Goal: Task Accomplishment & Management: Complete application form

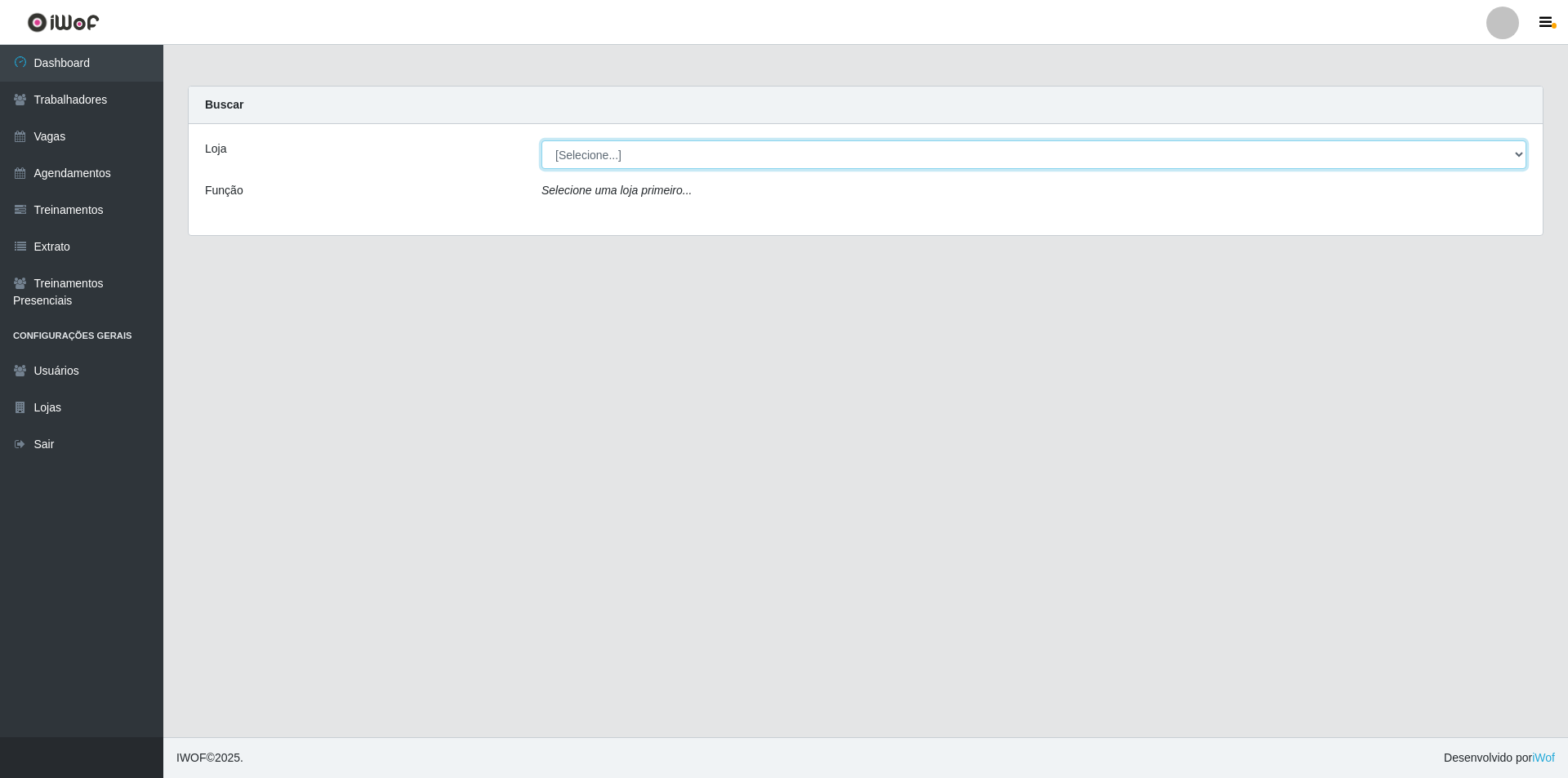
drag, startPoint x: 626, startPoint y: 142, endPoint x: 626, endPoint y: 153, distance: 11.0
click at [626, 142] on select "[Selecione...] Pizza Nostra" at bounding box center [1034, 154] width 985 height 29
select select "337"
click at [542, 140] on select "[Selecione...] Pizza Nostra" at bounding box center [1034, 154] width 985 height 29
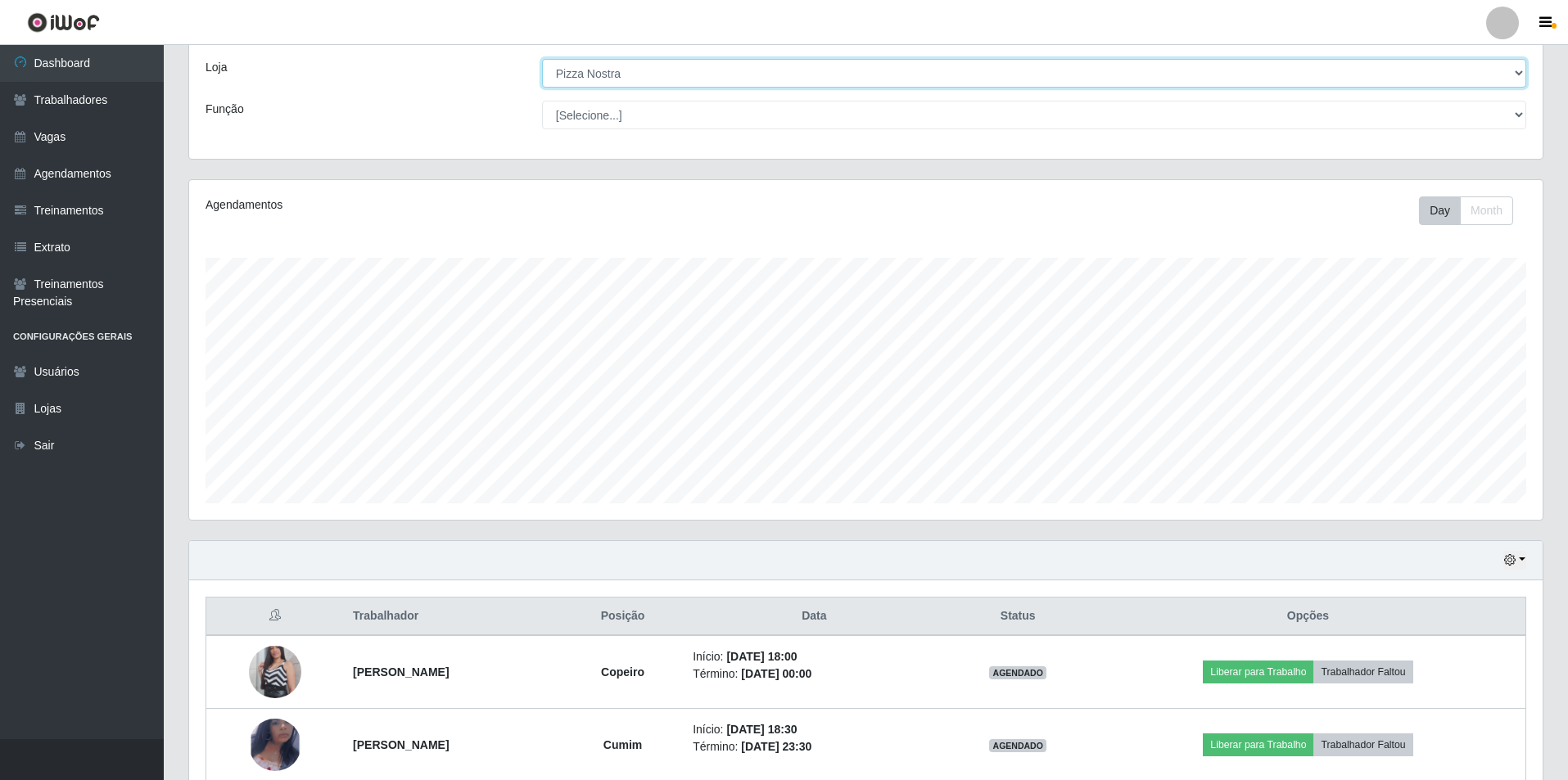
scroll to position [161, 0]
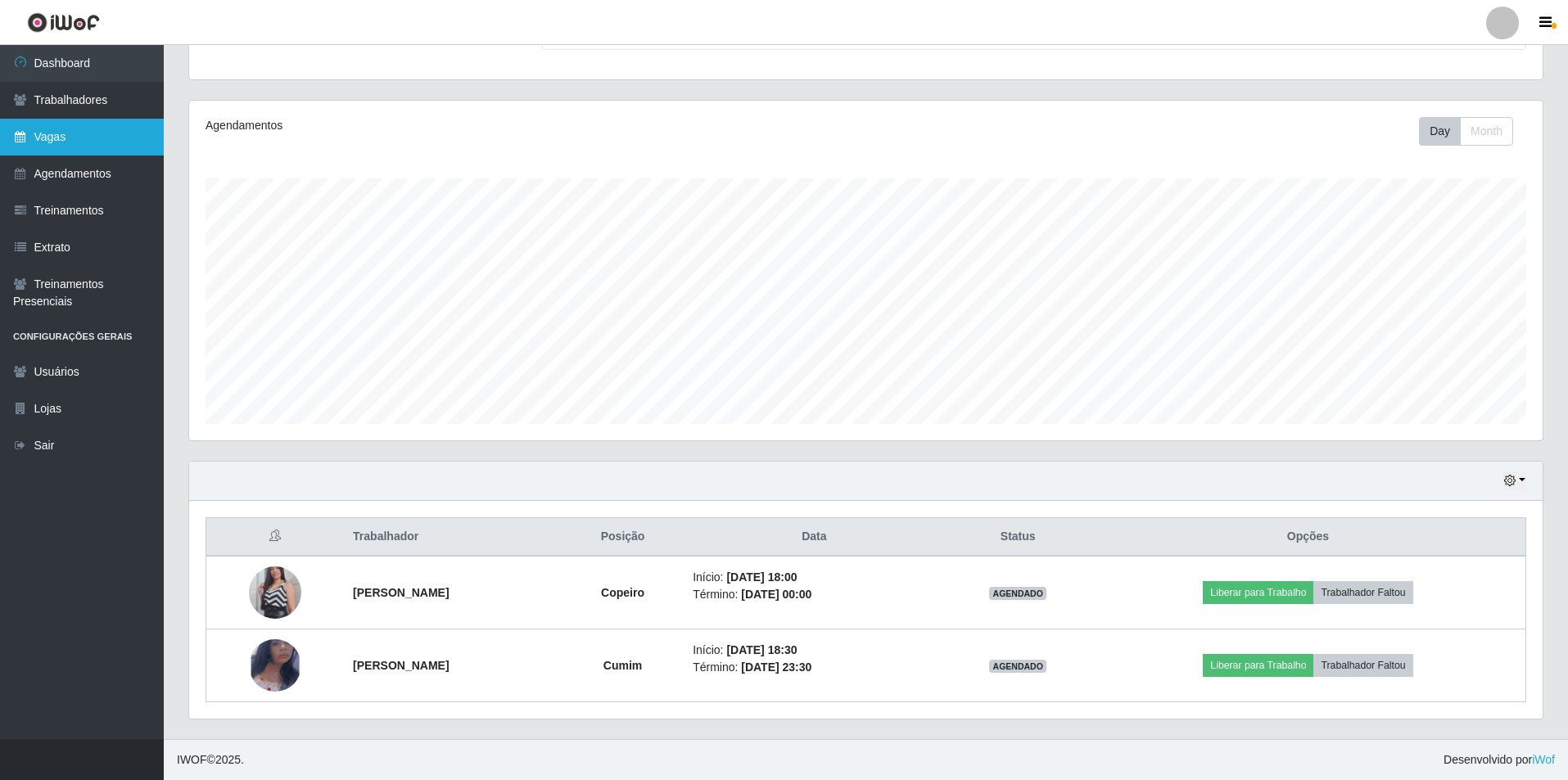
click at [43, 123] on link "Vagas" at bounding box center [81, 137] width 164 height 37
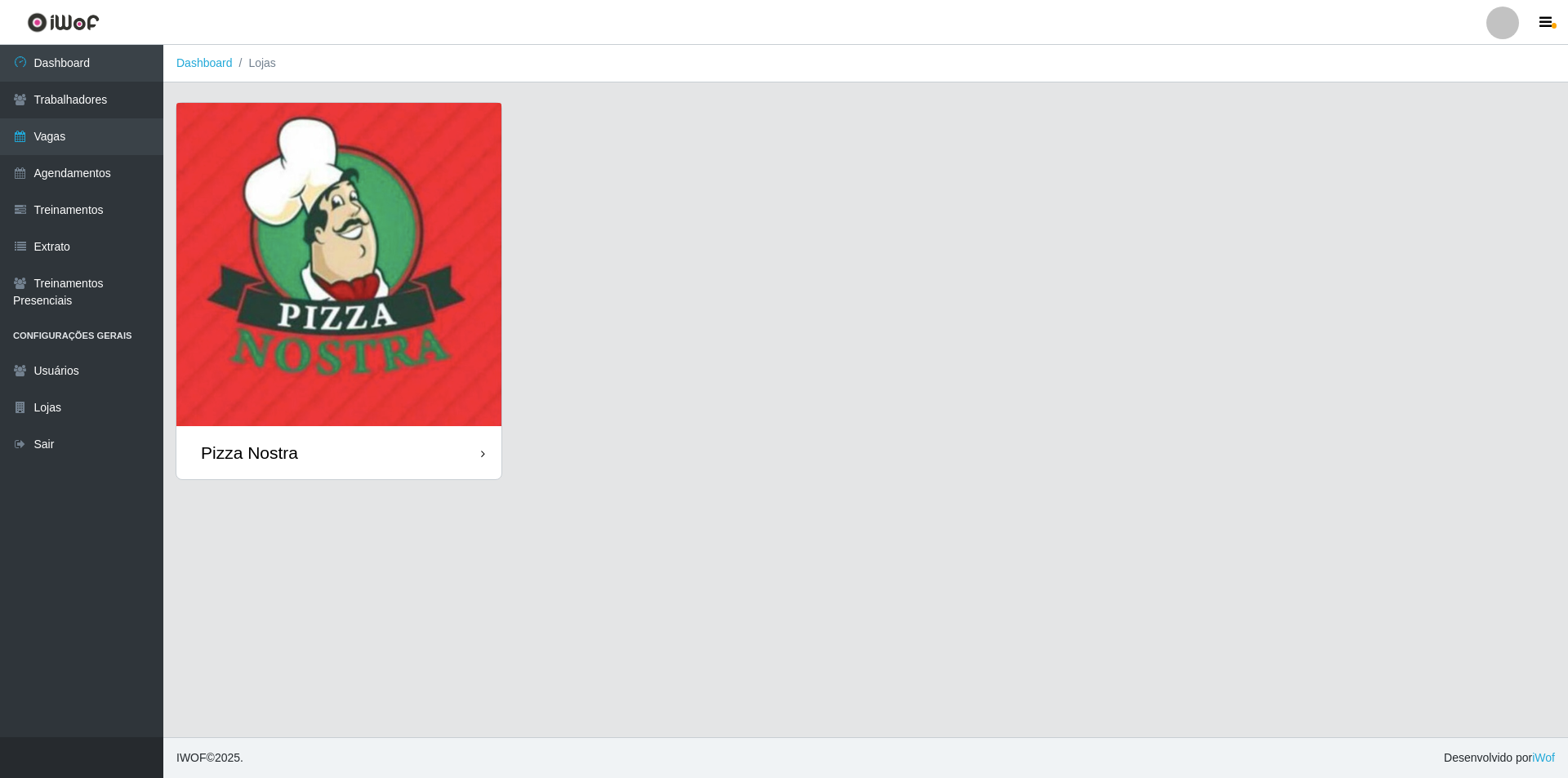
click at [388, 230] on img at bounding box center [339, 264] width 325 height 323
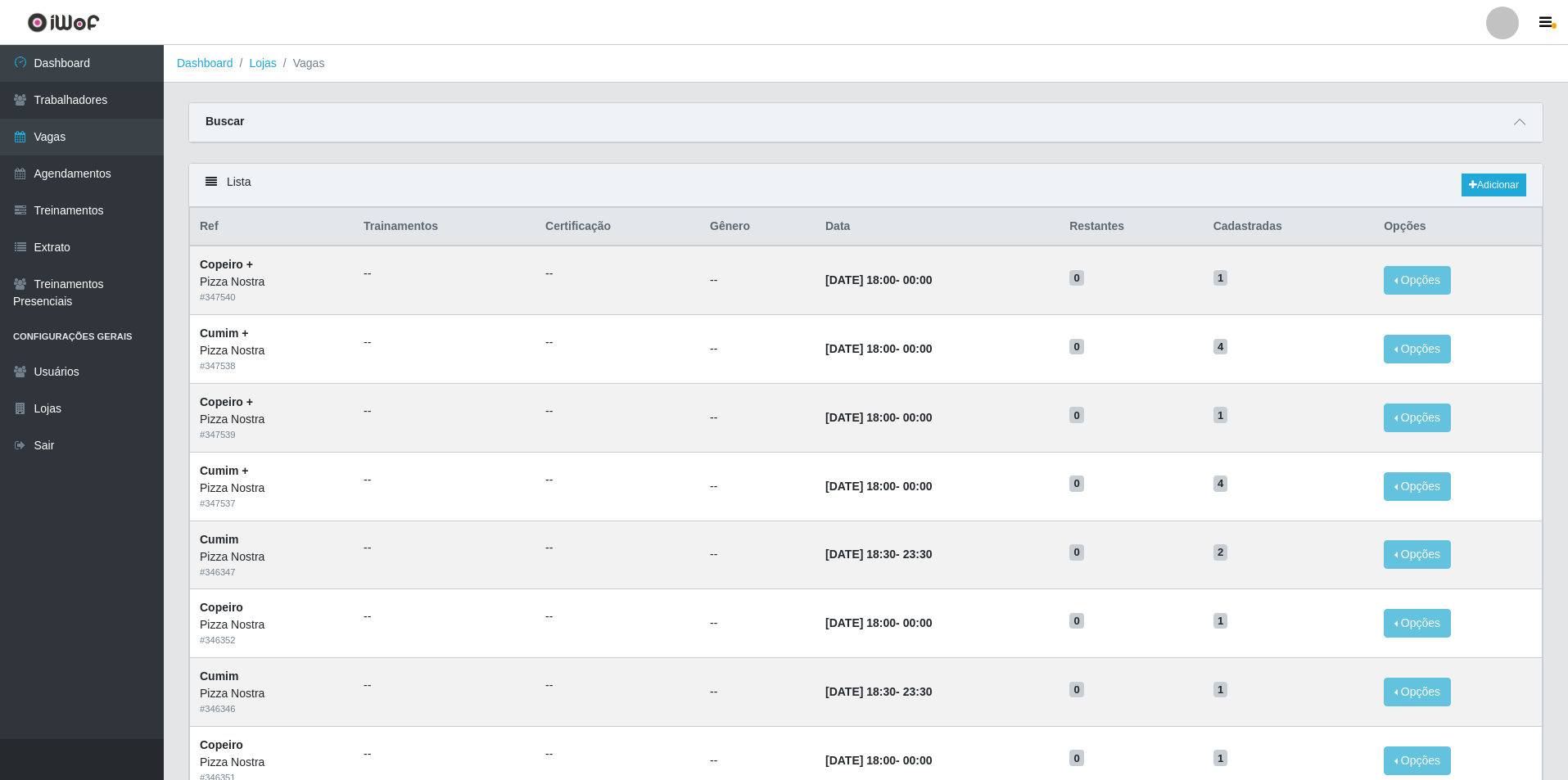
click at [536, 101] on main "Dashboard Lojas Vagas Carregando... Buscar Início em Término em Função [Selecio…" at bounding box center [866, 695] width 1404 height 1301
click at [1513, 185] on link "Adicionar" at bounding box center [1494, 185] width 65 height 23
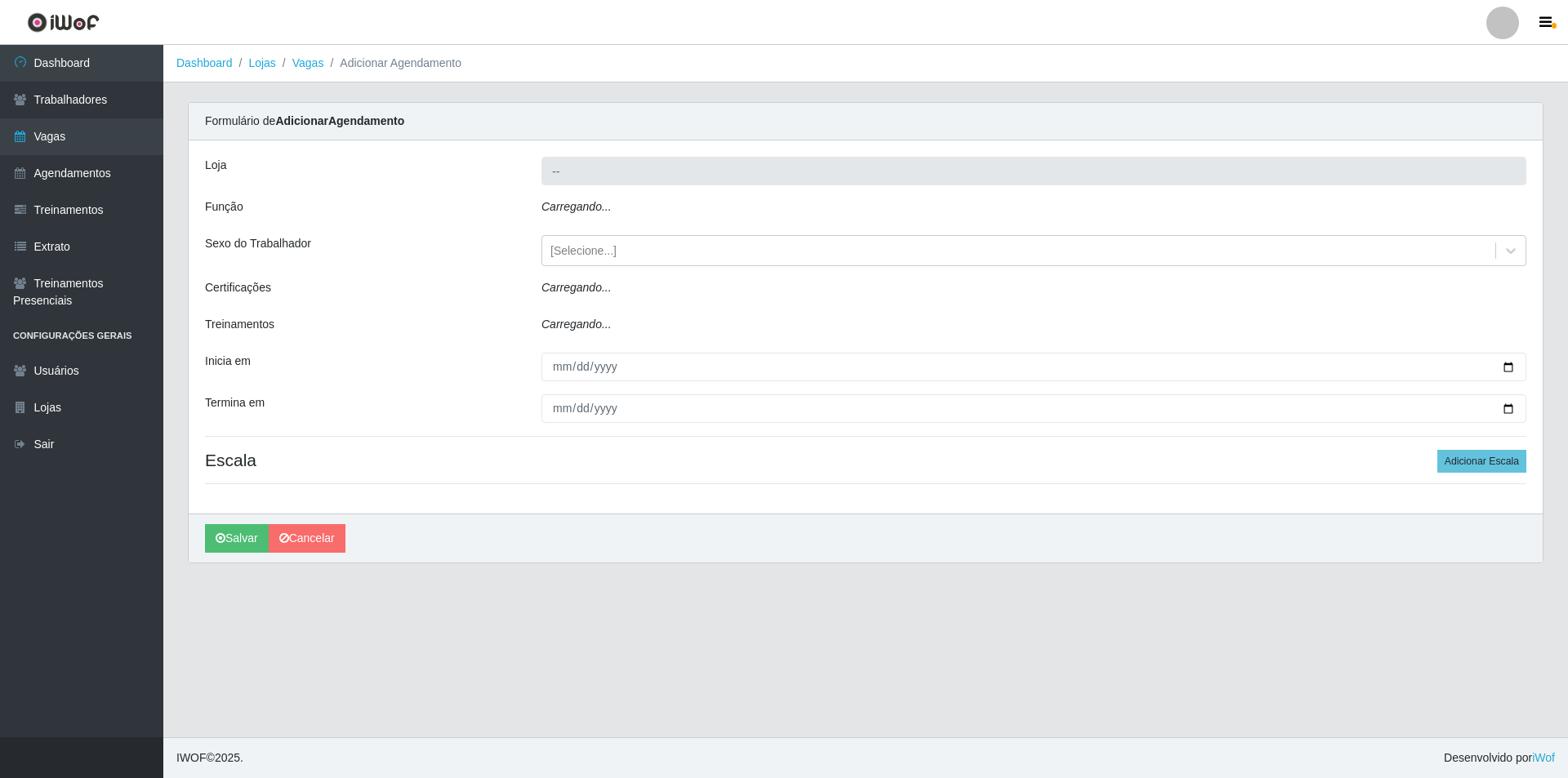
type input "Pizza Nostra"
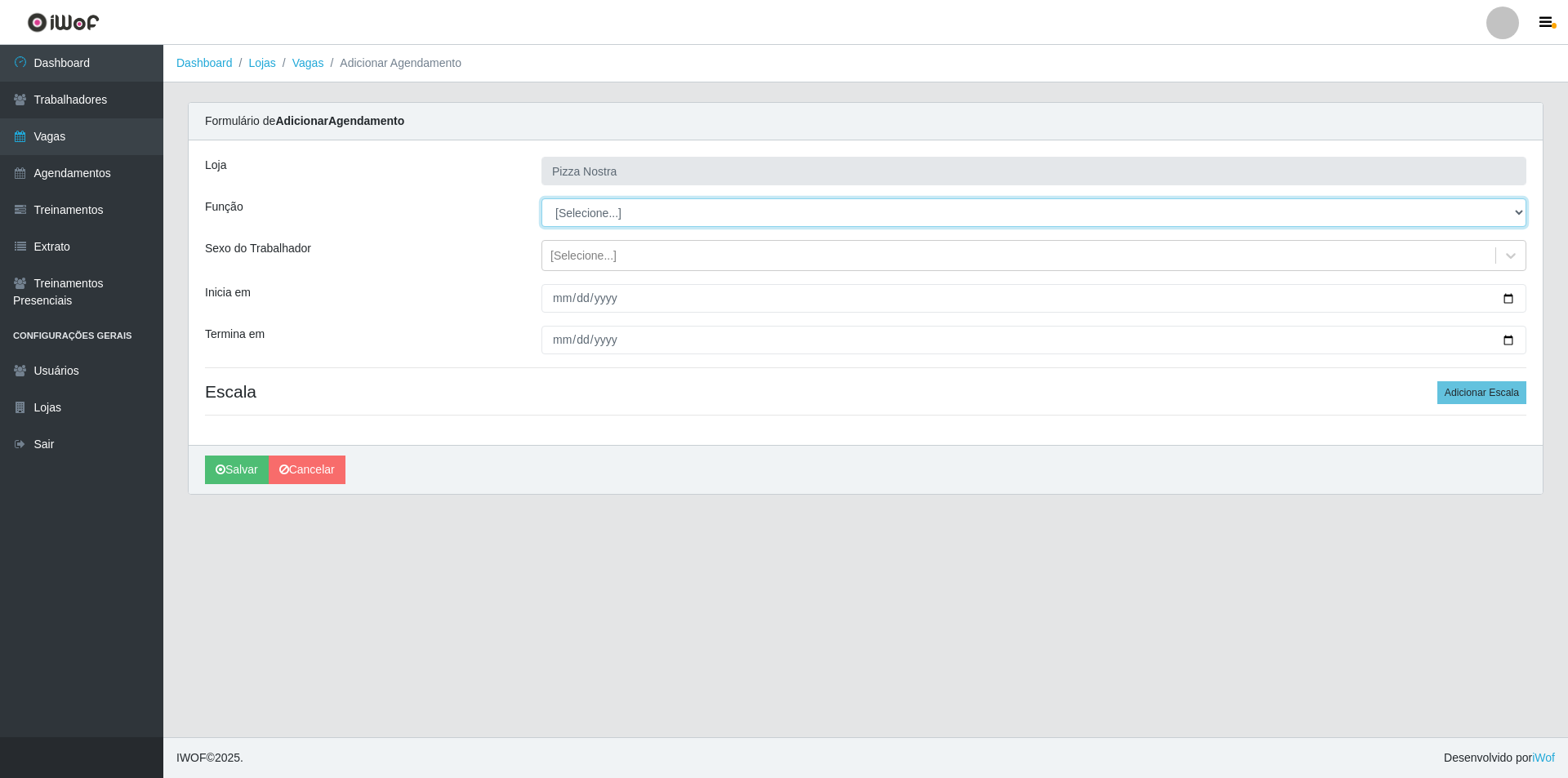
click at [589, 205] on select "[Selecione...] ASG ASG + ASG ++ Auxiliar de Cozinha Auxiliar de Cozinha + Auxil…" at bounding box center [1034, 213] width 985 height 29
select select "91"
click at [542, 199] on select "[Selecione...] ASG ASG + ASG ++ Auxiliar de Cozinha Auxiliar de Cozinha + Auxil…" at bounding box center [1034, 213] width 985 height 29
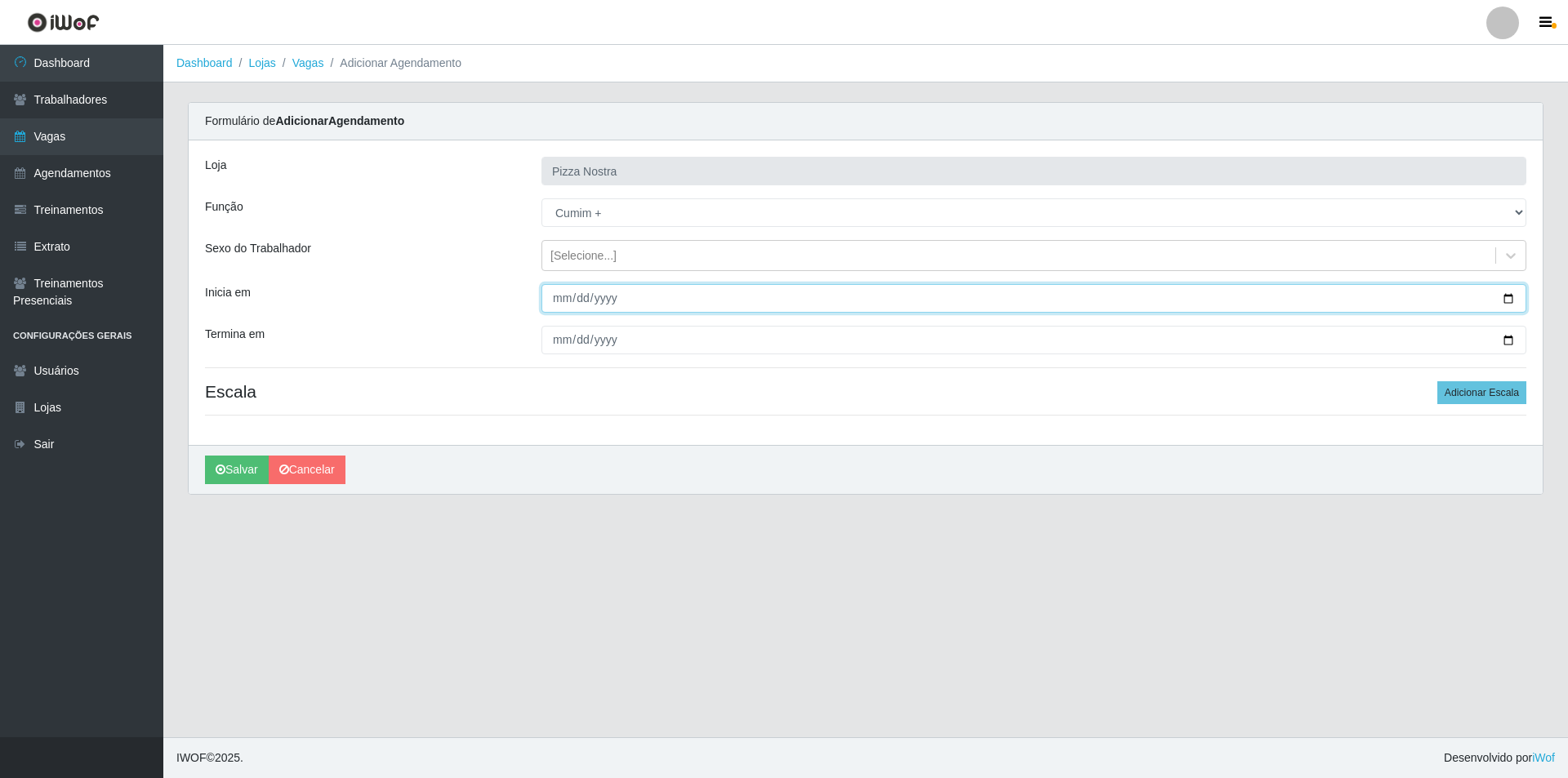
click at [558, 297] on input "Inicia em" at bounding box center [1034, 298] width 985 height 29
type input "[DATE]"
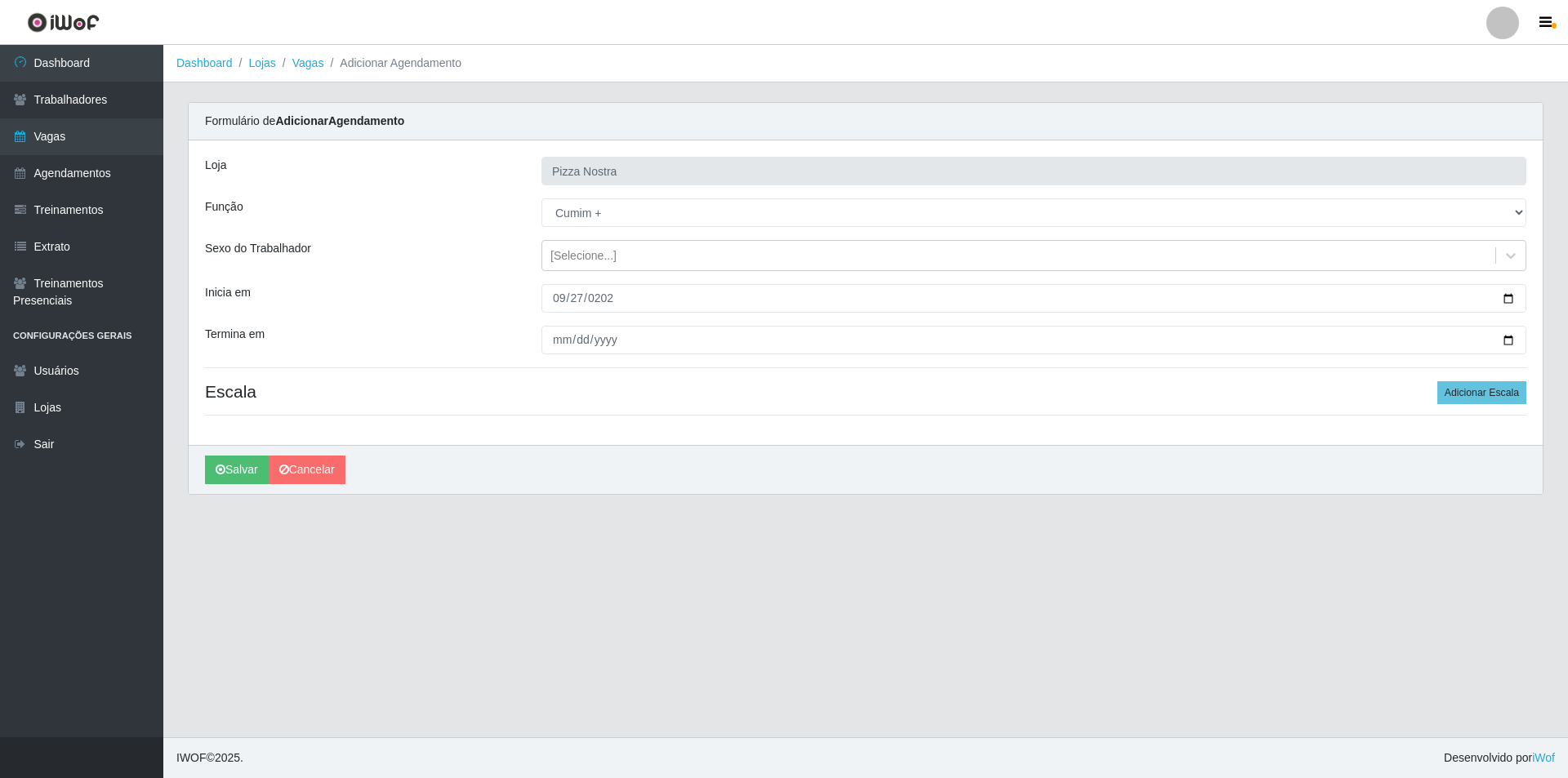
click at [557, 325] on div "Loja Pizza Nostra Função [Selecione...] ASG ASG + ASG ++ Auxiliar de Cozinha Au…" at bounding box center [866, 292] width 1355 height 304
click at [557, 335] on input "Termina em" at bounding box center [1034, 340] width 985 height 29
type input "[DATE]"
click at [1455, 399] on button "Adicionar Escala" at bounding box center [1482, 393] width 89 height 23
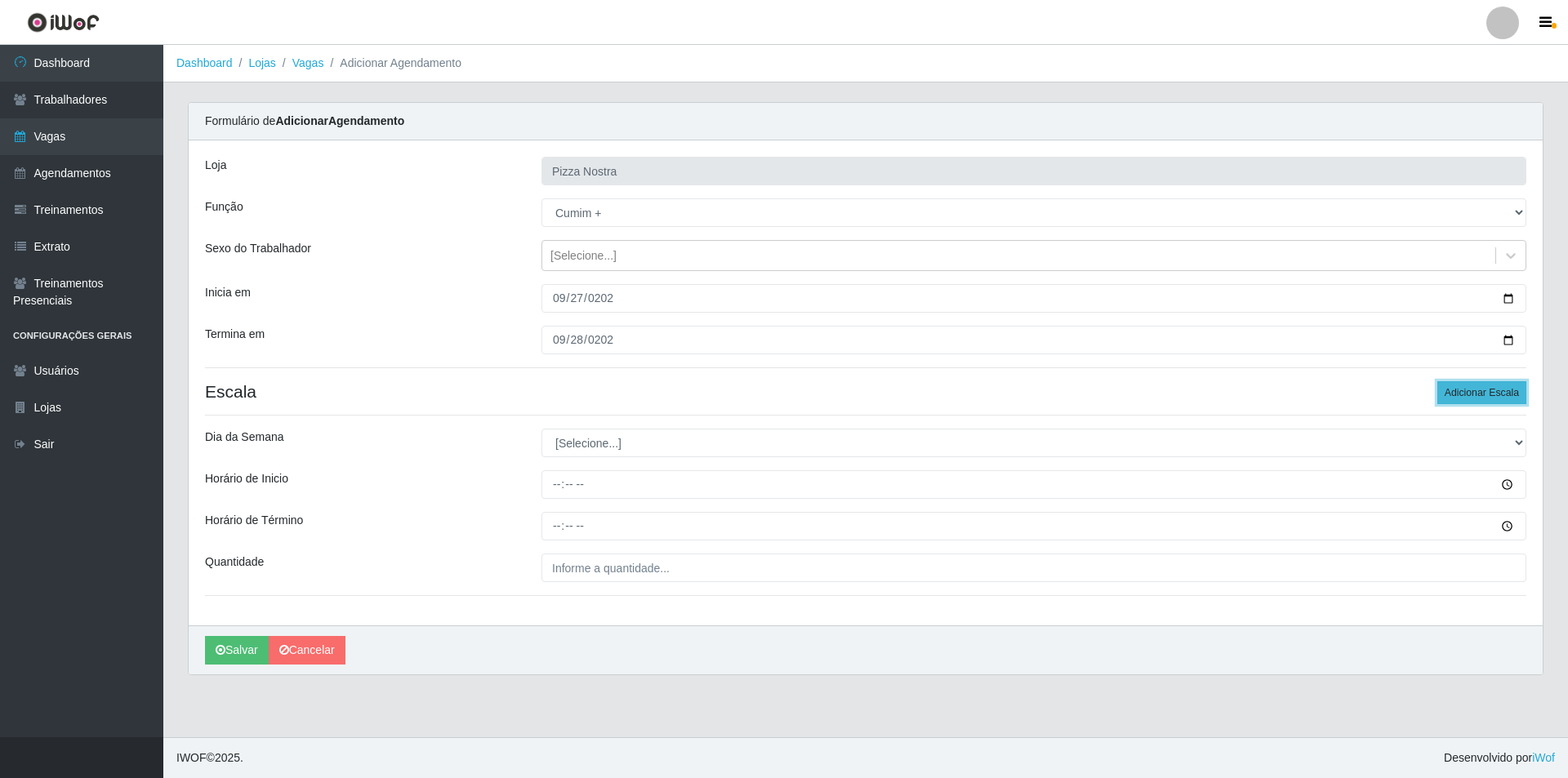
click at [1455, 399] on button "Adicionar Escala" at bounding box center [1482, 393] width 89 height 23
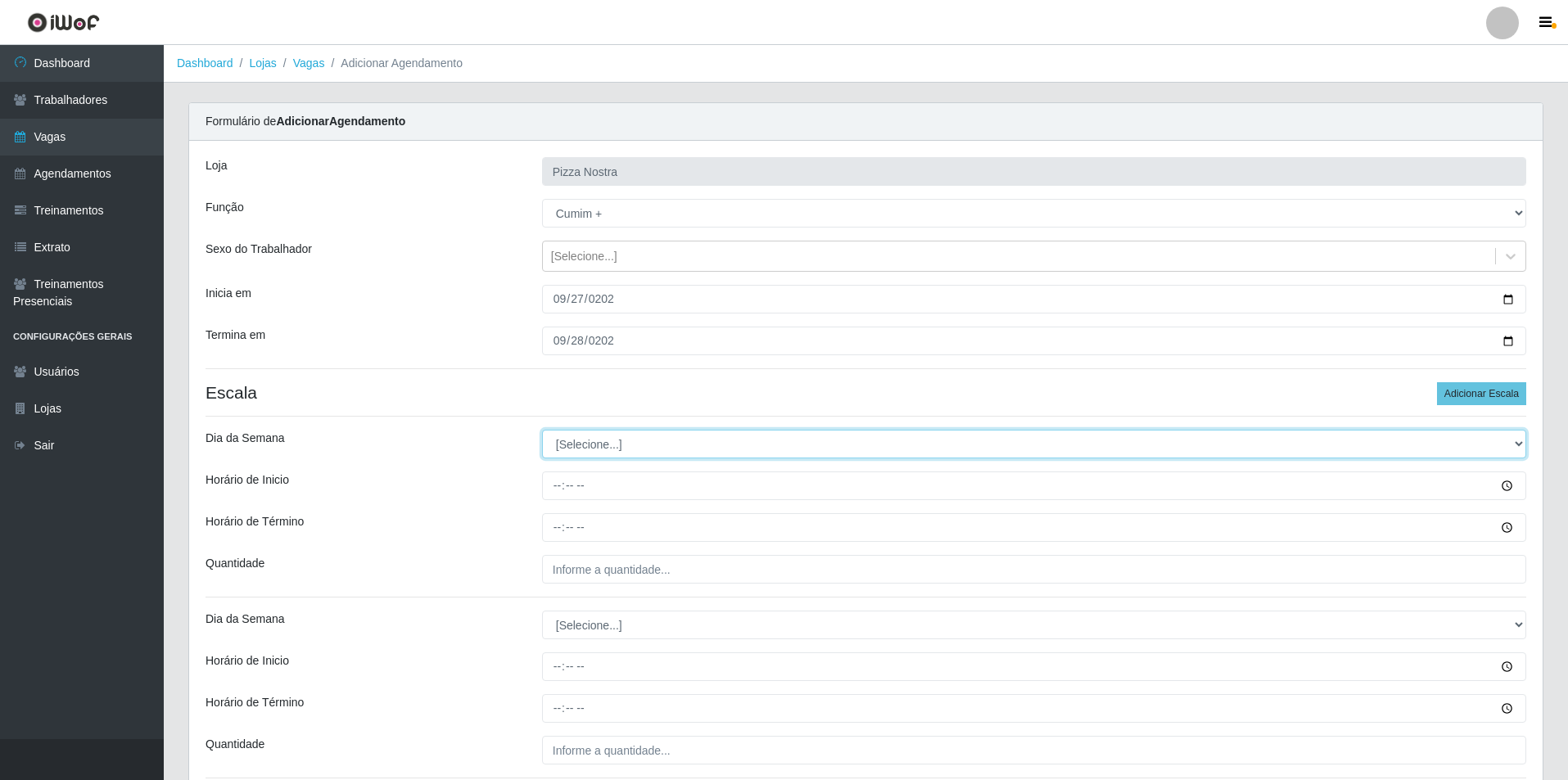
click at [718, 439] on select "[Selecione...] Segunda Terça Quarta Quinta Sexta Sábado Domingo" at bounding box center [1035, 443] width 984 height 29
select select "6"
click at [542, 429] on select "[Selecione...] Segunda Terça Quarta Quinta Sexta Sábado Domingo" at bounding box center [1035, 443] width 984 height 29
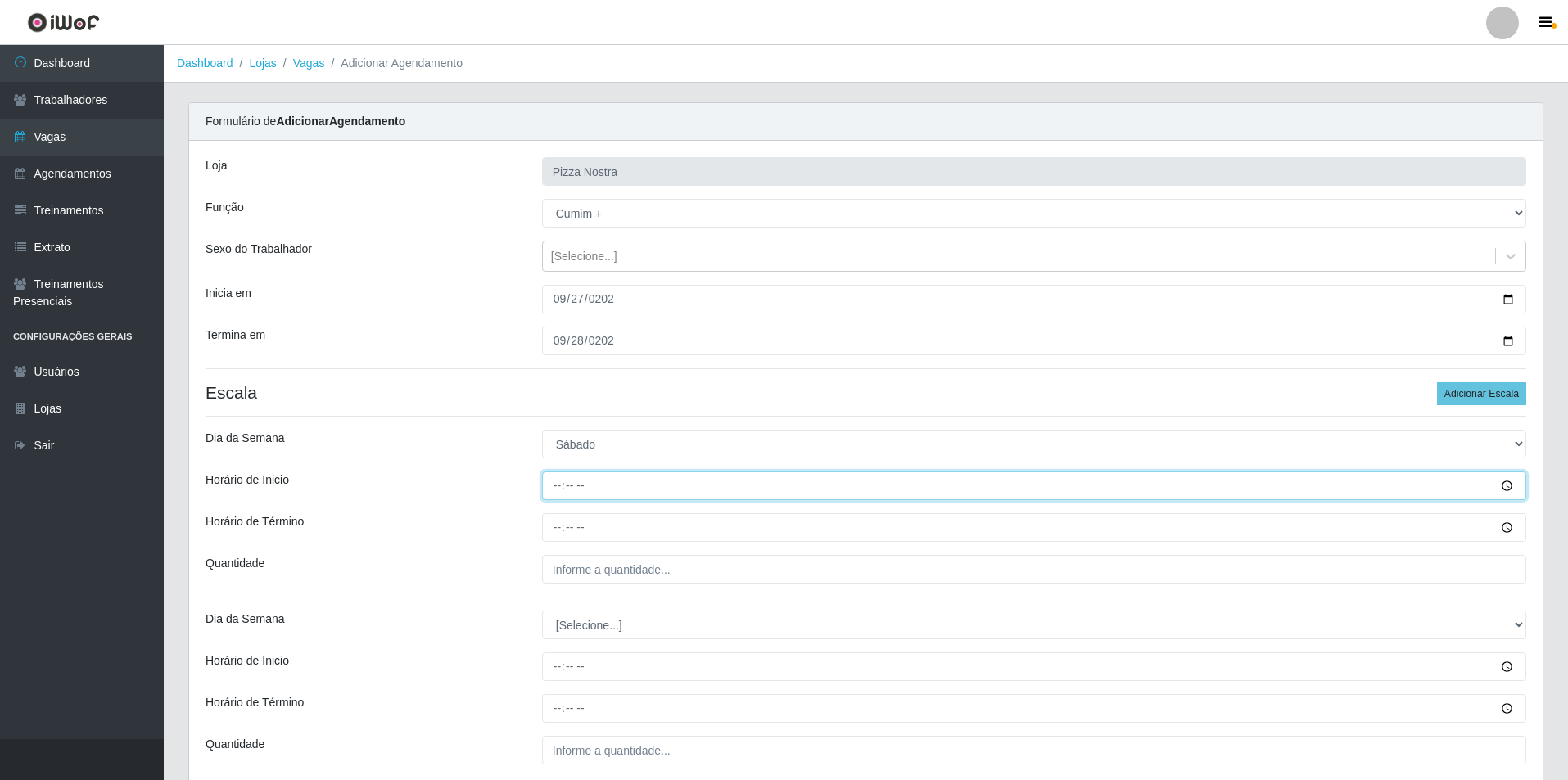
click at [542, 491] on input "Horário de Inicio" at bounding box center [1035, 485] width 984 height 29
type input "18:00"
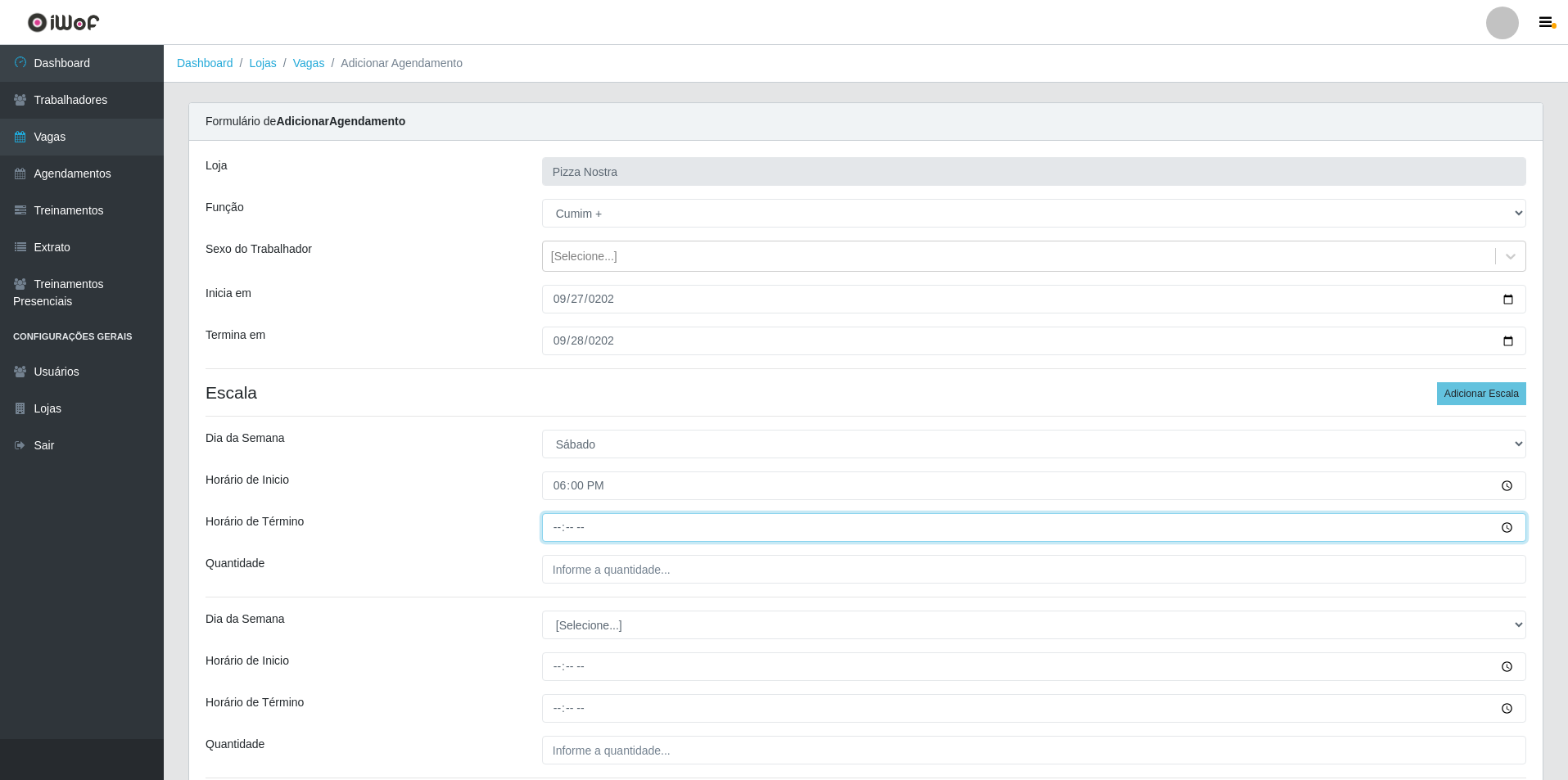
click at [557, 536] on input "Horário de Término" at bounding box center [1035, 527] width 984 height 29
type input "00:00"
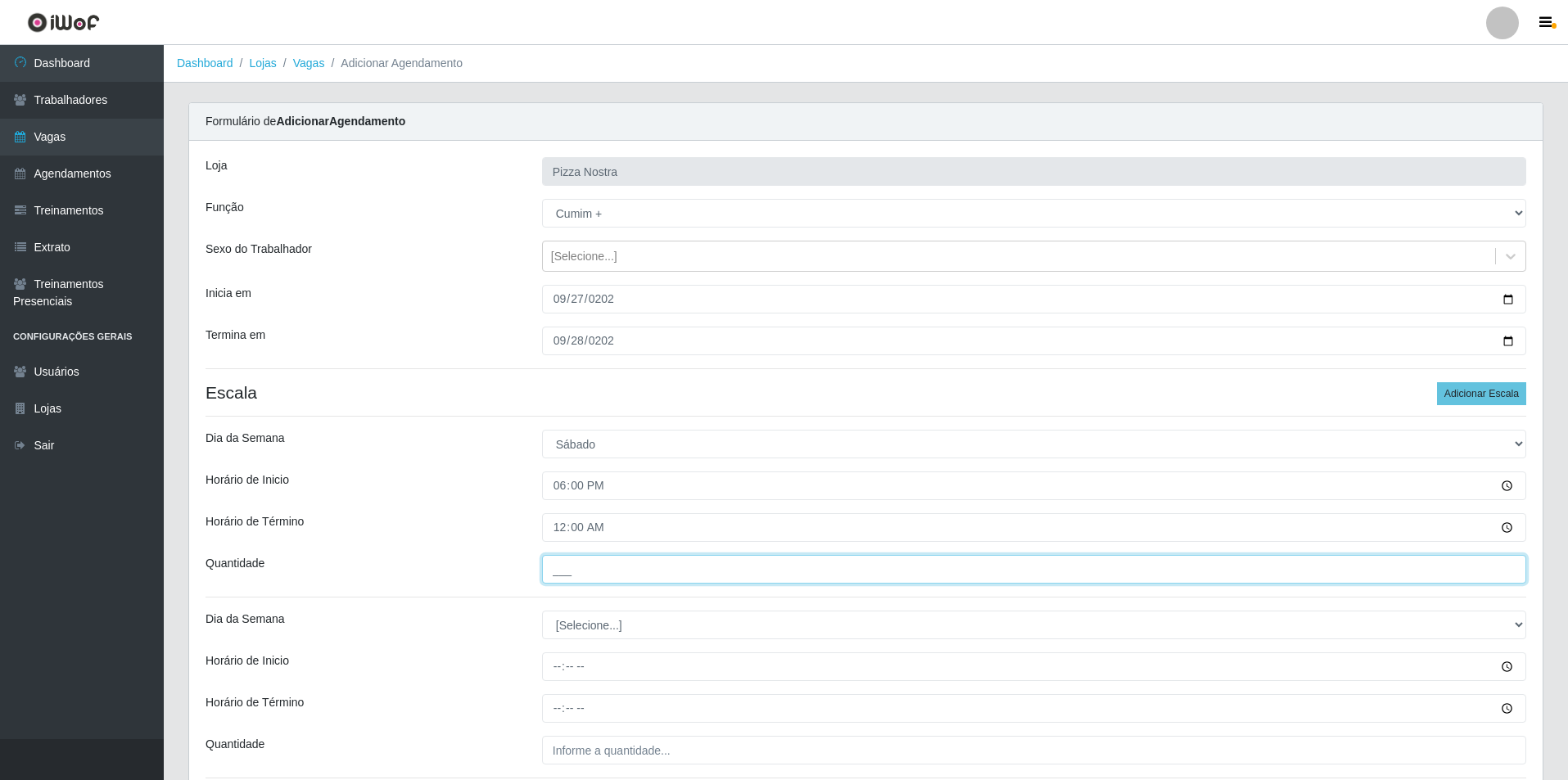
click at [626, 566] on input "___" at bounding box center [1035, 569] width 984 height 29
type input "1__"
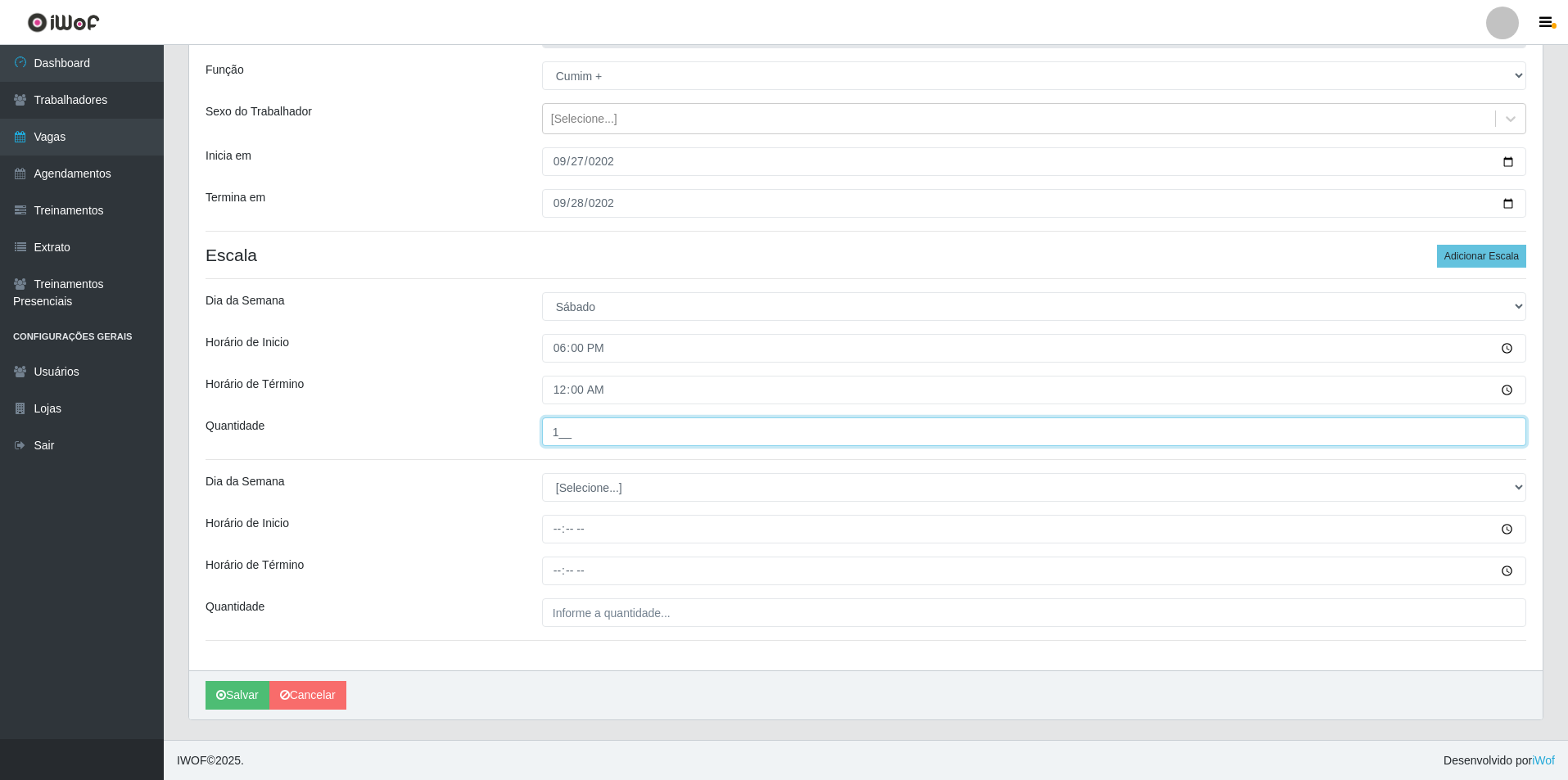
scroll to position [138, 0]
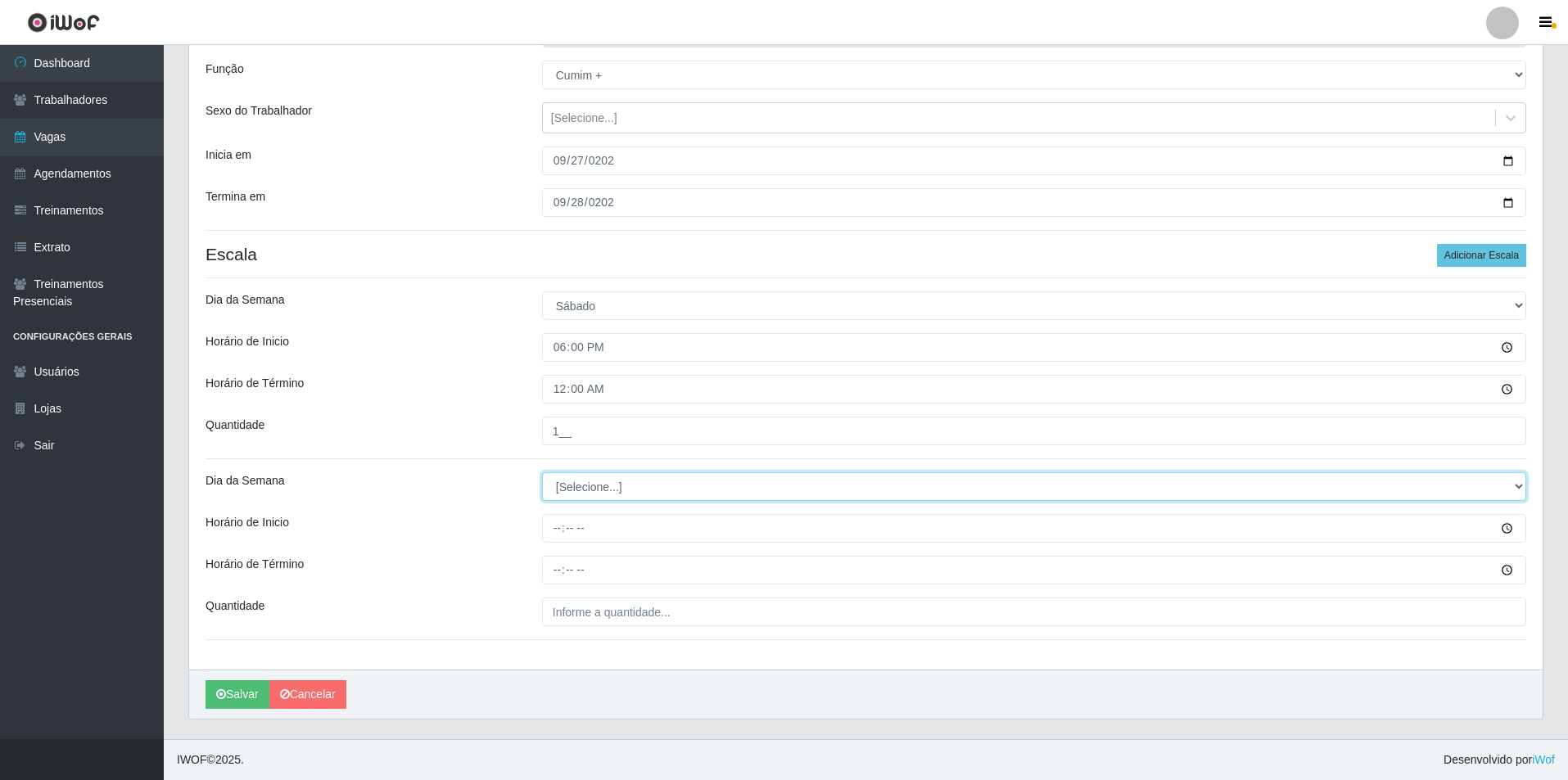
click at [630, 494] on select "[Selecione...] Segunda Terça Quarta Quinta Sexta Sábado Domingo" at bounding box center [1035, 486] width 984 height 29
select select "0"
click at [542, 472] on select "[Selecione...] Segunda Terça Quarta Quinta Sexta Sábado Domingo" at bounding box center [1035, 486] width 984 height 29
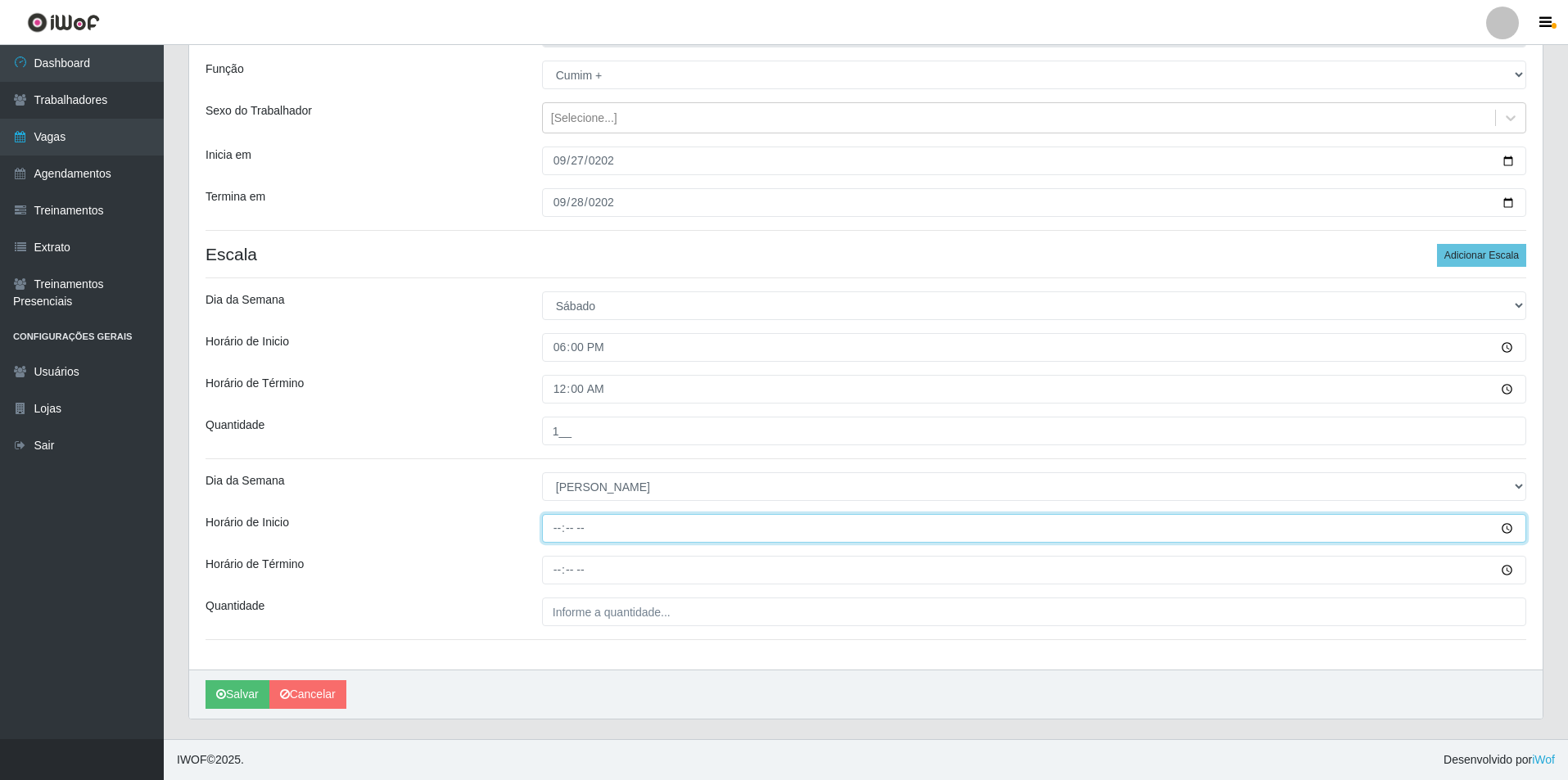
click at [555, 520] on input "Horário de Inicio" at bounding box center [1035, 528] width 984 height 29
type input "18:00"
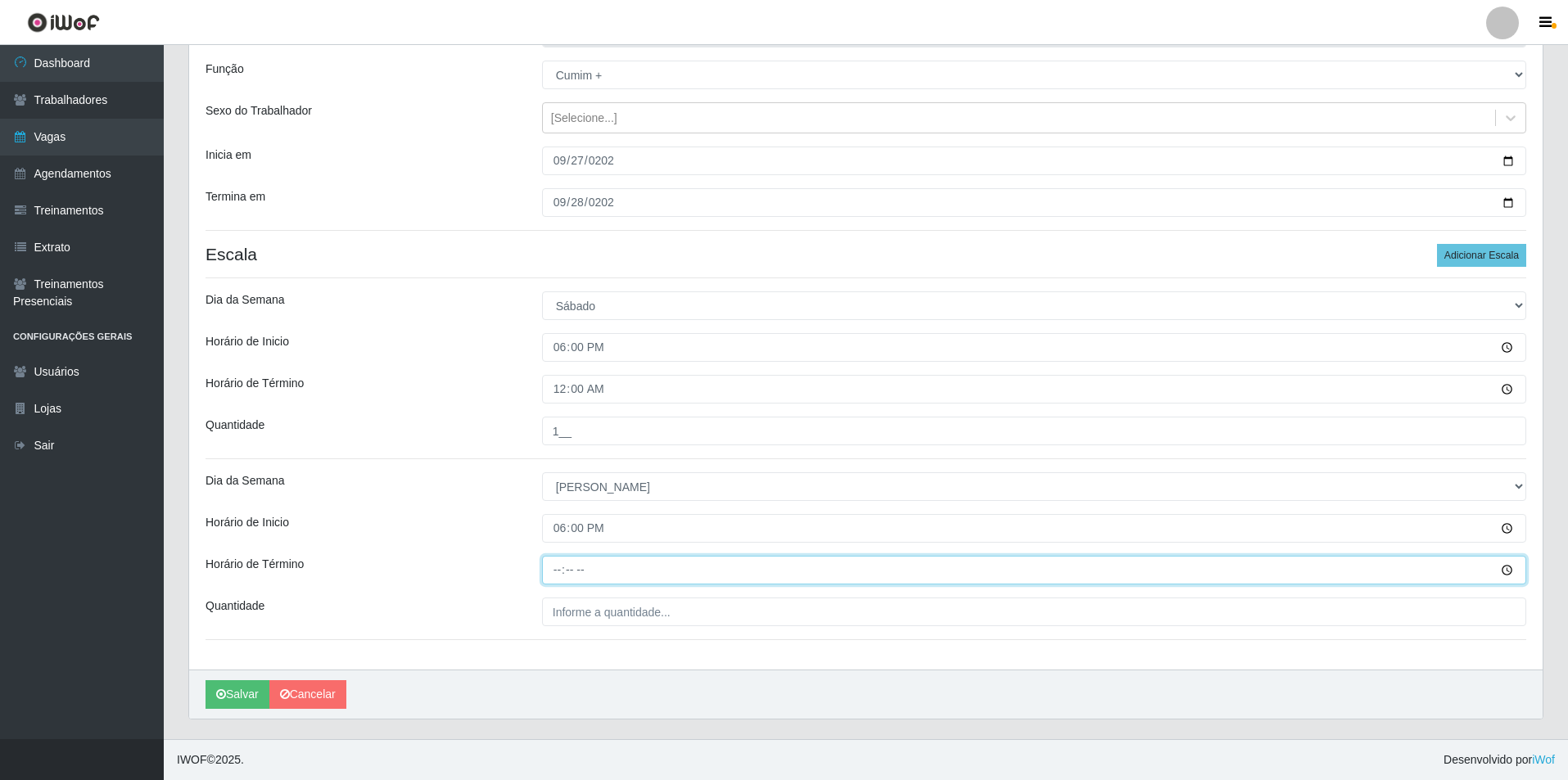
click at [553, 584] on input "Horário de Término" at bounding box center [1035, 570] width 984 height 29
type input "00:00"
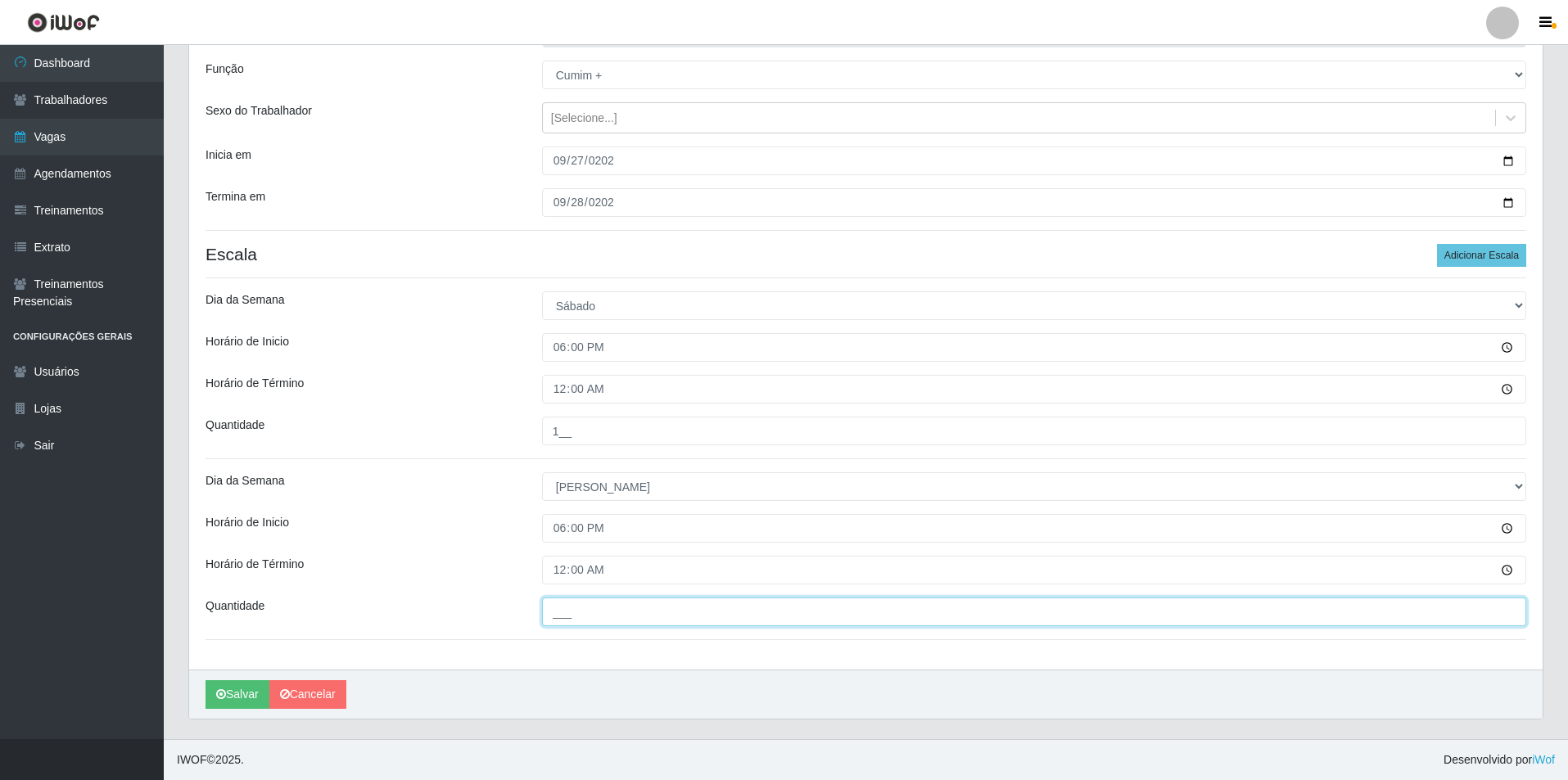
click at [589, 622] on input "___" at bounding box center [1035, 611] width 984 height 29
drag, startPoint x: 617, startPoint y: 613, endPoint x: 521, endPoint y: 613, distance: 96.0
click at [521, 613] on div "Quantidade 4__" at bounding box center [866, 611] width 1346 height 29
type input "1__"
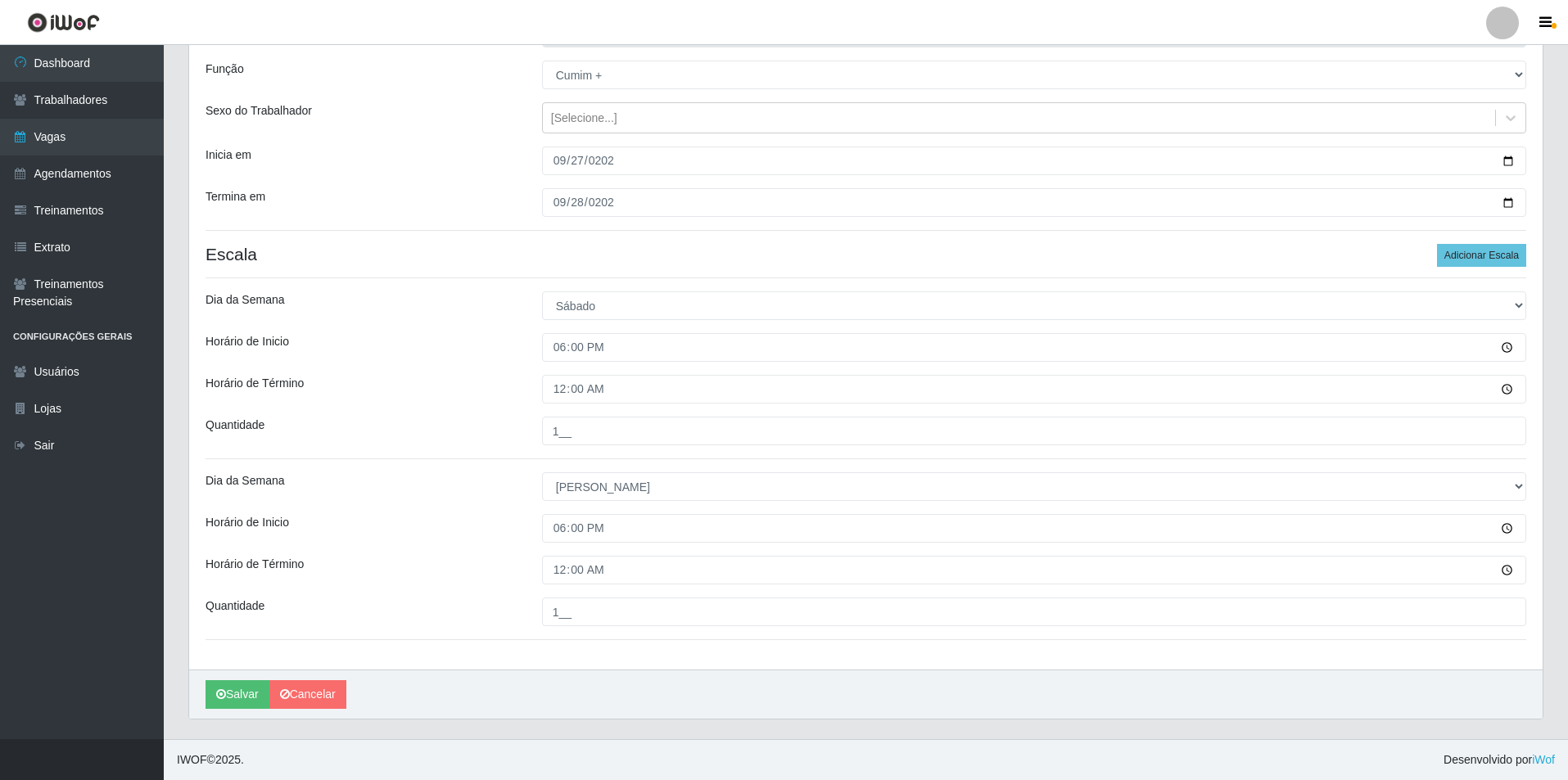
click at [756, 234] on div "Loja Pizza Nostra Função [Selecione...] ASG ASG + ASG ++ Auxiliar de Cozinha Au…" at bounding box center [866, 336] width 1354 height 667
click at [251, 684] on button "Salvar" at bounding box center [238, 694] width 64 height 29
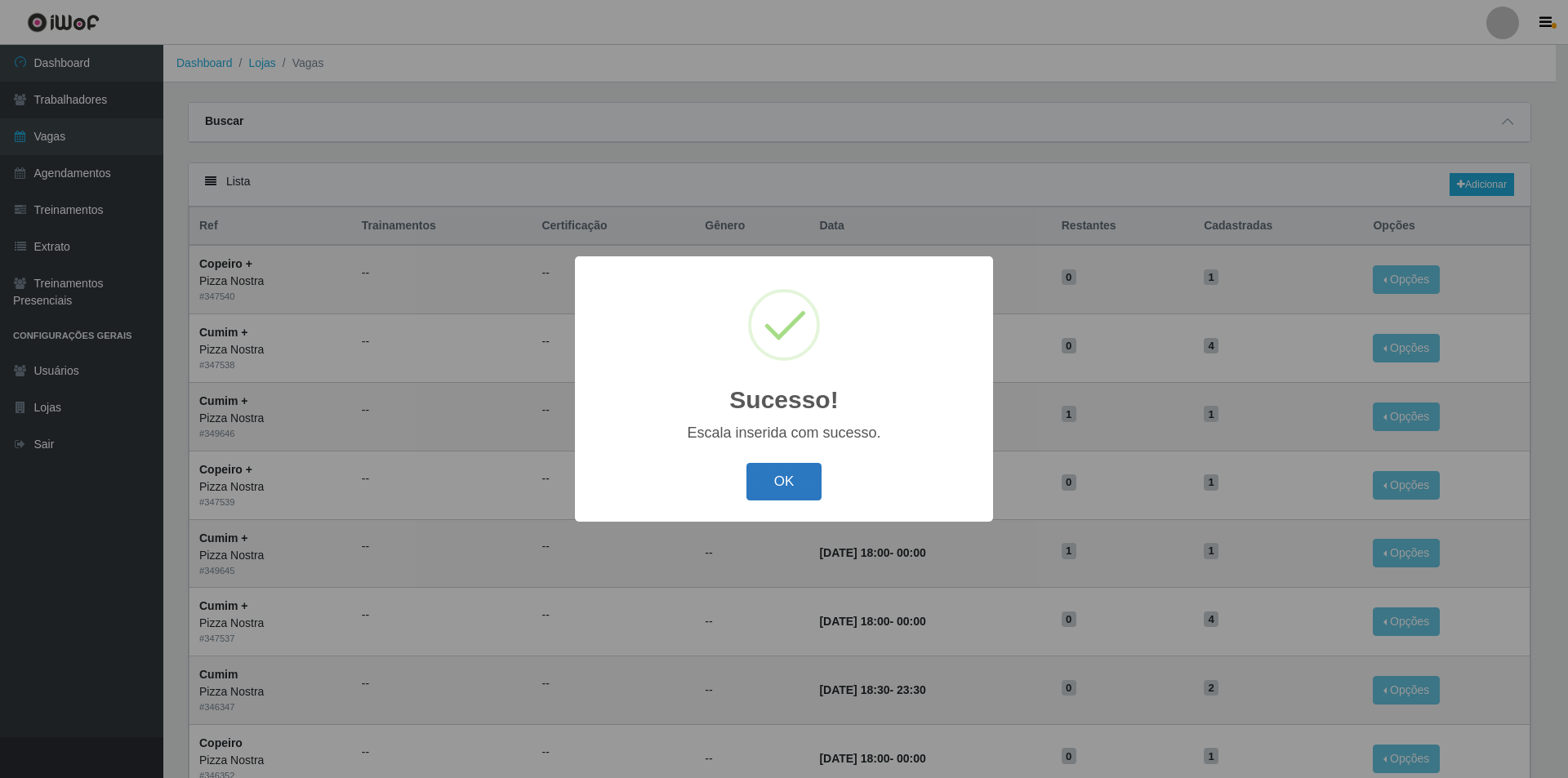
click at [817, 489] on button "OK" at bounding box center [784, 482] width 76 height 39
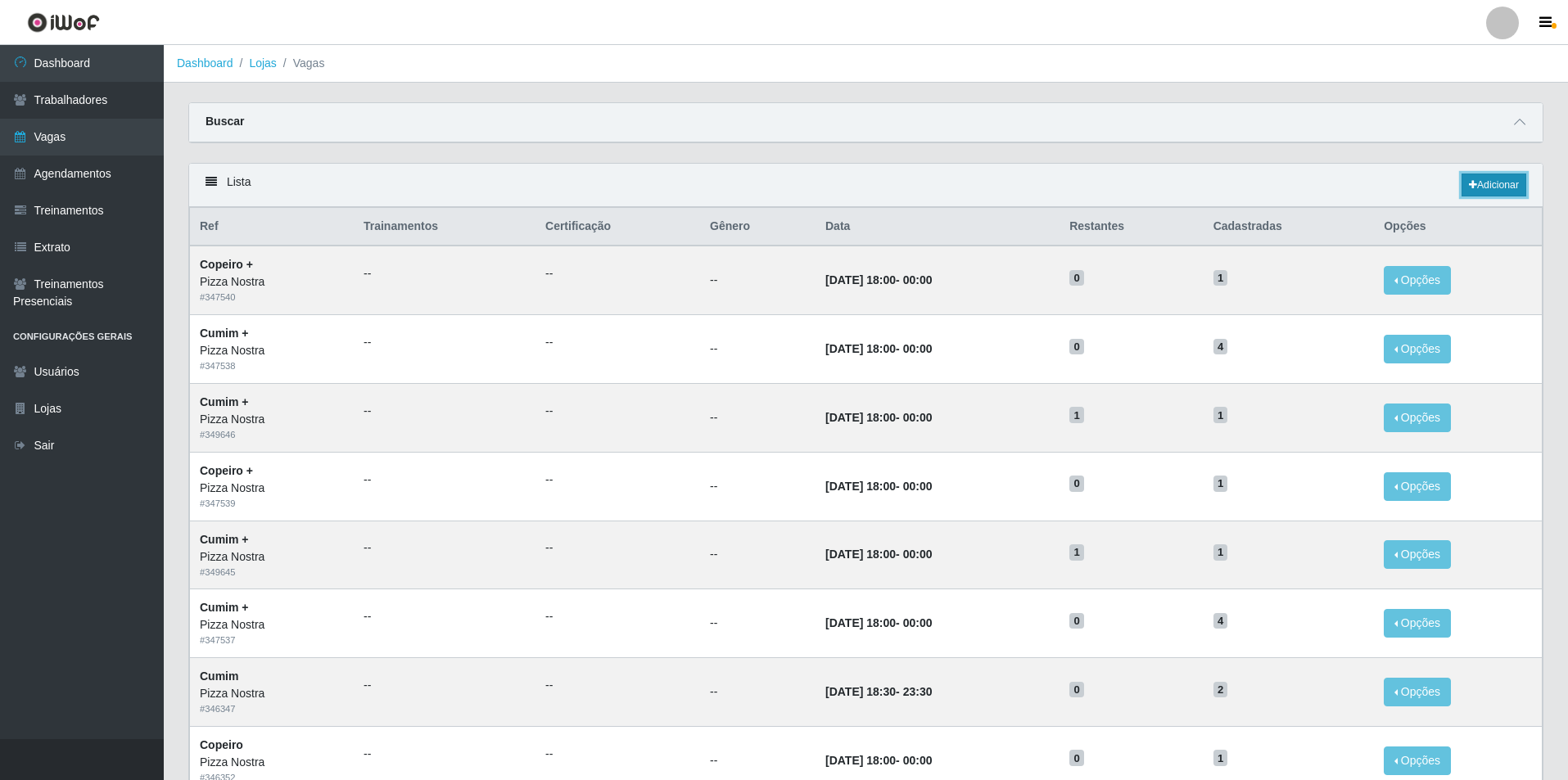
click at [1496, 181] on link "Adicionar" at bounding box center [1494, 185] width 65 height 23
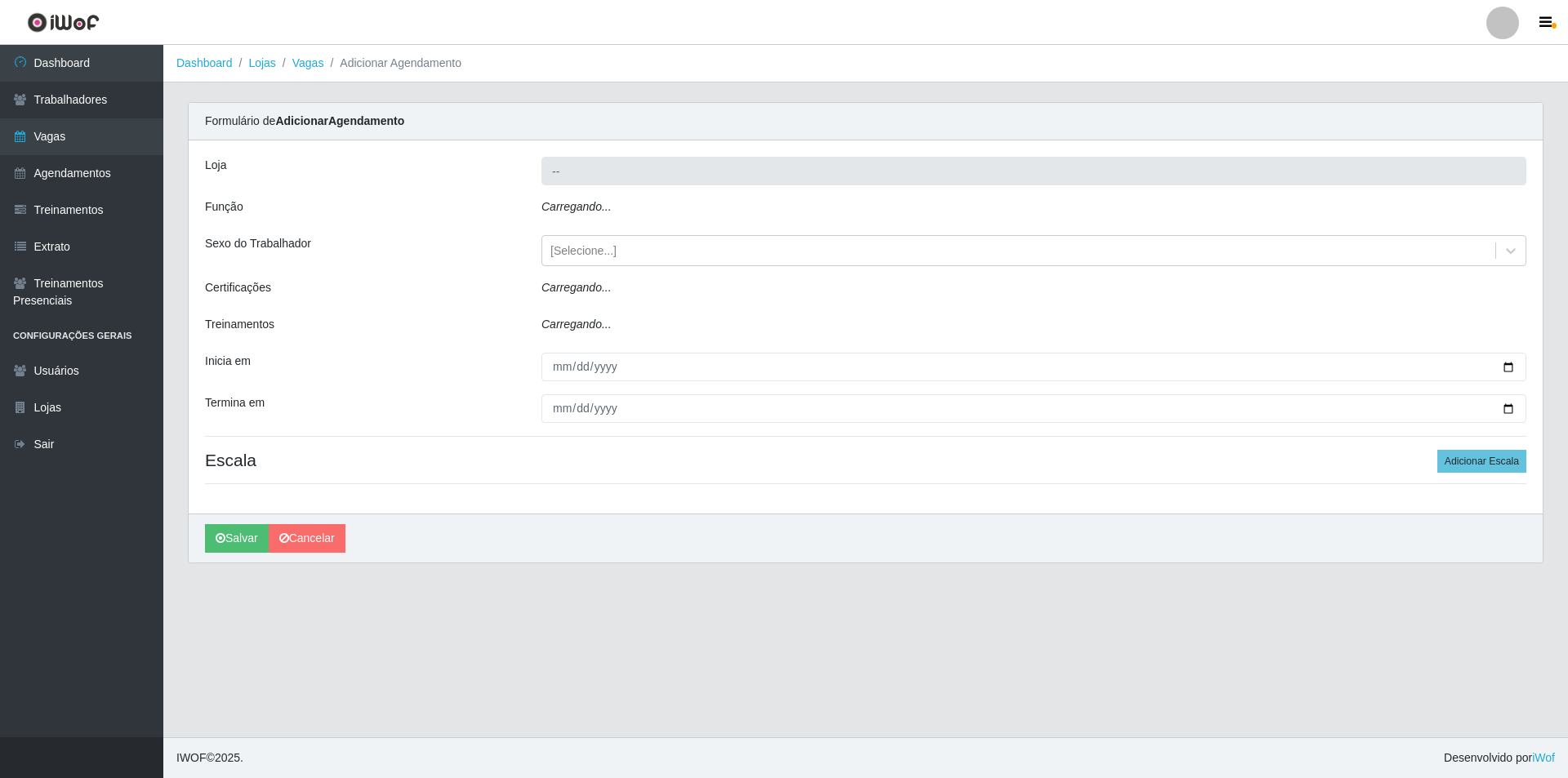
type input "Pizza Nostra"
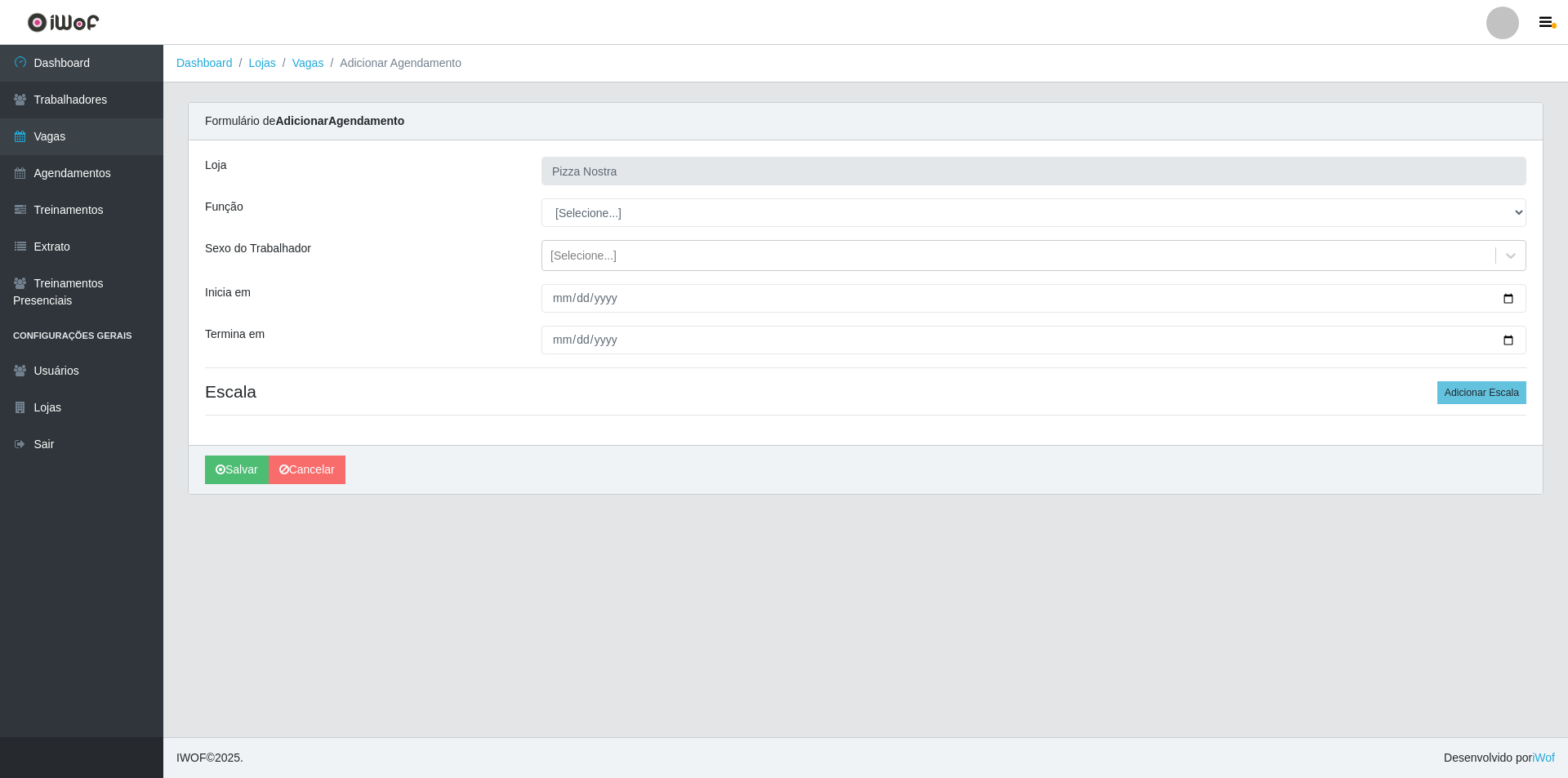
click at [496, 419] on div "Loja Pizza Nostra Função [Selecione...] ASG ASG + ASG ++ Auxiliar de Cozinha Au…" at bounding box center [866, 292] width 1355 height 304
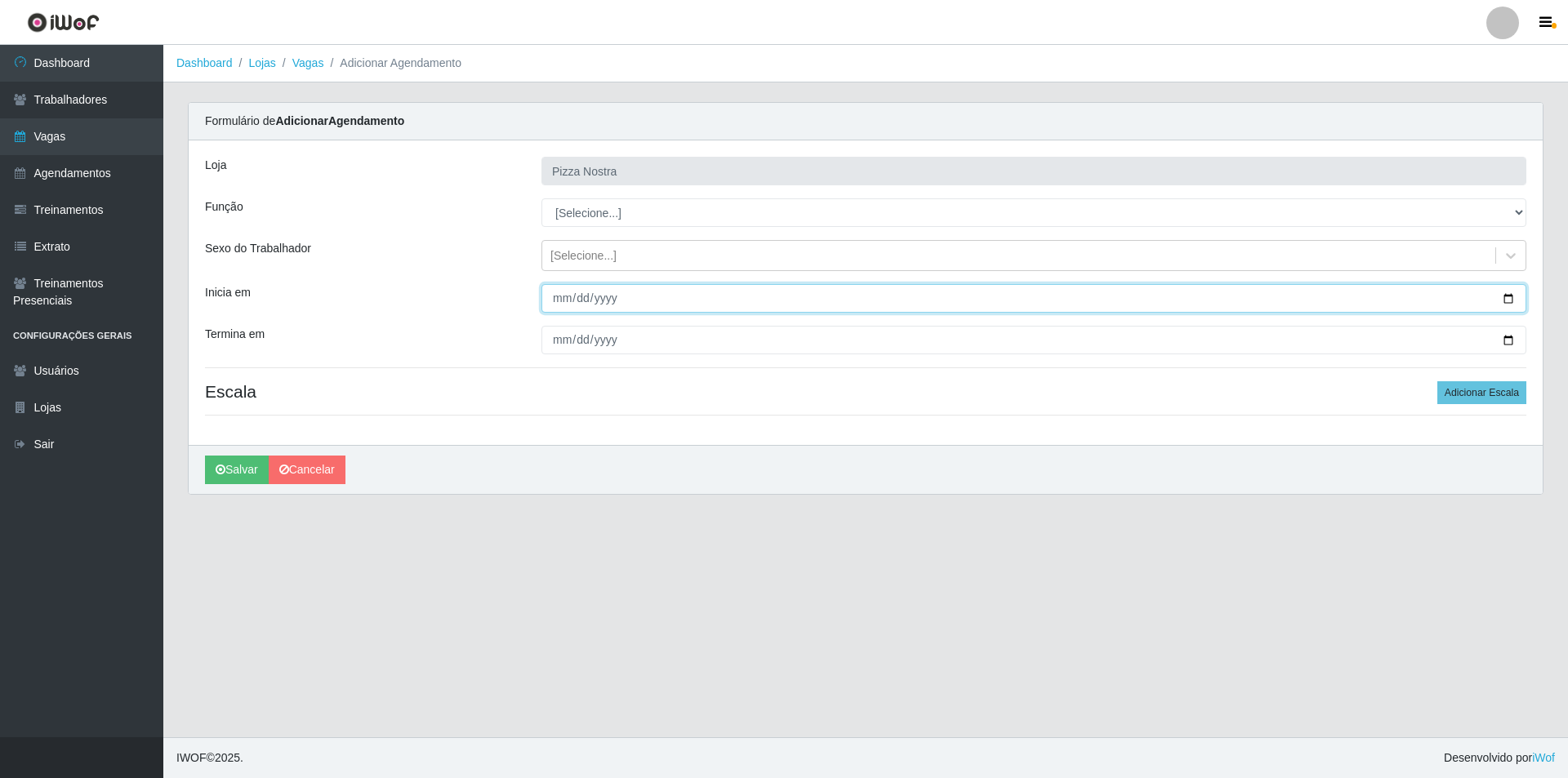
click at [557, 300] on input "Inicia em" at bounding box center [1034, 298] width 985 height 29
type input "[DATE]"
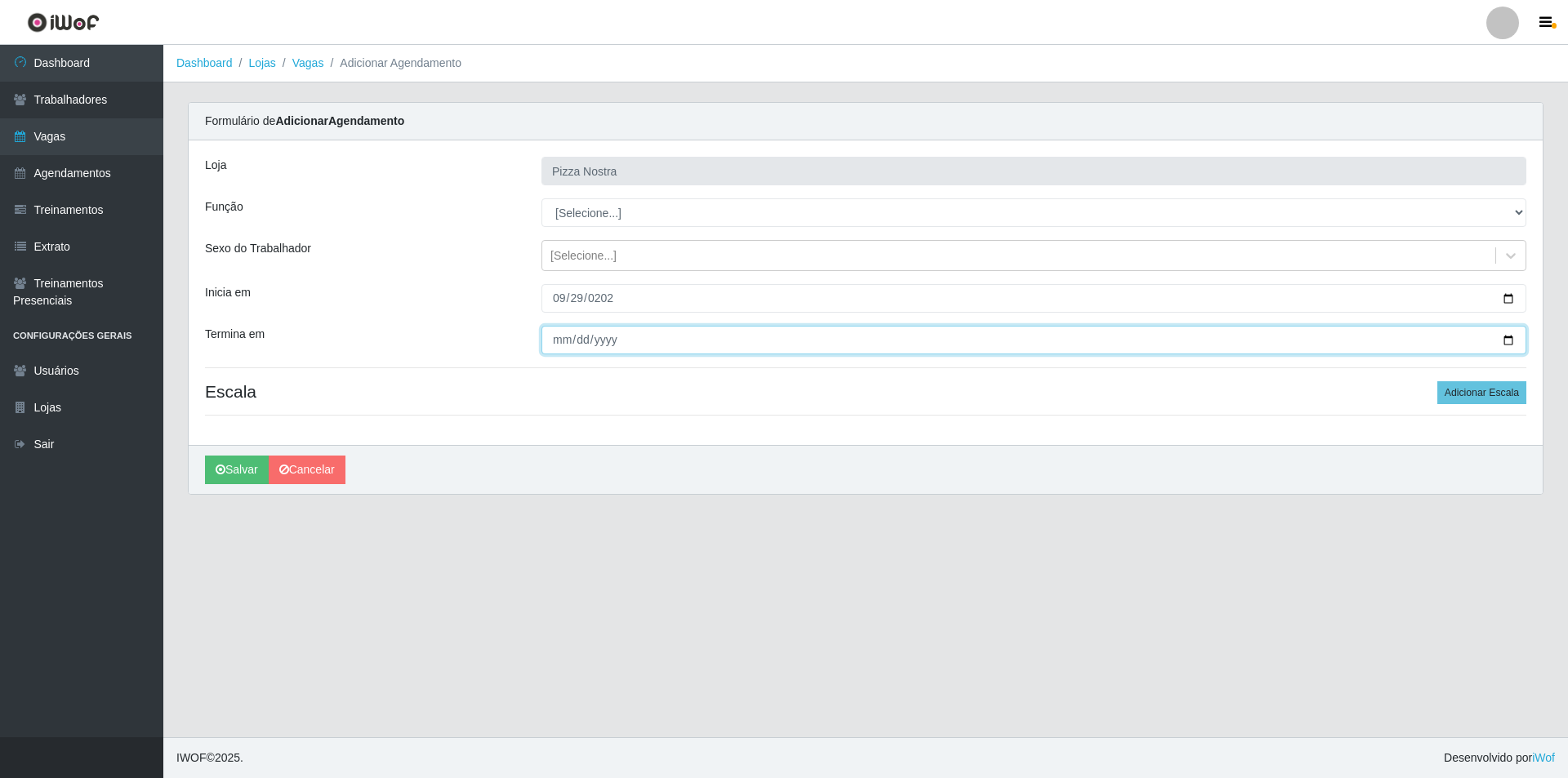
click at [557, 340] on input "Termina em" at bounding box center [1034, 340] width 985 height 29
type input "[DATE]"
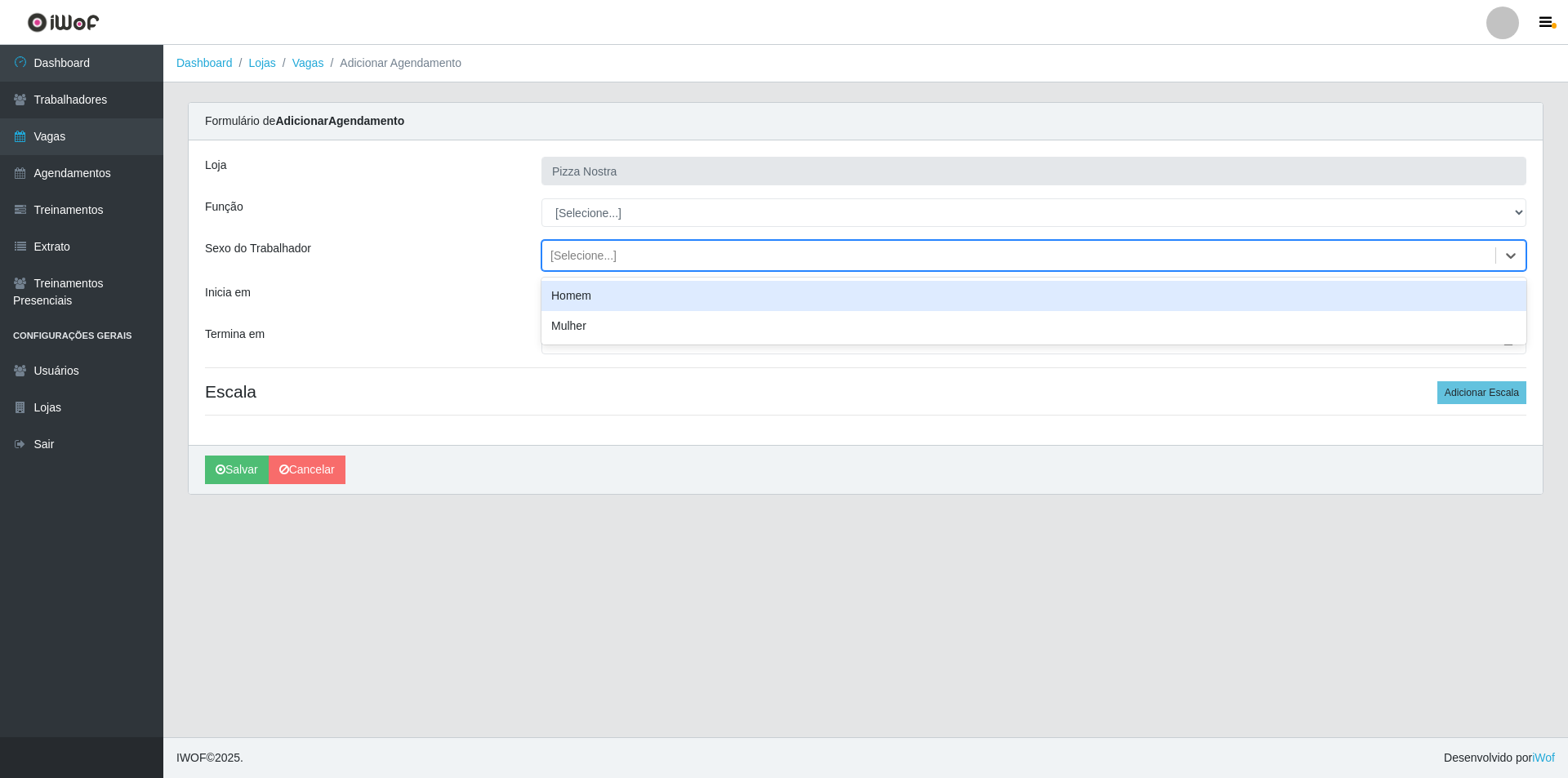
click at [672, 250] on div "[Selecione...]" at bounding box center [1019, 255] width 953 height 27
click at [644, 243] on div "[Selecione...]" at bounding box center [1019, 255] width 953 height 27
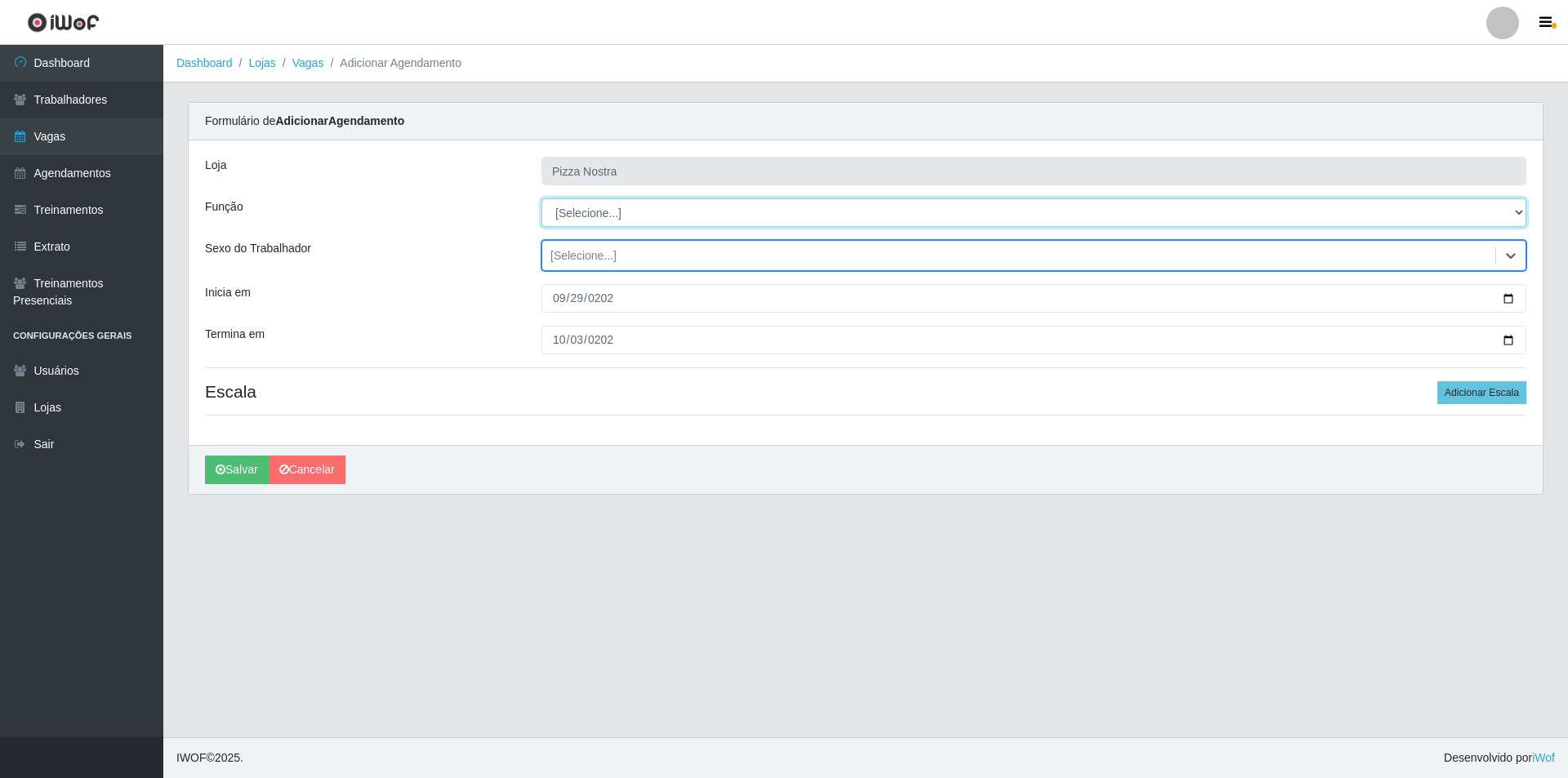
click at [625, 223] on select "[Selecione...] ASG ASG + ASG ++ Auxiliar de Cozinha Auxiliar de Cozinha + Auxil…" at bounding box center [1034, 213] width 985 height 29
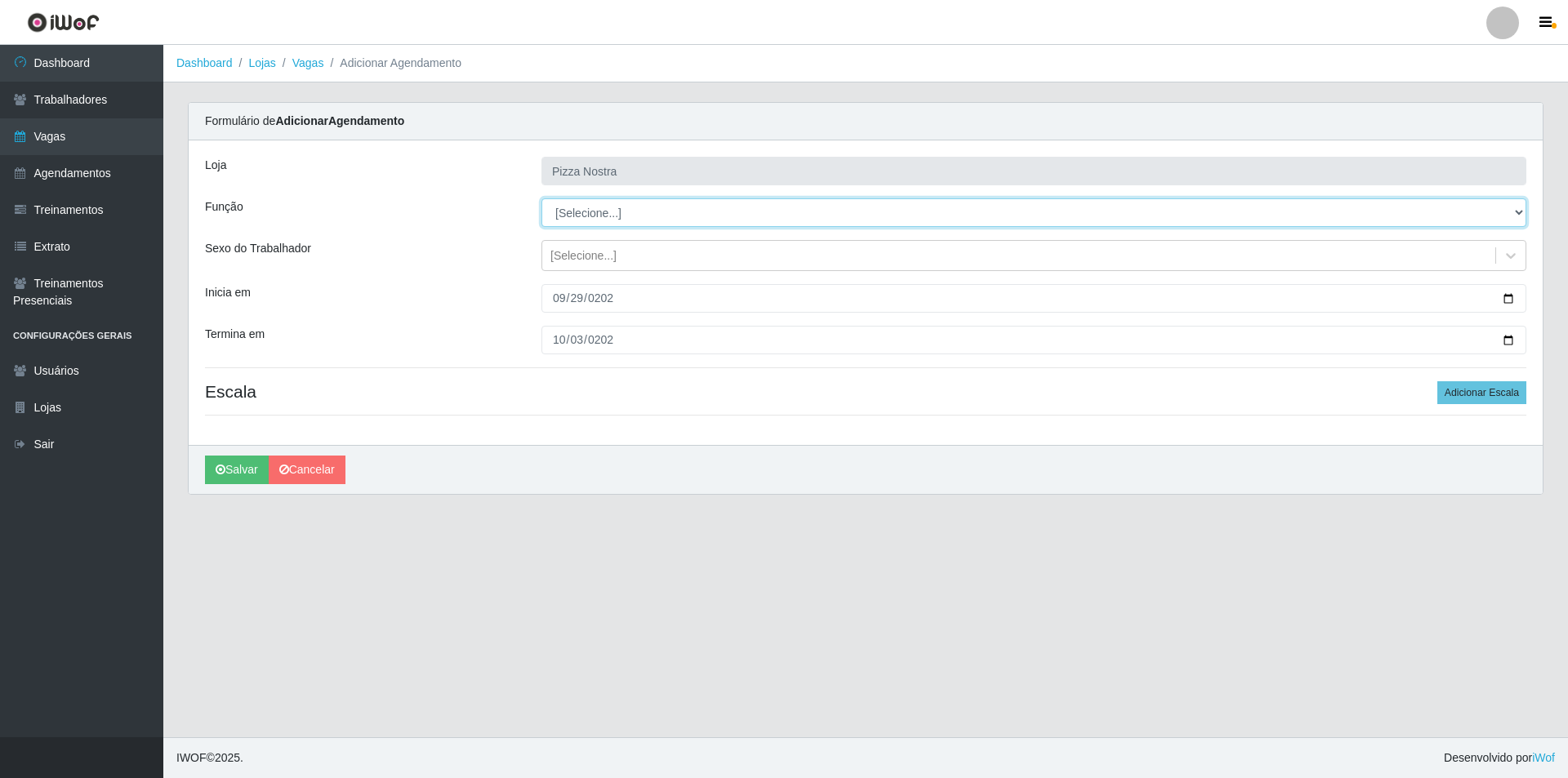
select select "17"
click at [542, 199] on select "[Selecione...] ASG ASG + ASG ++ Auxiliar de Cozinha Auxiliar de Cozinha + Auxil…" at bounding box center [1034, 213] width 985 height 29
click at [746, 630] on main "Dashboard Lojas Vagas Adicionar Agendamento Carregando... Formulário de Adicion…" at bounding box center [865, 391] width 1405 height 693
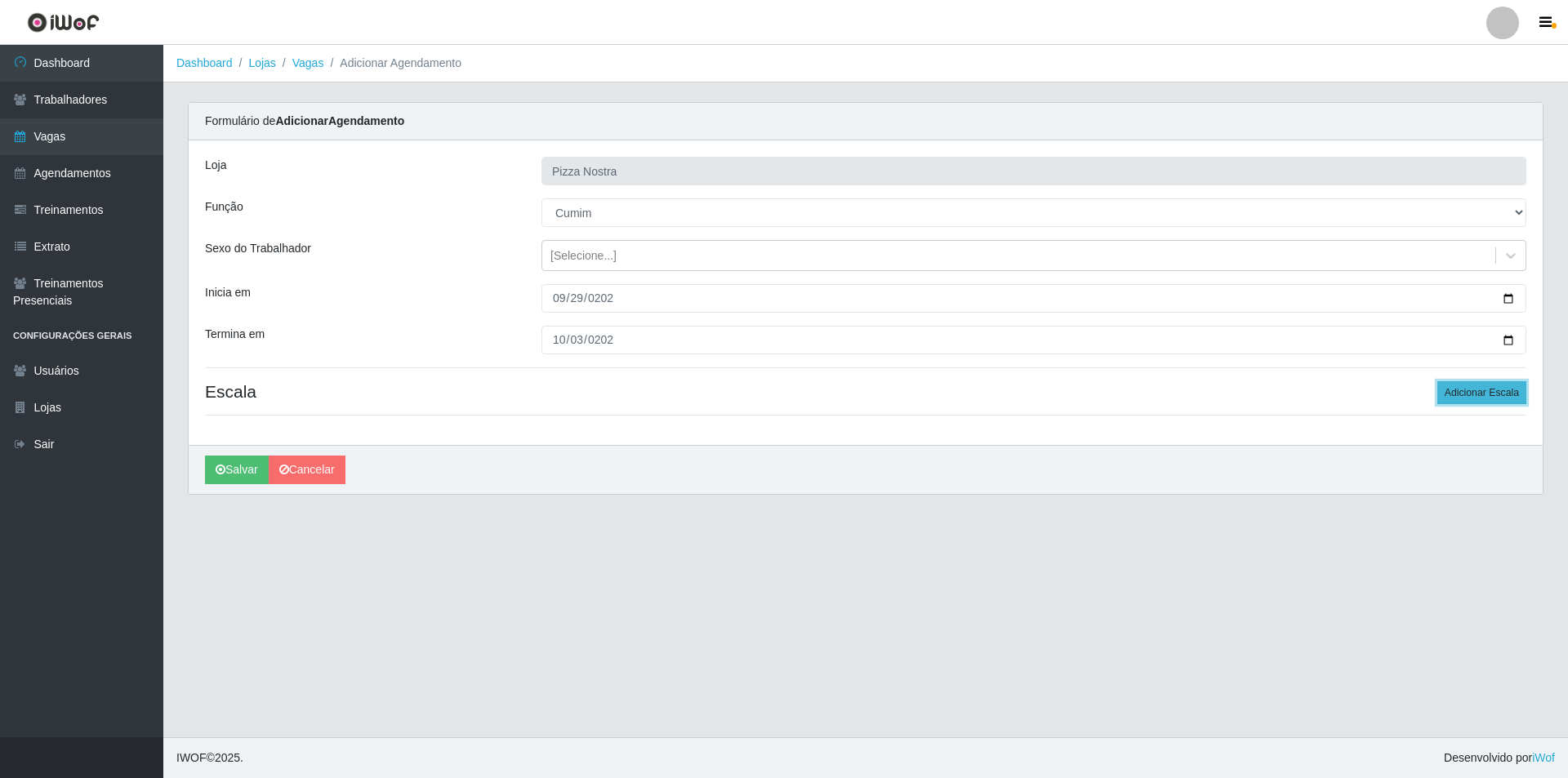
click at [1465, 404] on button "Adicionar Escala" at bounding box center [1482, 393] width 89 height 23
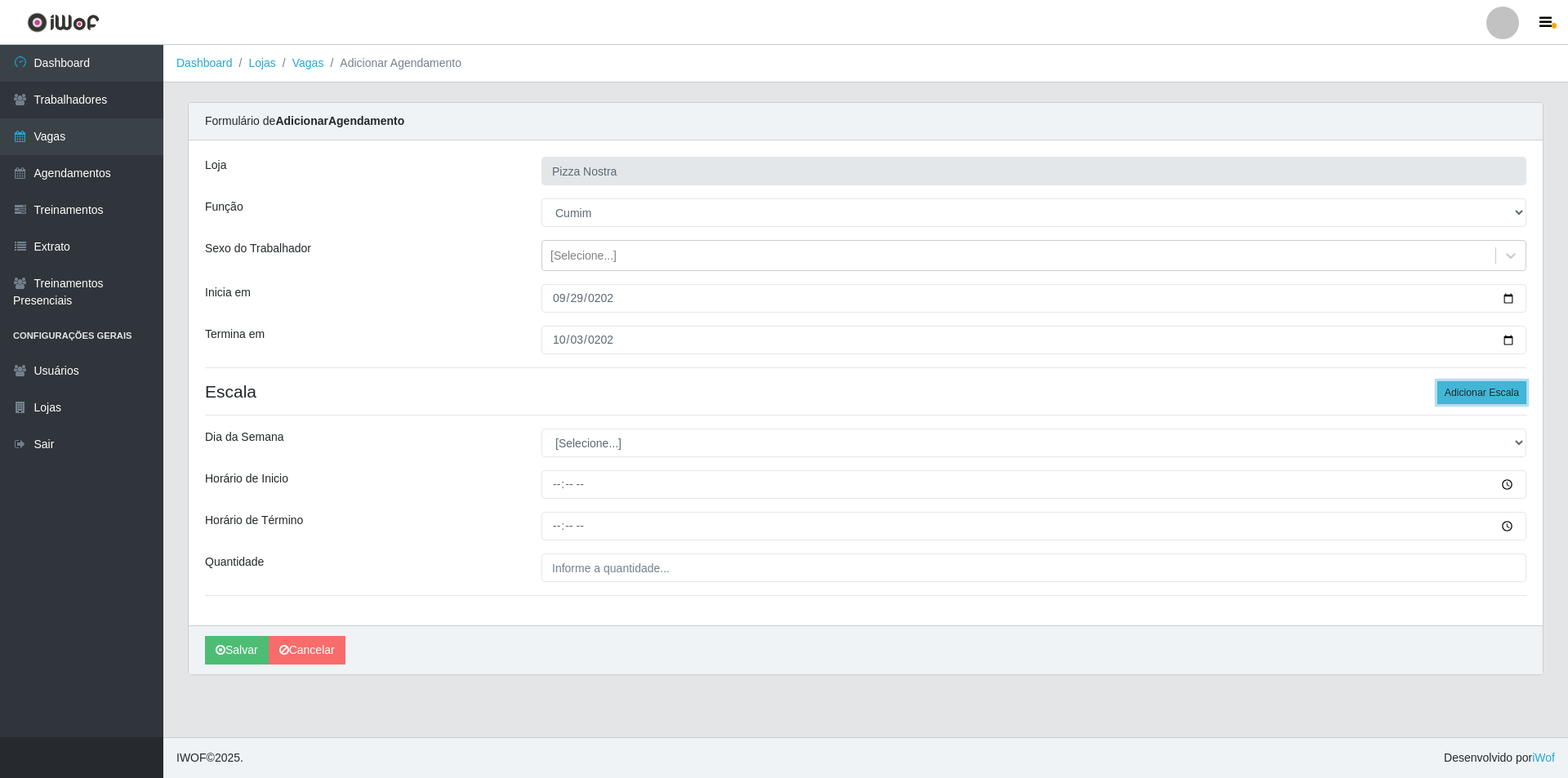
click at [1465, 403] on button "Adicionar Escala" at bounding box center [1482, 393] width 89 height 23
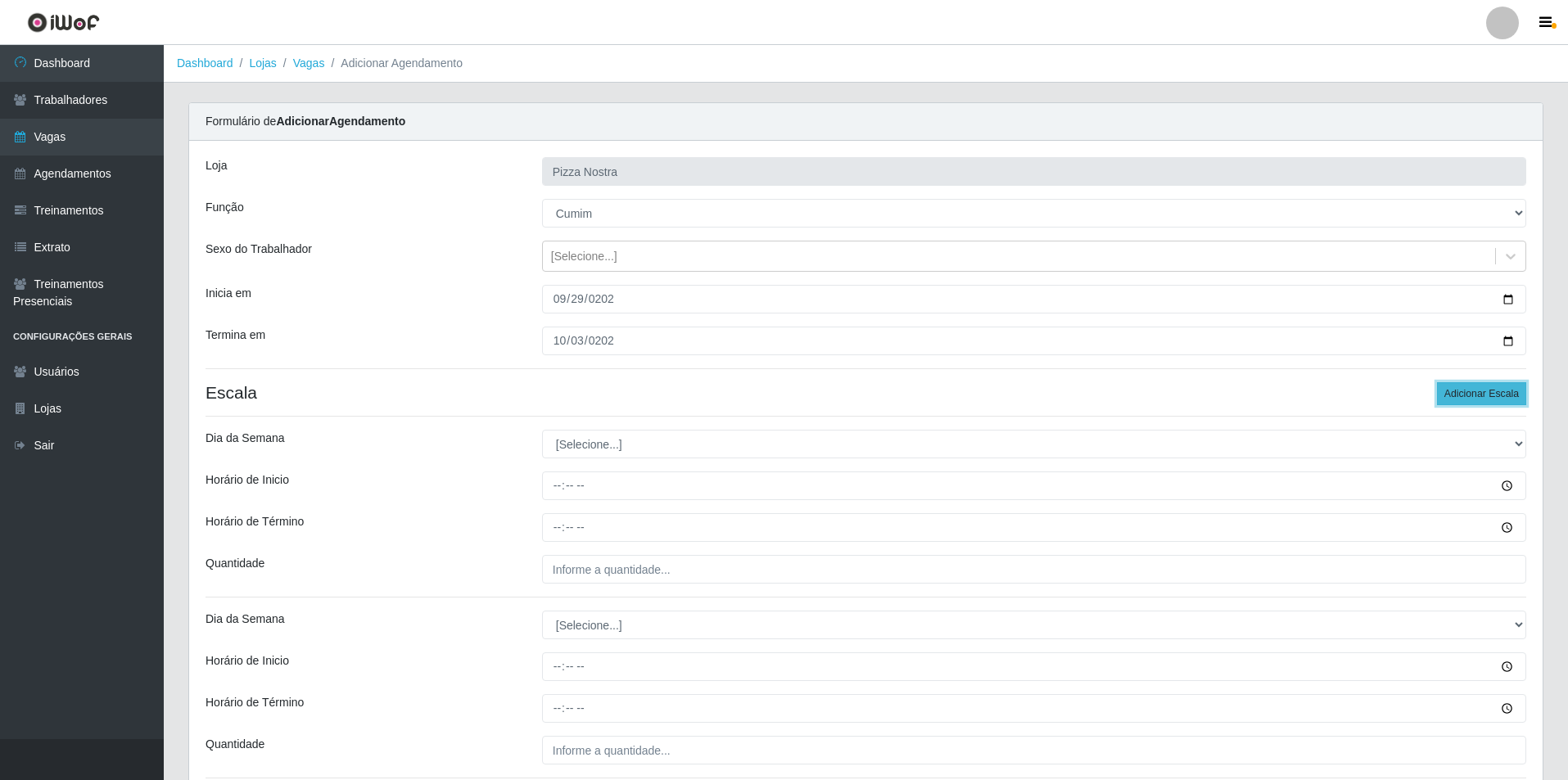
click at [1468, 404] on button "Adicionar Escala" at bounding box center [1482, 394] width 89 height 23
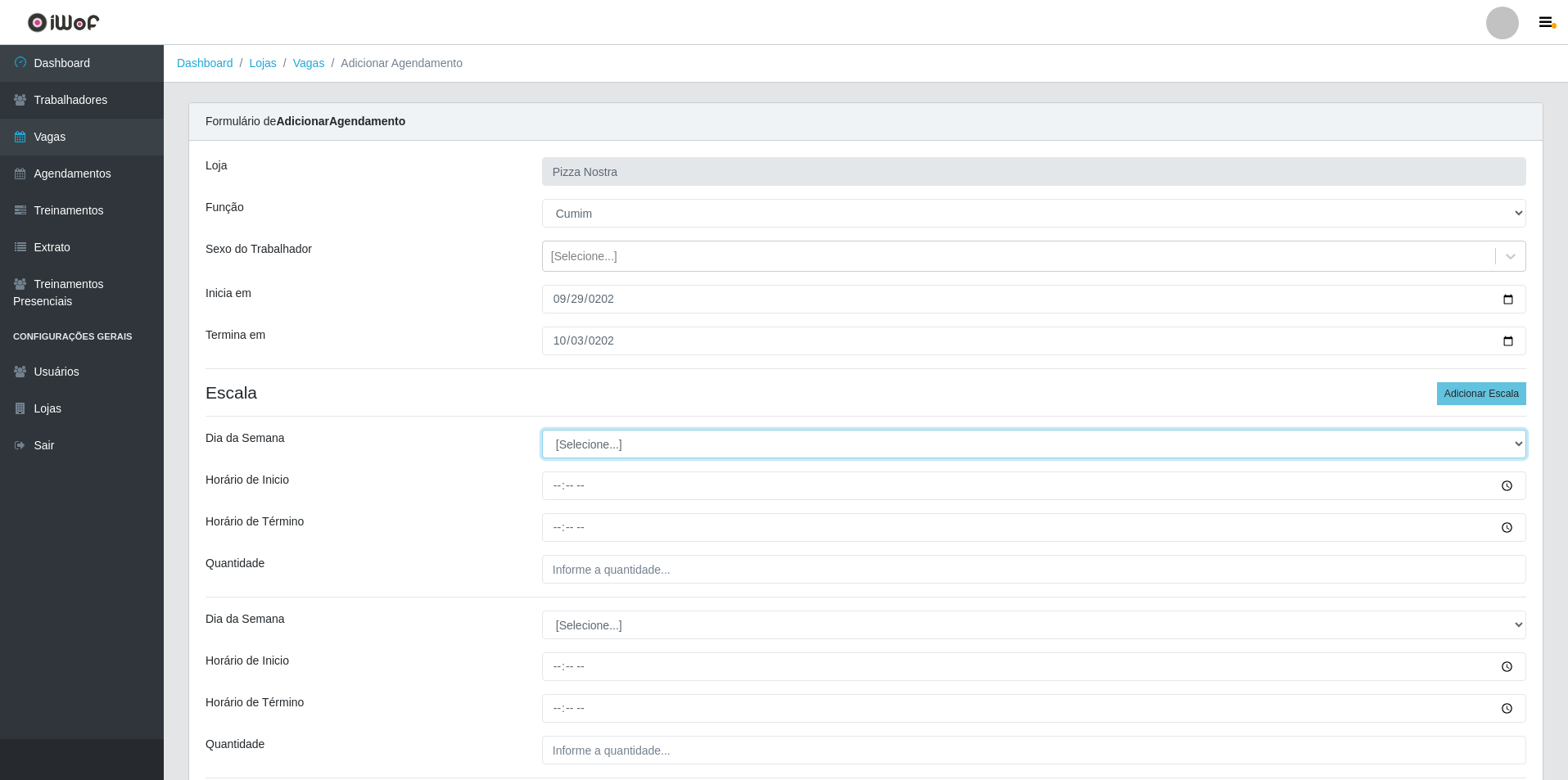
click at [612, 440] on select "[Selecione...] Segunda Terça Quarta Quinta Sexta Sábado Domingo" at bounding box center [1035, 443] width 984 height 29
select select "1"
click at [542, 429] on select "[Selecione...] Segunda Terça Quarta Quinta Sexta Sábado Domingo" at bounding box center [1035, 443] width 984 height 29
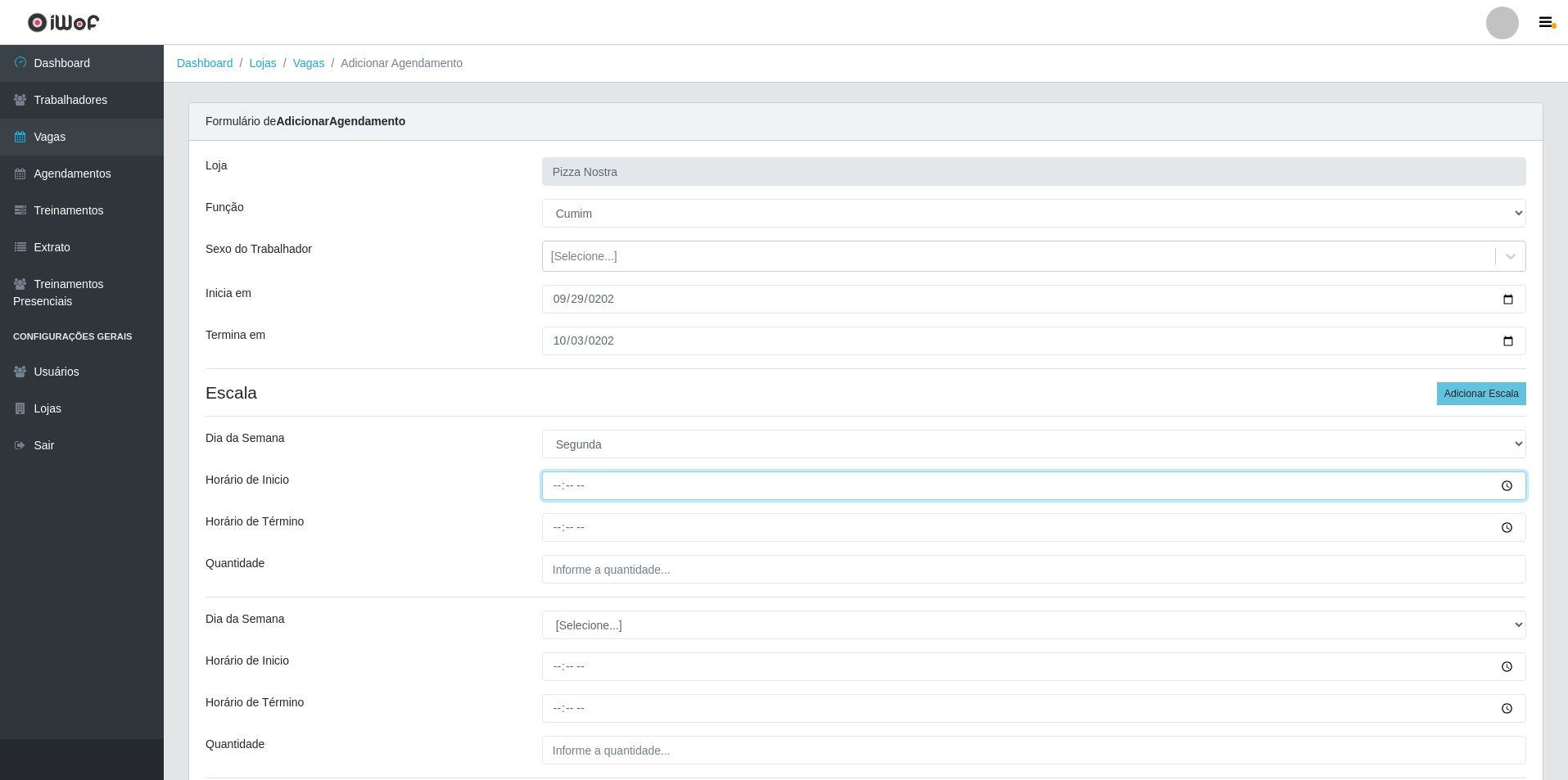
click at [559, 496] on input "Horário de Inicio" at bounding box center [1035, 485] width 984 height 29
type input "18:30"
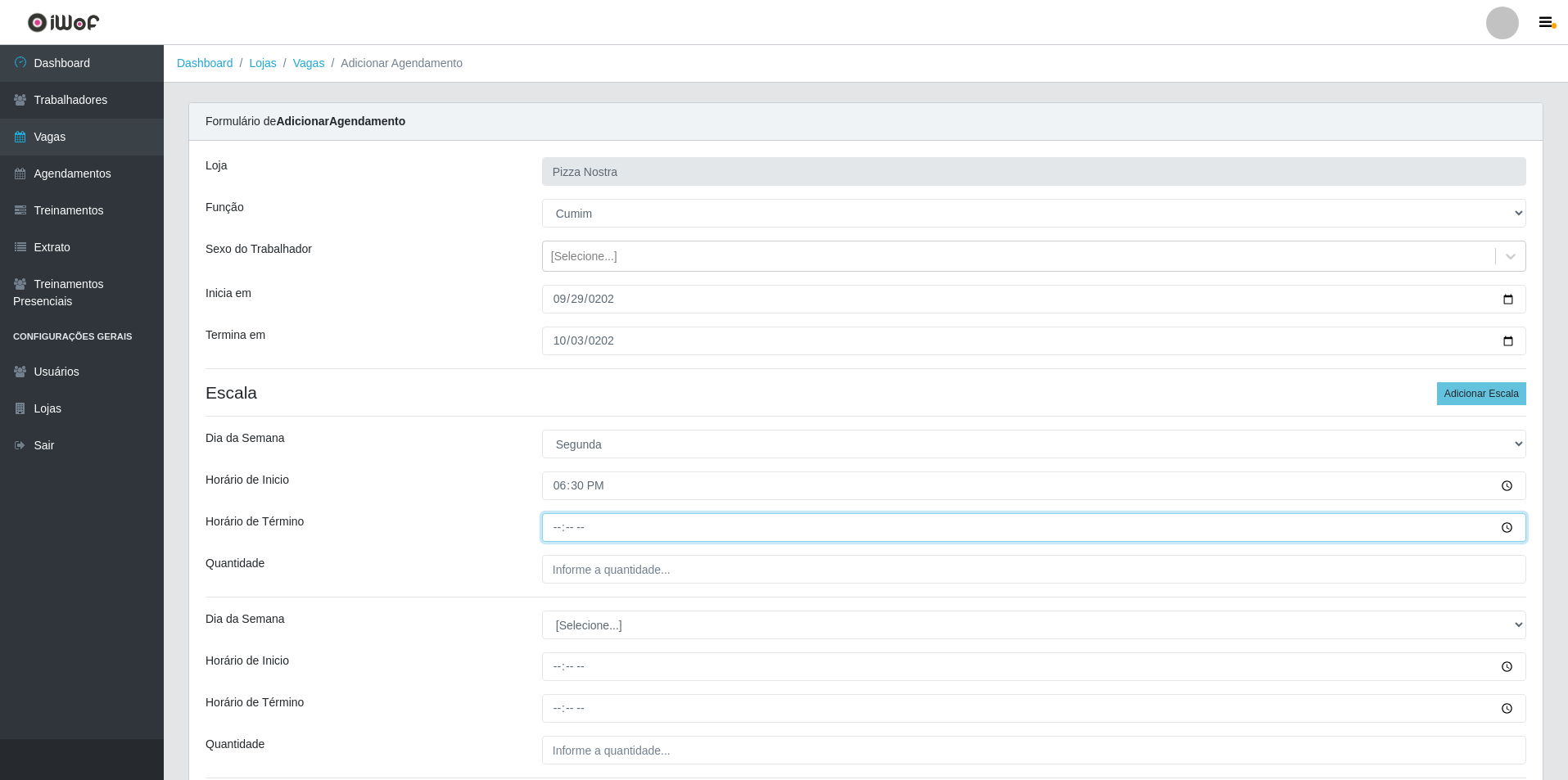
click at [551, 527] on input "Horário de Término" at bounding box center [1035, 527] width 984 height 29
type input "23:30"
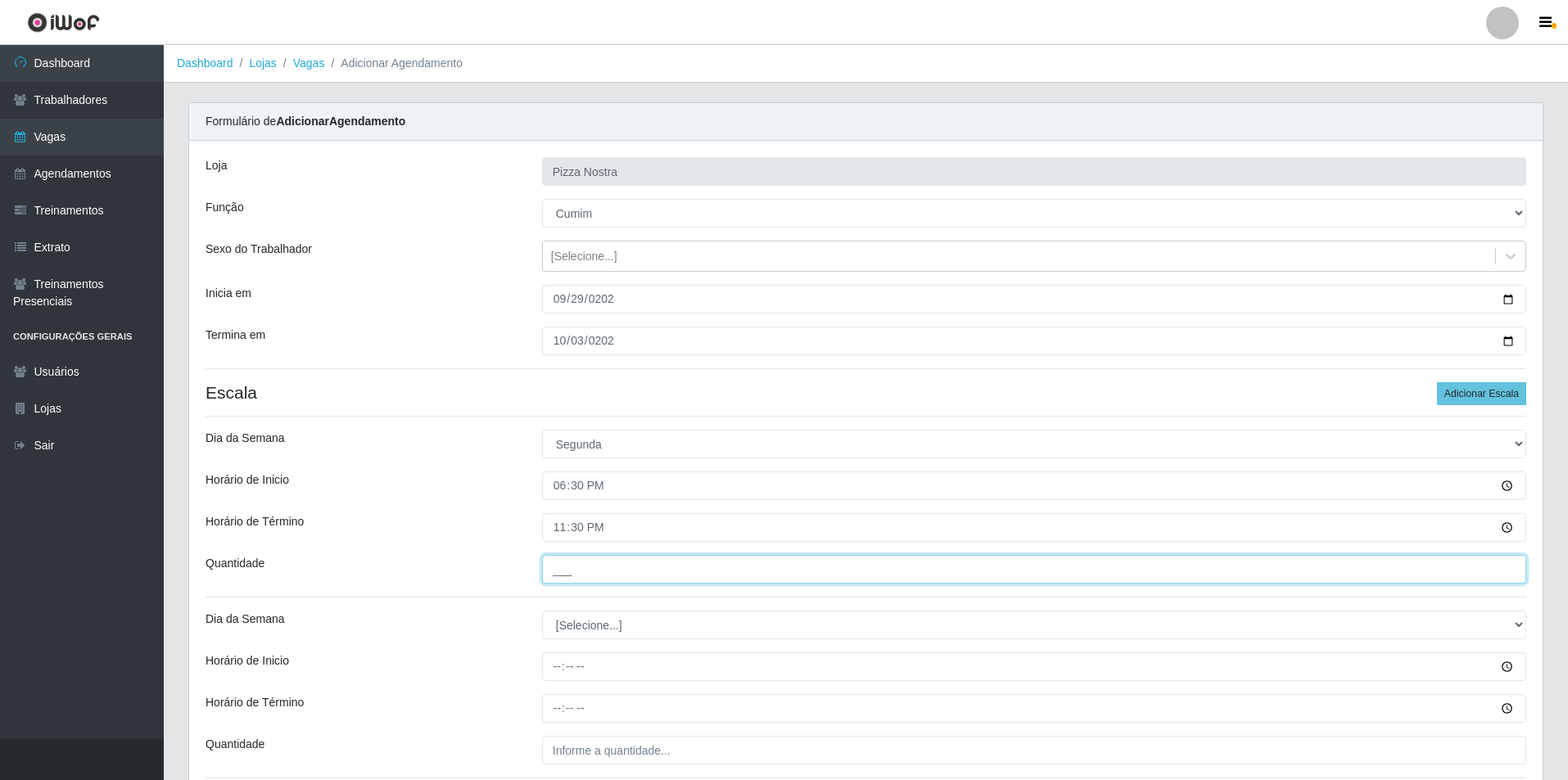
click at [600, 574] on input "___" at bounding box center [1035, 569] width 984 height 29
type input "1__"
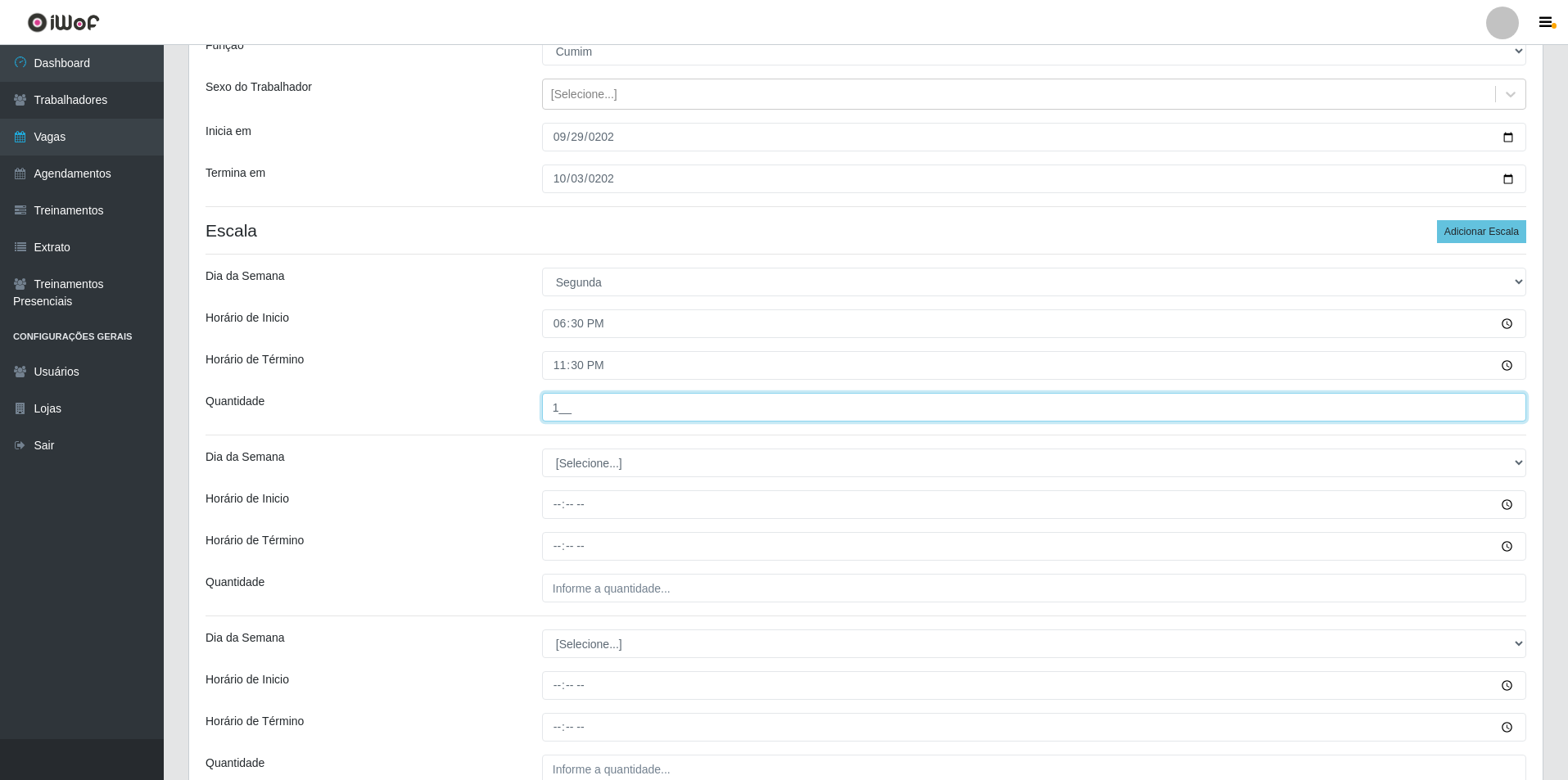
scroll to position [164, 0]
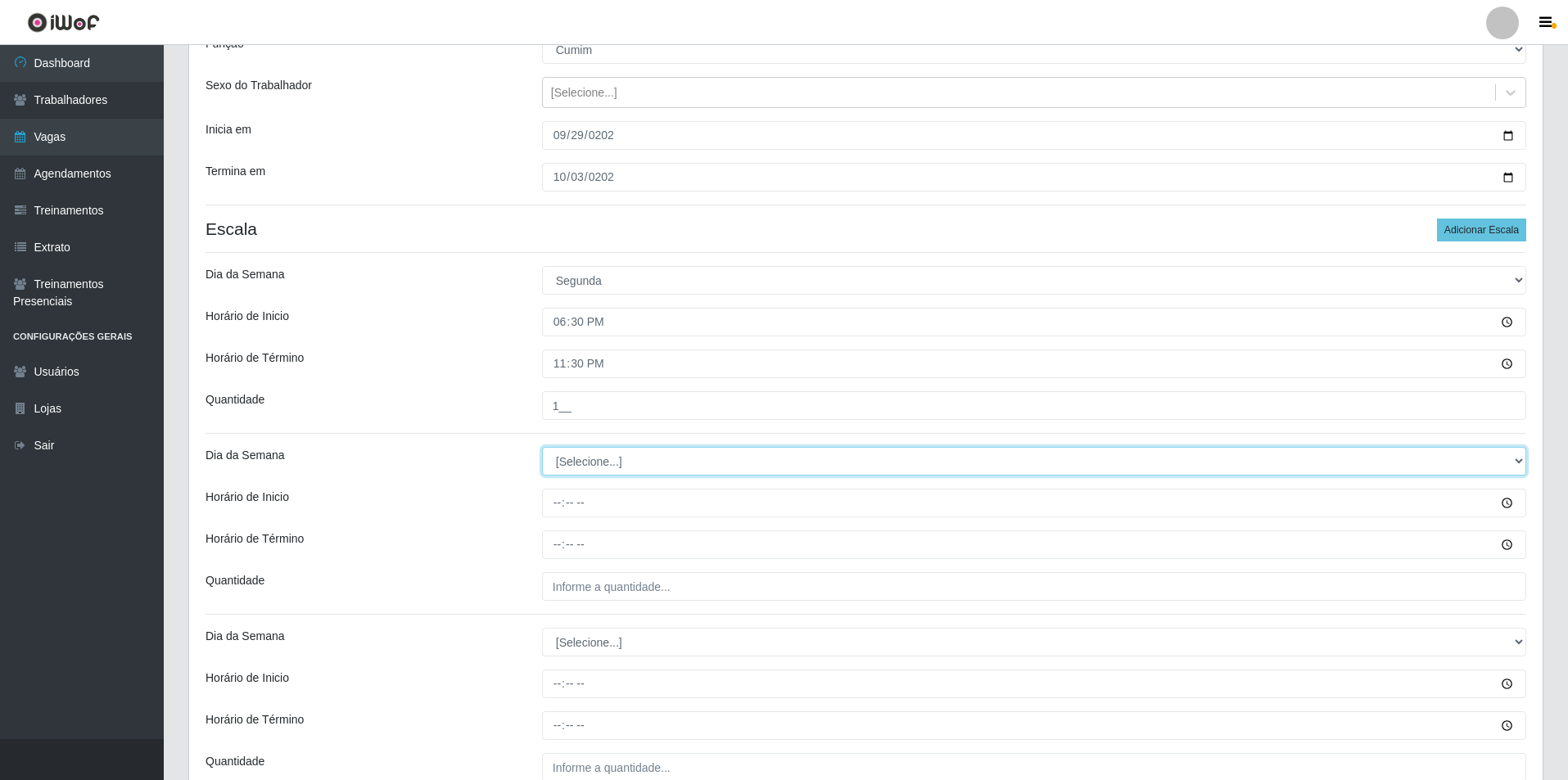
click at [580, 467] on select "[Selecione...] Segunda Terça Quarta Quinta Sexta Sábado Domingo" at bounding box center [1035, 461] width 984 height 29
drag, startPoint x: 567, startPoint y: 449, endPoint x: 565, endPoint y: 468, distance: 19.1
click at [567, 449] on select "[Selecione...] Segunda Terça Quarta Quinta Sexta Sábado Domingo" at bounding box center [1035, 461] width 984 height 29
select select "2"
click at [542, 447] on select "[Selecione...] Segunda Terça Quarta Quinta Sexta Sábado Domingo" at bounding box center [1035, 461] width 984 height 29
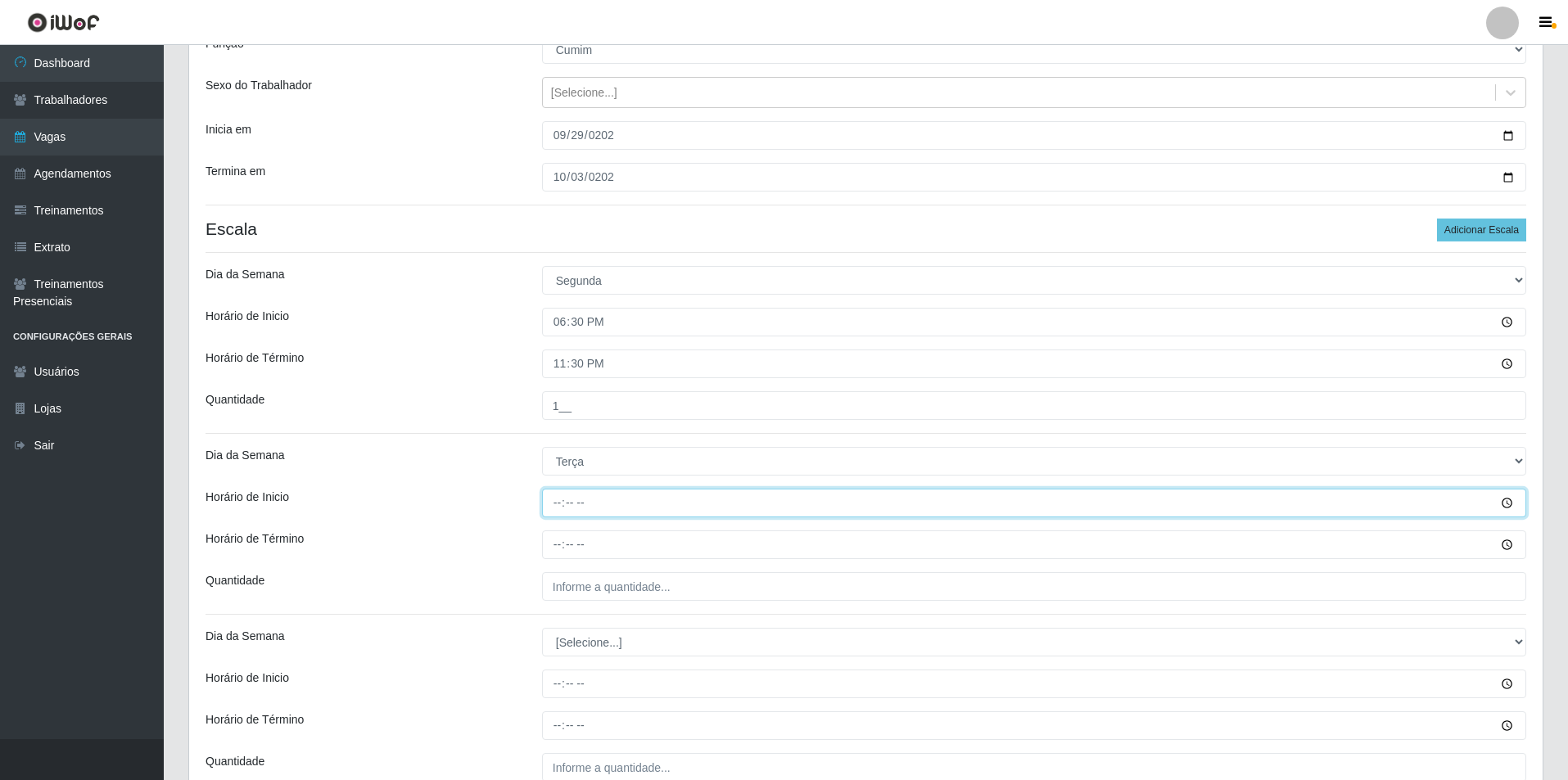
click at [565, 504] on input "Horário de Inicio" at bounding box center [1035, 503] width 984 height 29
click at [542, 505] on input "Horário de Inicio" at bounding box center [1035, 503] width 984 height 29
click at [551, 505] on input "Horário de Inicio" at bounding box center [1035, 503] width 984 height 29
click at [564, 509] on input "Horário de Inicio" at bounding box center [1035, 503] width 984 height 29
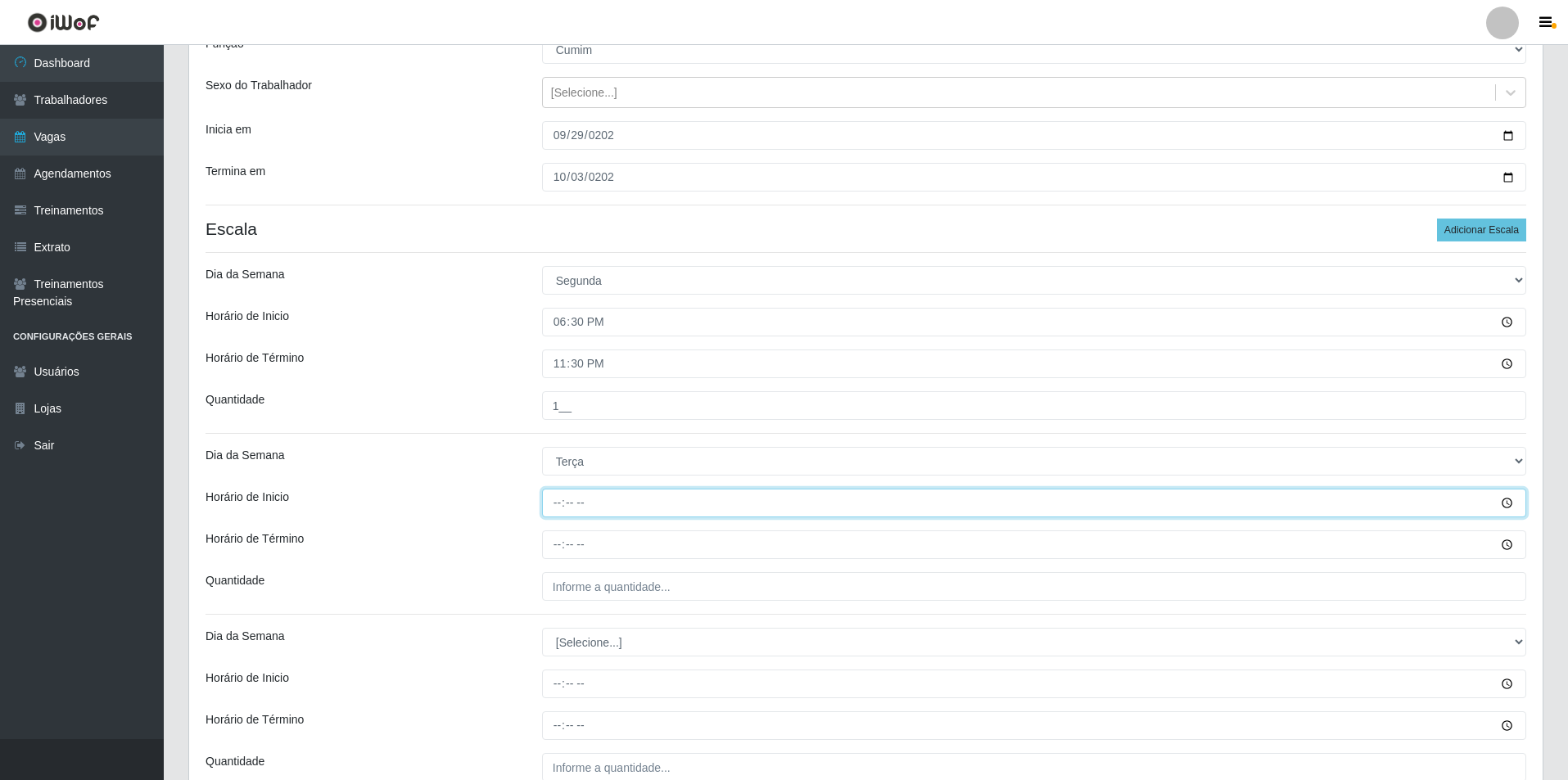
click at [562, 508] on input "Horário de Inicio" at bounding box center [1035, 503] width 984 height 29
click at [562, 504] on input "Horário de Inicio" at bounding box center [1035, 503] width 984 height 29
click at [625, 503] on input "Horário de Inicio" at bounding box center [1035, 503] width 984 height 29
click at [554, 502] on input "Horário de Inicio" at bounding box center [1035, 503] width 984 height 29
type input "18:30"
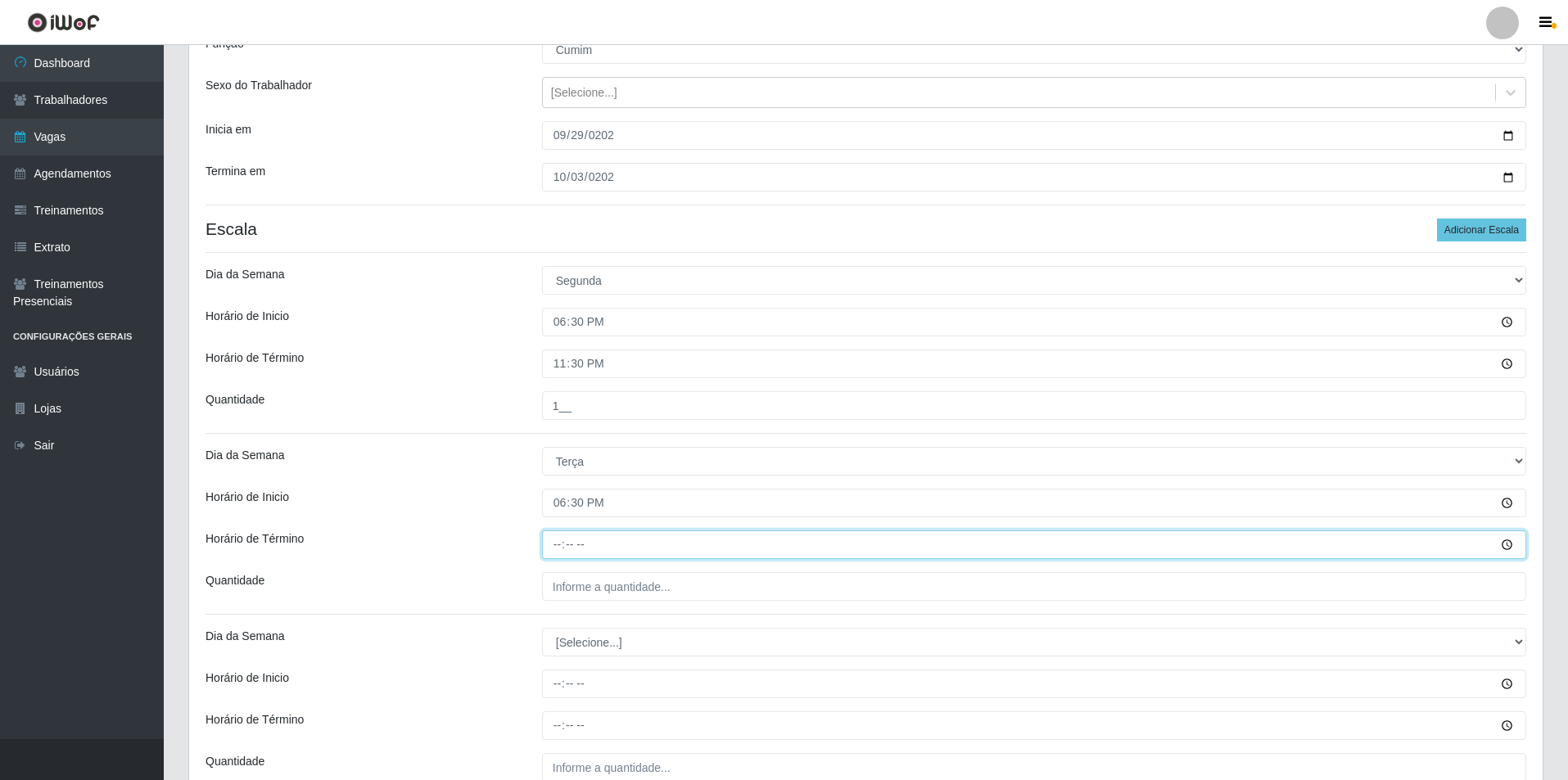
click at [545, 549] on input "Horário de Término" at bounding box center [1035, 545] width 984 height 29
type input "23:30"
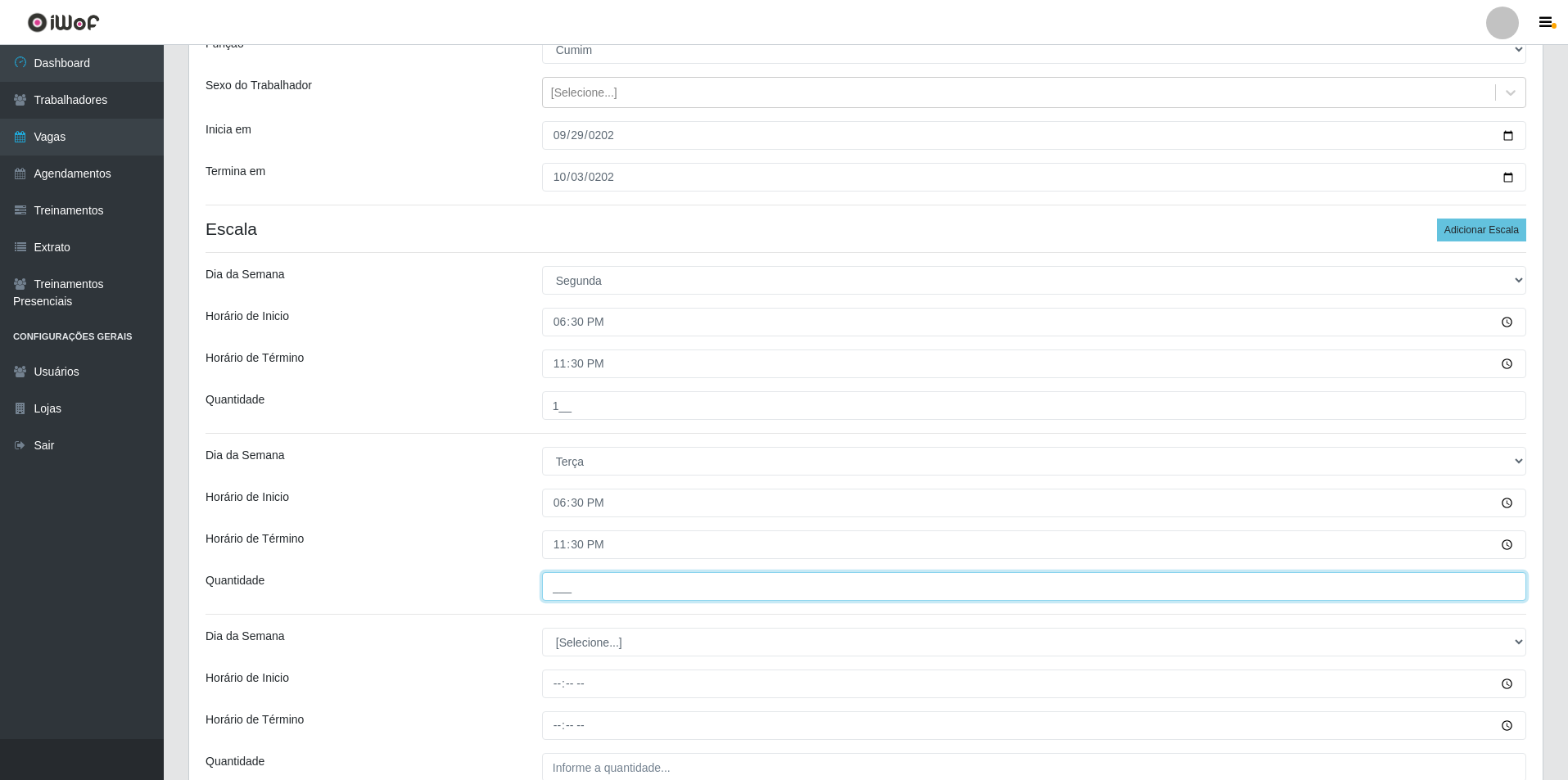
drag, startPoint x: 633, startPoint y: 584, endPoint x: 631, endPoint y: 599, distance: 15.1
click at [633, 584] on input "___" at bounding box center [1035, 586] width 984 height 29
type input "1__"
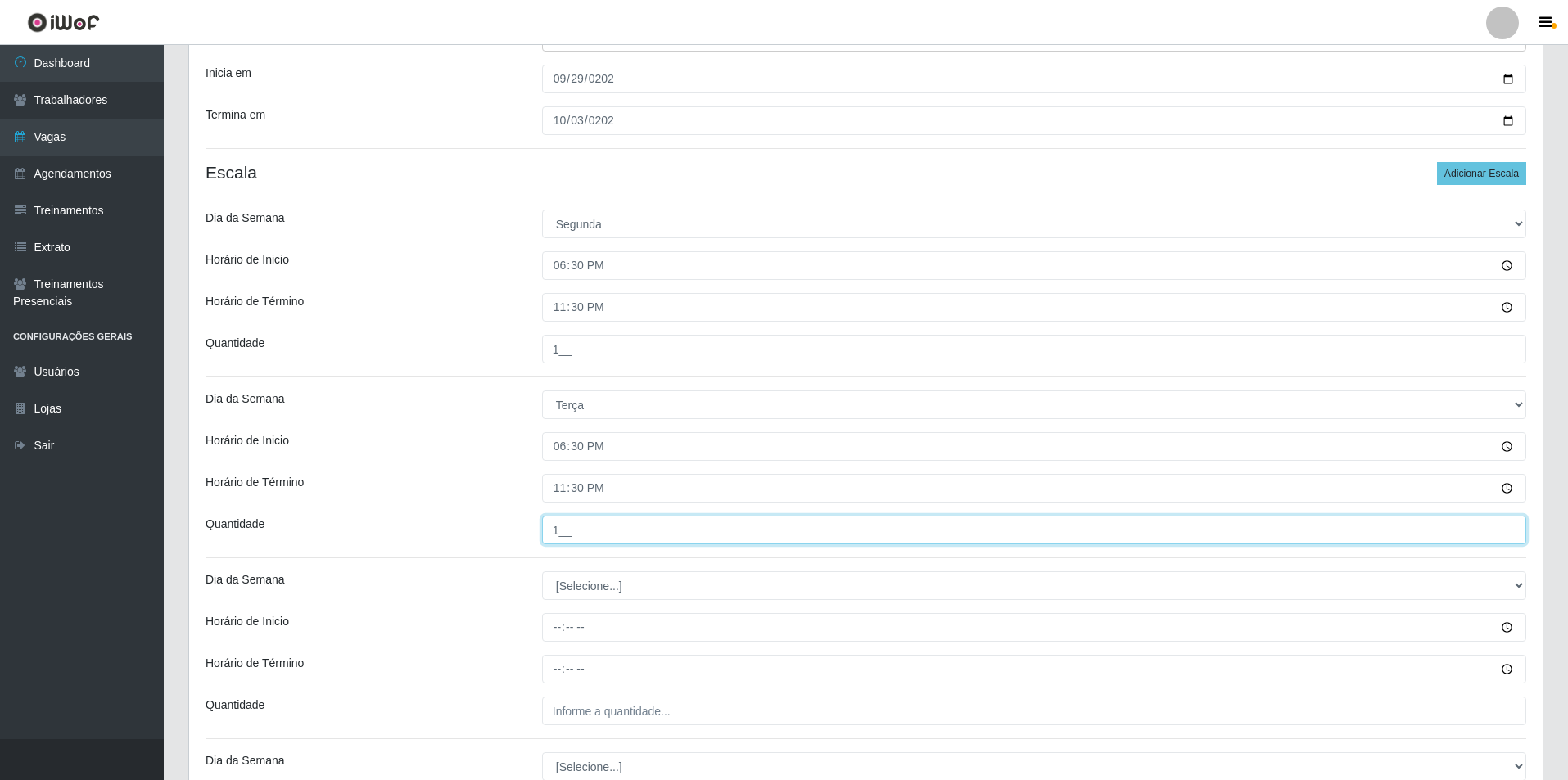
scroll to position [327, 0]
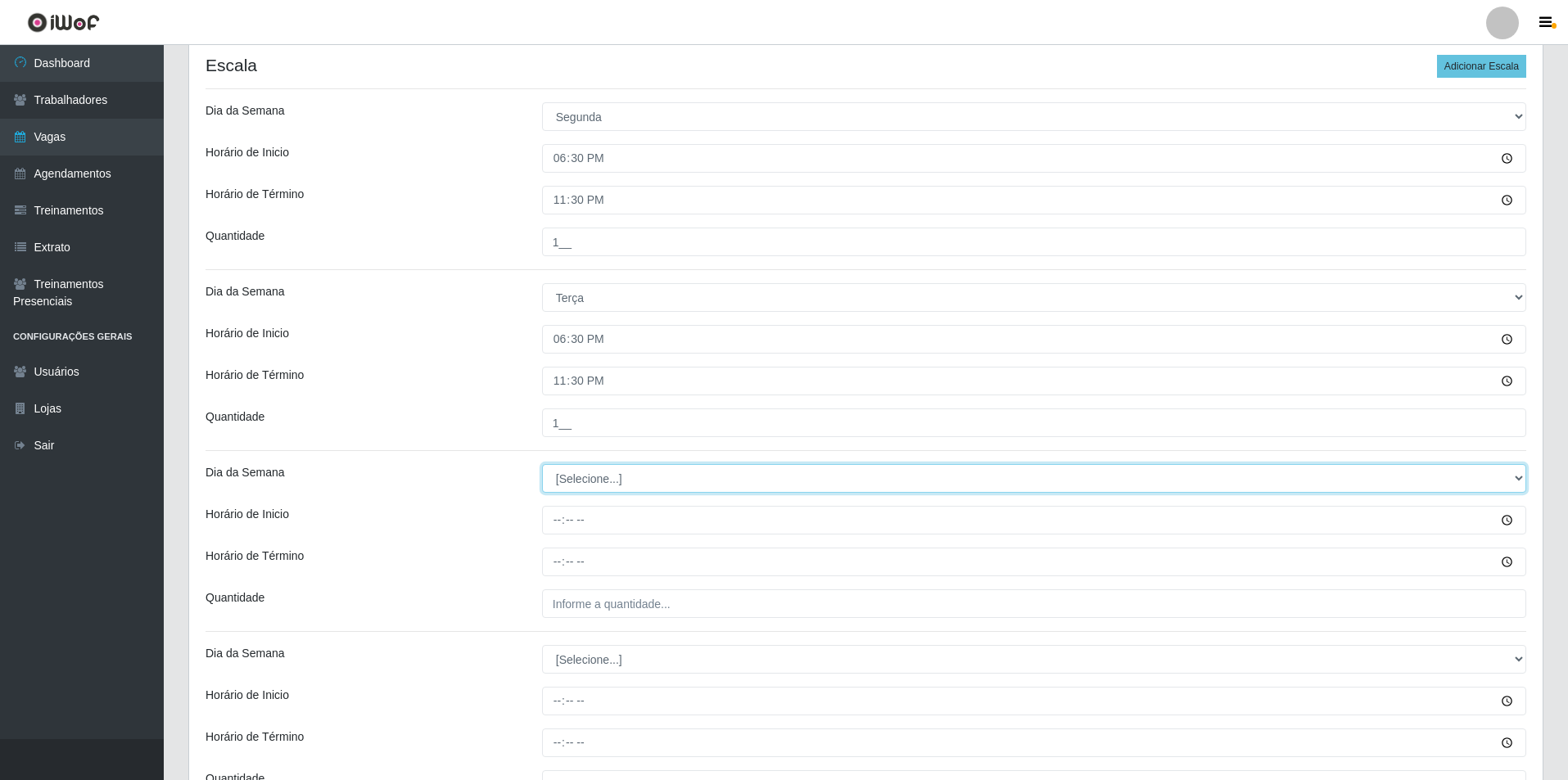
click at [602, 488] on select "[Selecione...] Segunda Terça Quarta Quinta Sexta Sábado Domingo" at bounding box center [1035, 478] width 984 height 29
click at [542, 464] on select "[Selecione...] Segunda Terça Quarta Quinta Sexta Sábado Domingo" at bounding box center [1035, 478] width 984 height 29
click at [568, 479] on select "[Selecione...] Segunda Terça Quarta Quinta Sexta Sábado Domingo" at bounding box center [1035, 478] width 984 height 29
select select "3"
click at [542, 464] on select "[Selecione...] Segunda Terça Quarta Quinta Sexta Sábado Domingo" at bounding box center [1035, 478] width 984 height 29
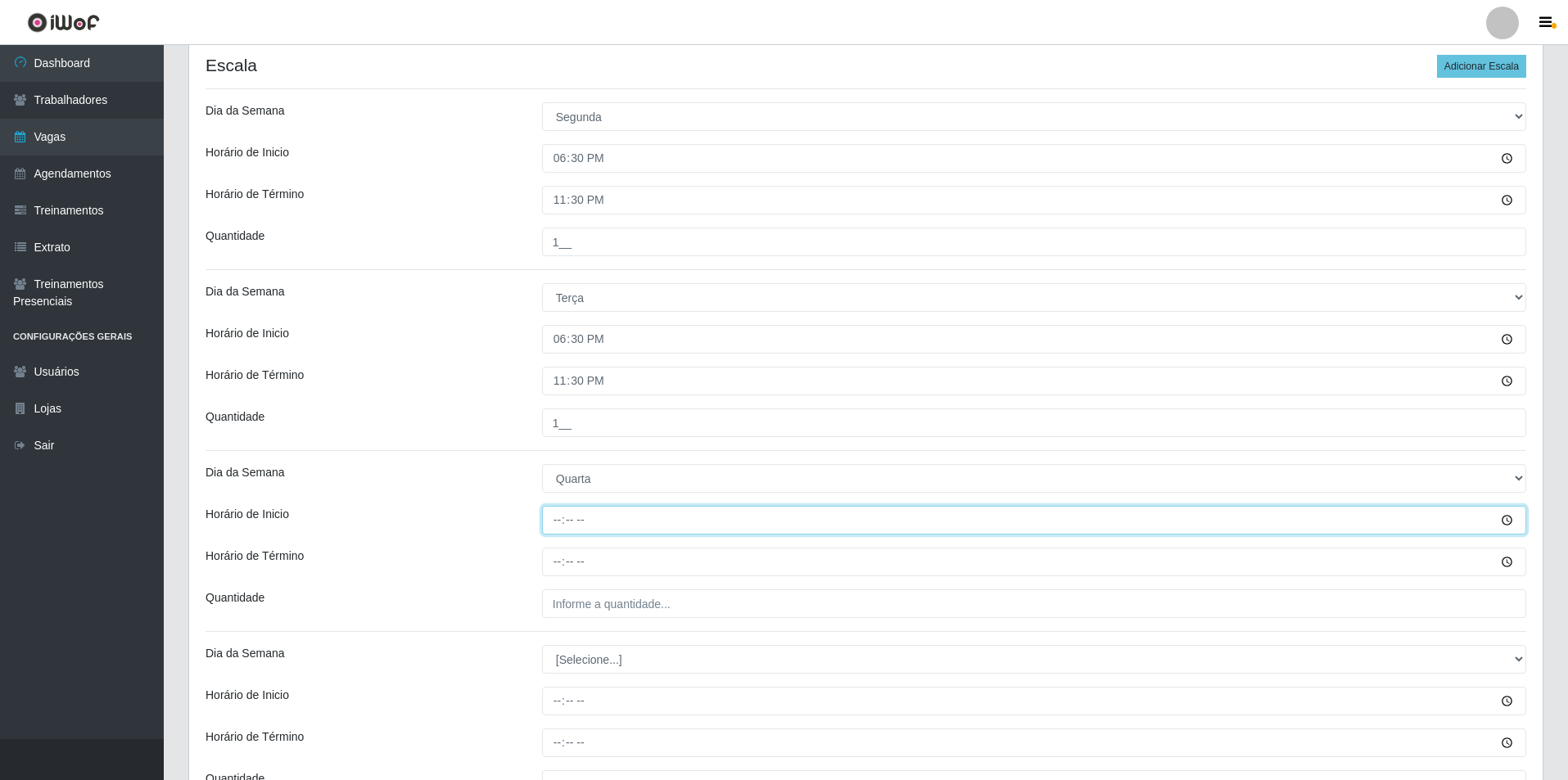
click at [561, 513] on input "Horário de Inicio" at bounding box center [1035, 520] width 984 height 29
type input "18:30"
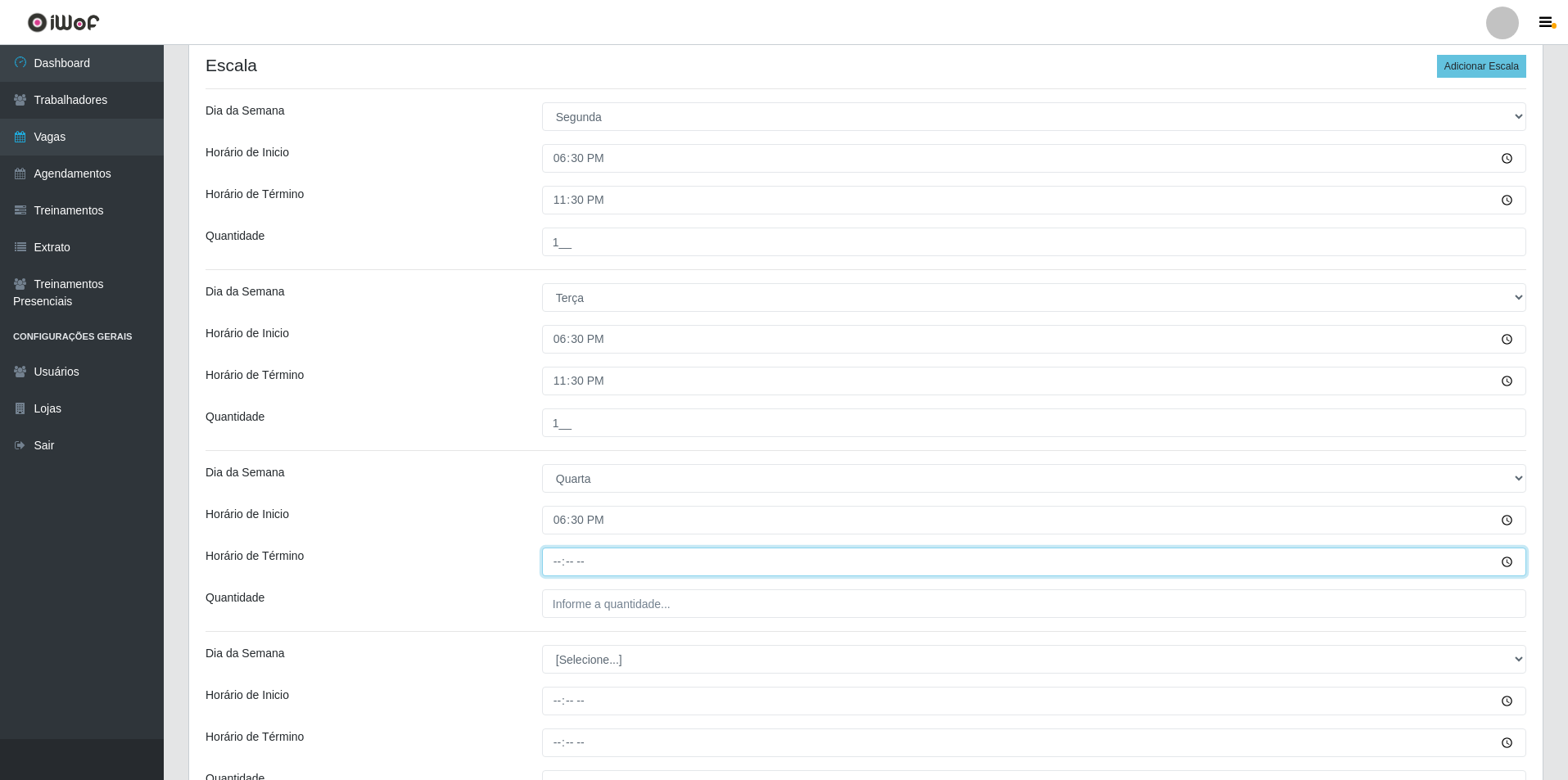
click at [561, 564] on input "Horário de Término" at bounding box center [1035, 562] width 984 height 29
type input "23:30"
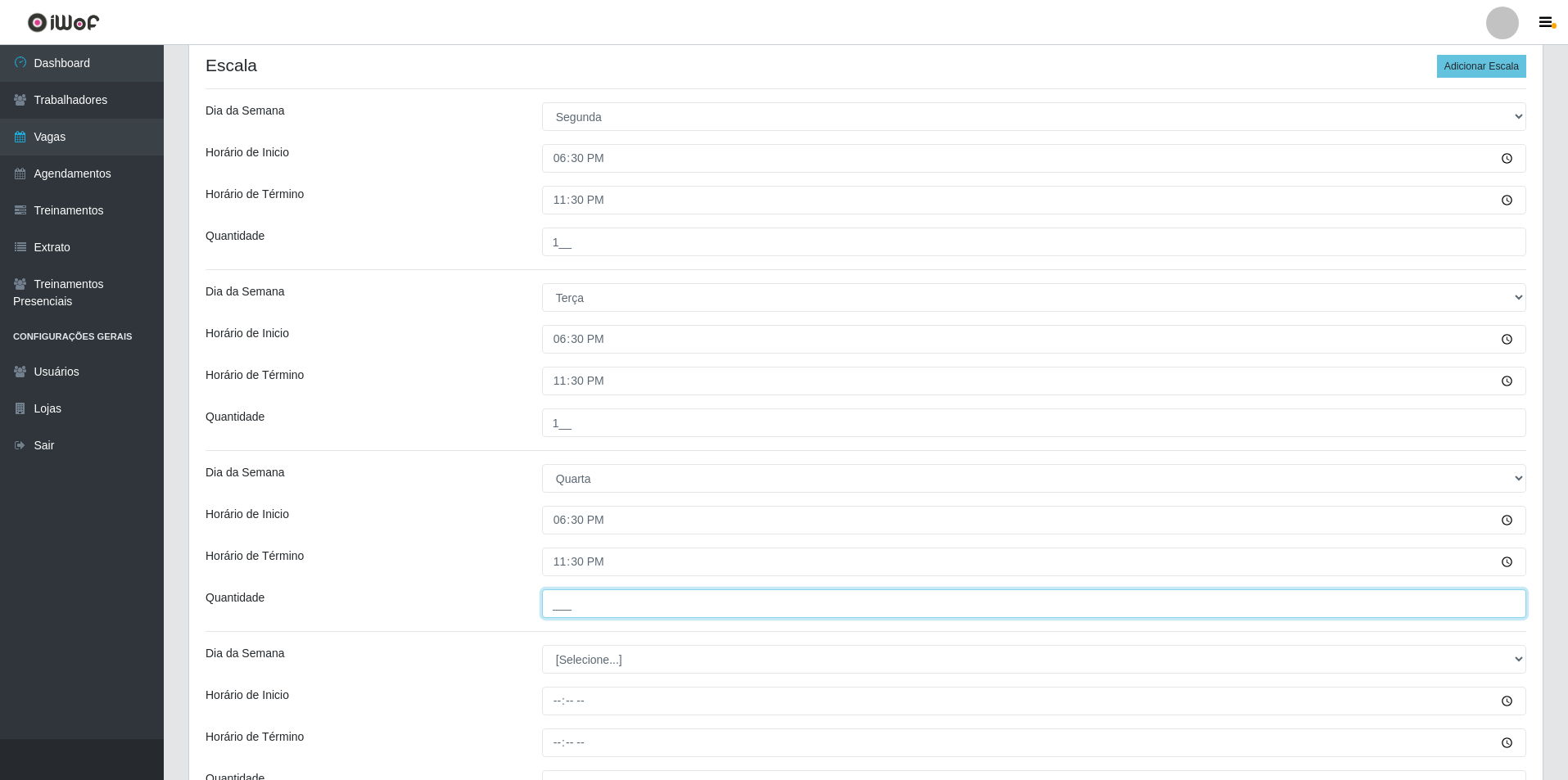
click at [551, 614] on input "___" at bounding box center [1035, 603] width 984 height 29
type input "1__"
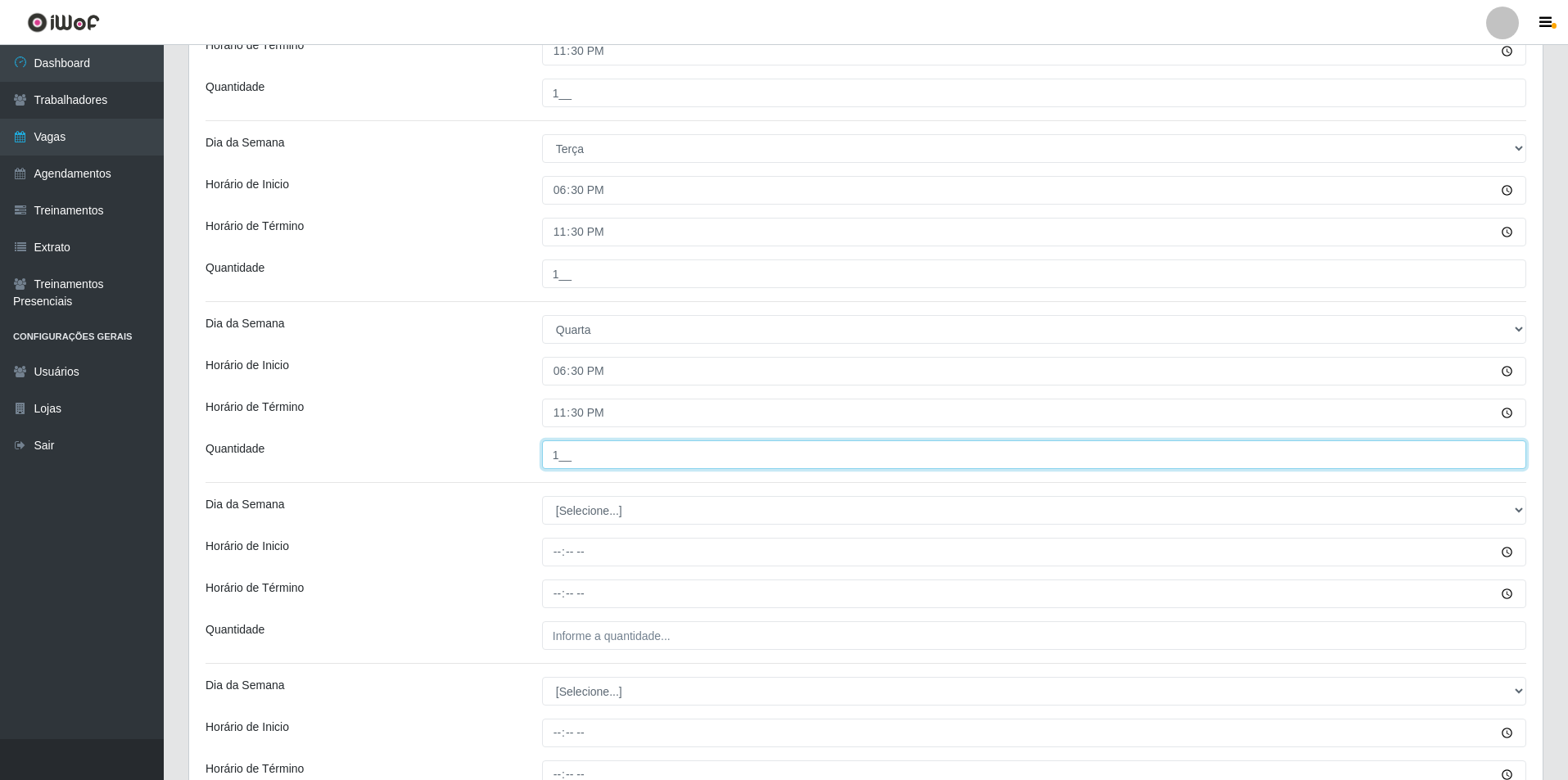
scroll to position [491, 0]
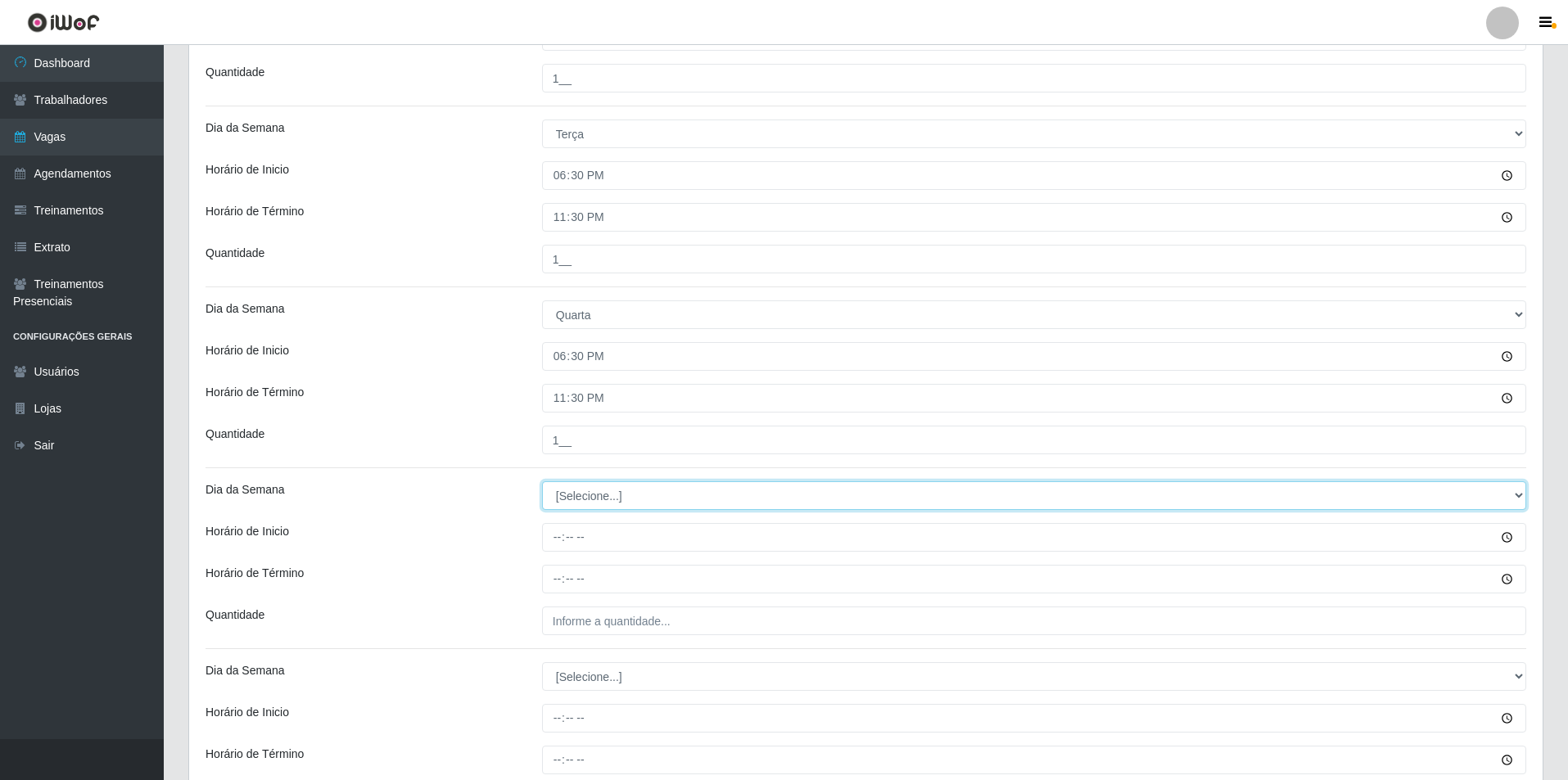
click at [598, 494] on select "[Selecione...] Segunda Terça Quarta Quinta Sexta Sábado Domingo" at bounding box center [1035, 495] width 984 height 29
select select "4"
click at [542, 481] on select "[Selecione...] Segunda Terça Quarta Quinta Sexta Sábado Domingo" at bounding box center [1035, 495] width 984 height 29
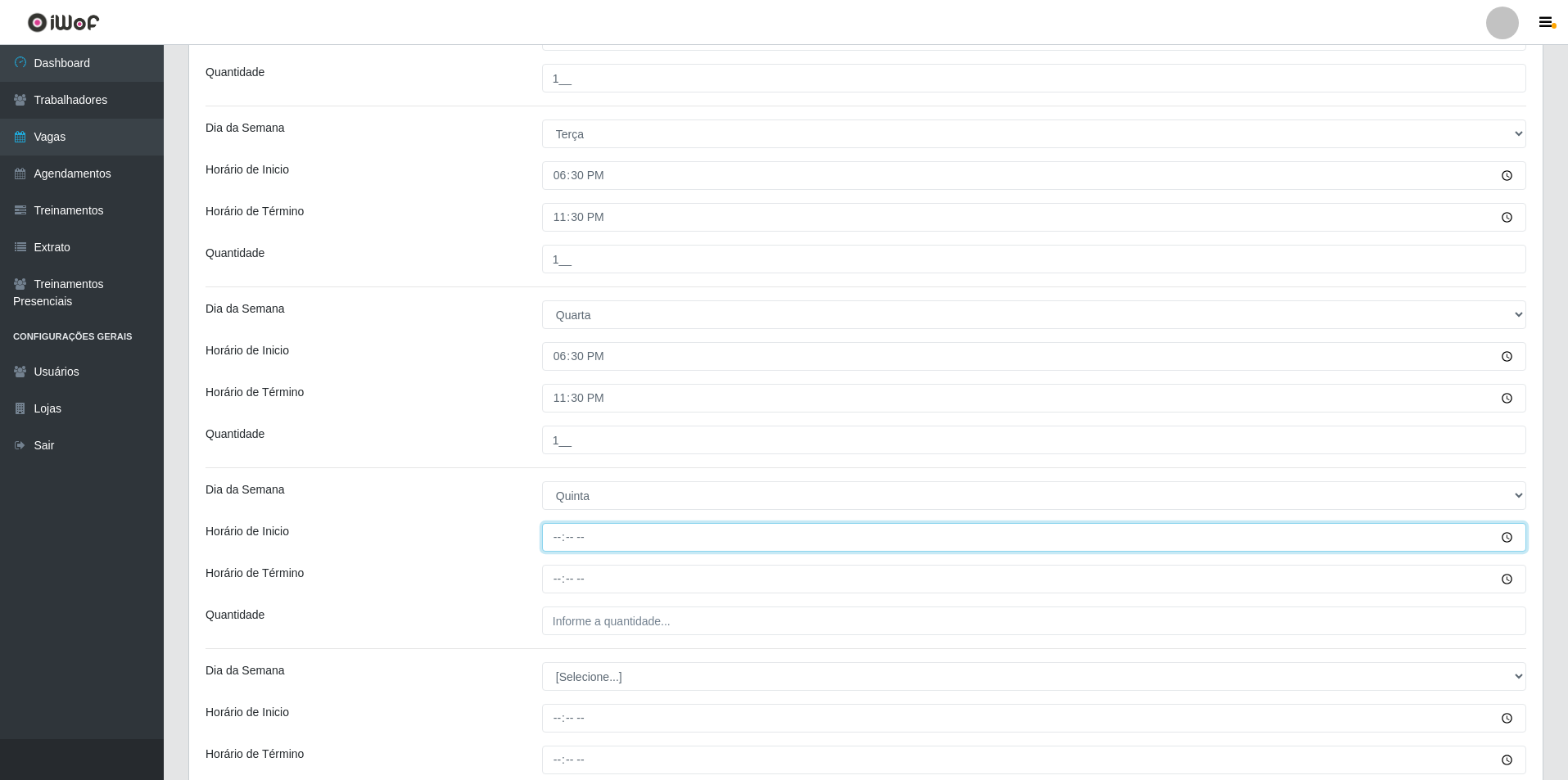
click at [561, 549] on input "Horário de Inicio" at bounding box center [1035, 537] width 984 height 29
type input "18:30"
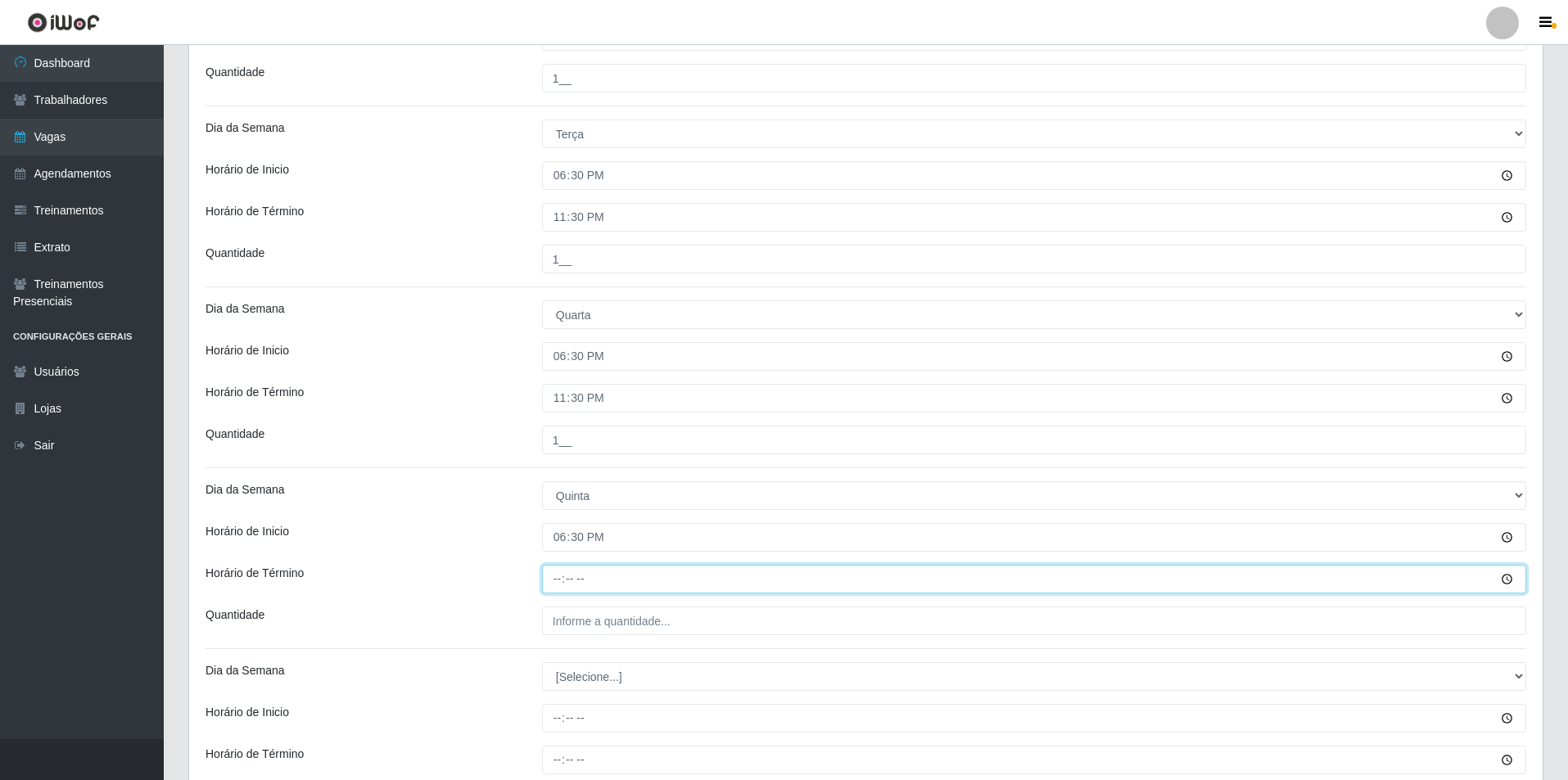
click at [554, 583] on input "Horário de Término" at bounding box center [1035, 578] width 984 height 29
type input "23:30"
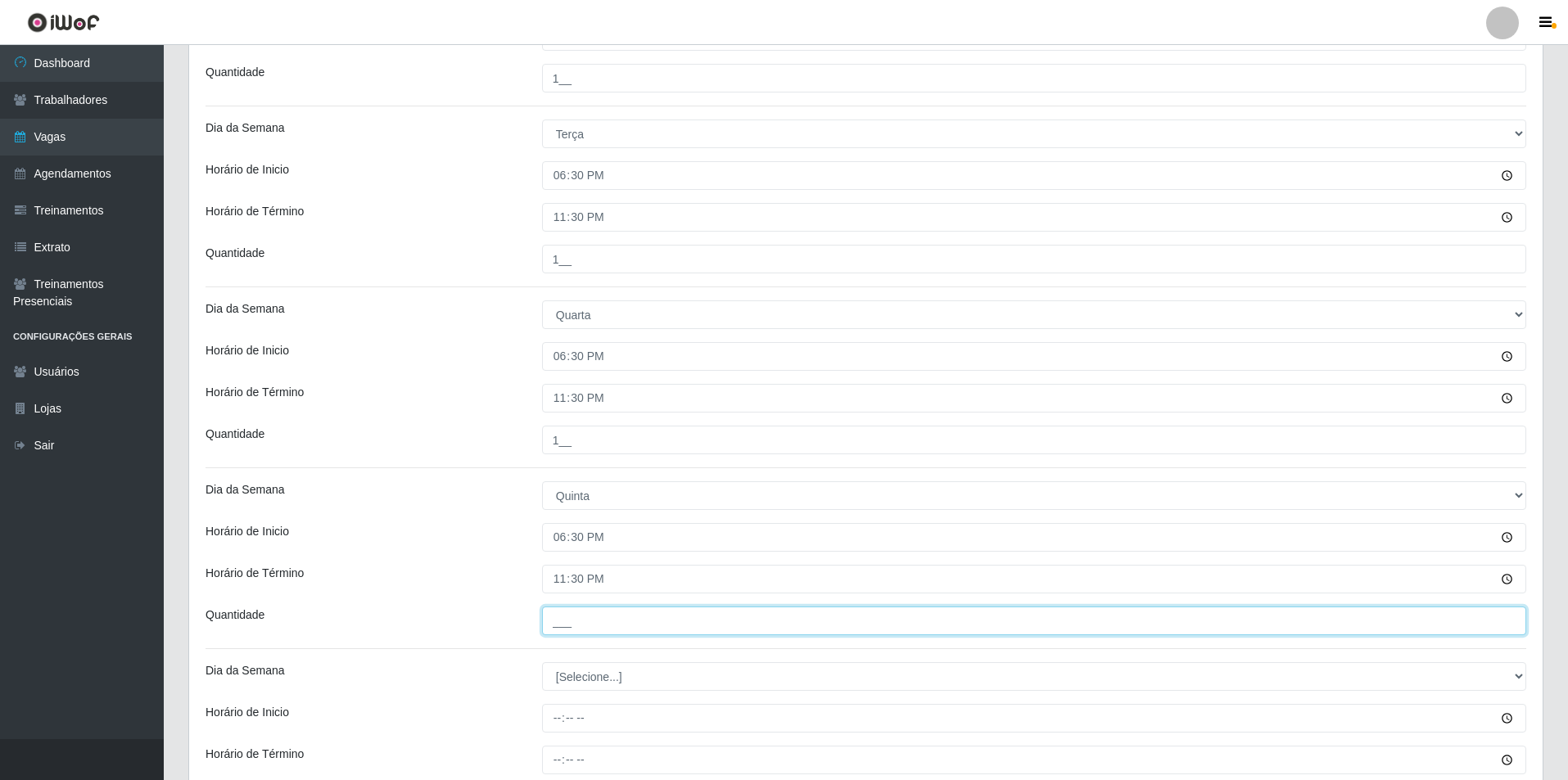
click at [651, 630] on input "___" at bounding box center [1035, 620] width 984 height 29
type input "1__"
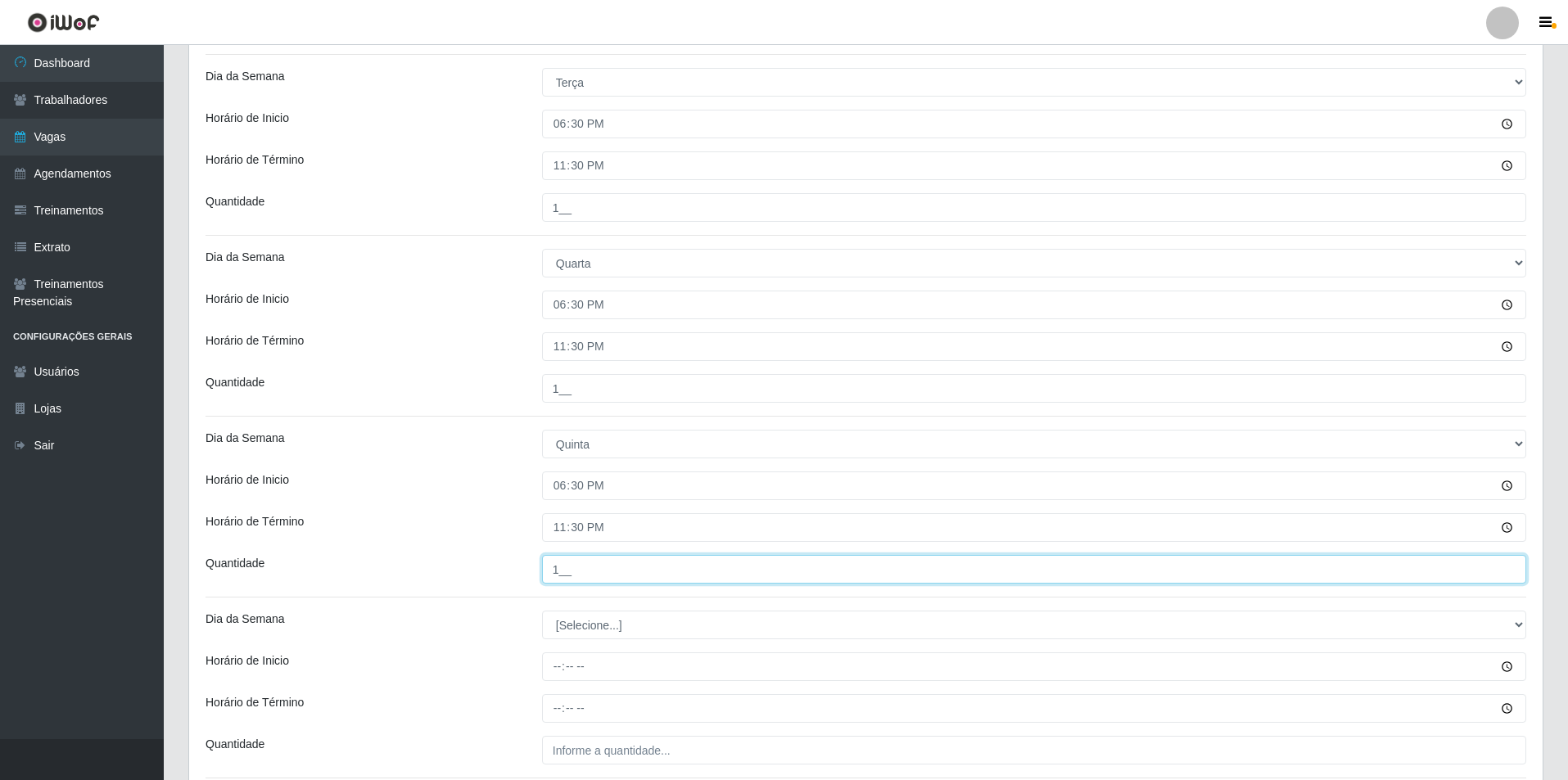
scroll to position [681, 0]
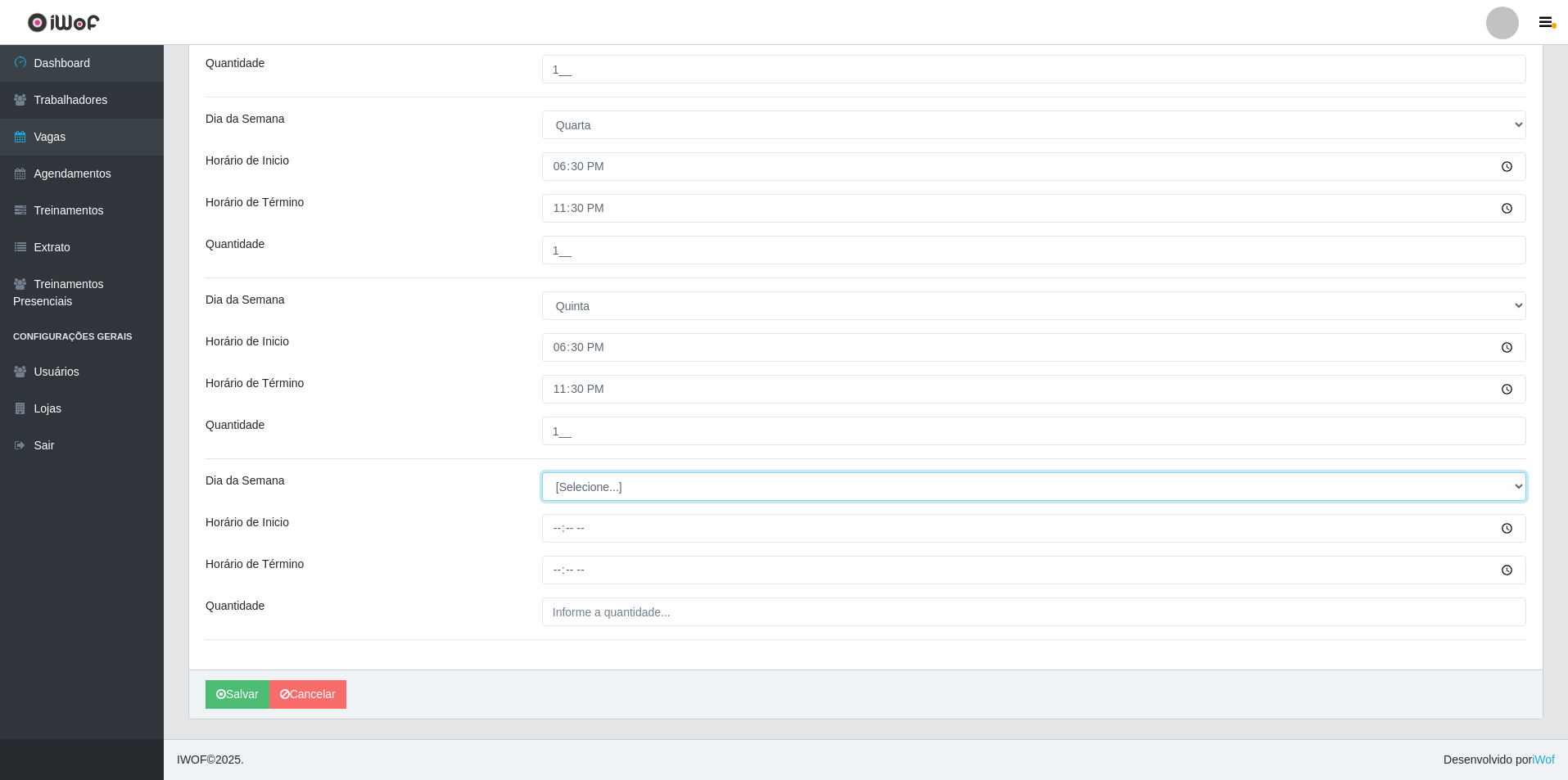
click at [586, 492] on select "[Selecione...] Segunda Terça Quarta Quinta Sexta Sábado Domingo" at bounding box center [1035, 486] width 984 height 29
select select "5"
click at [542, 472] on select "[Selecione...] Segunda Terça Quarta Quinta Sexta Sábado Domingo" at bounding box center [1035, 486] width 984 height 29
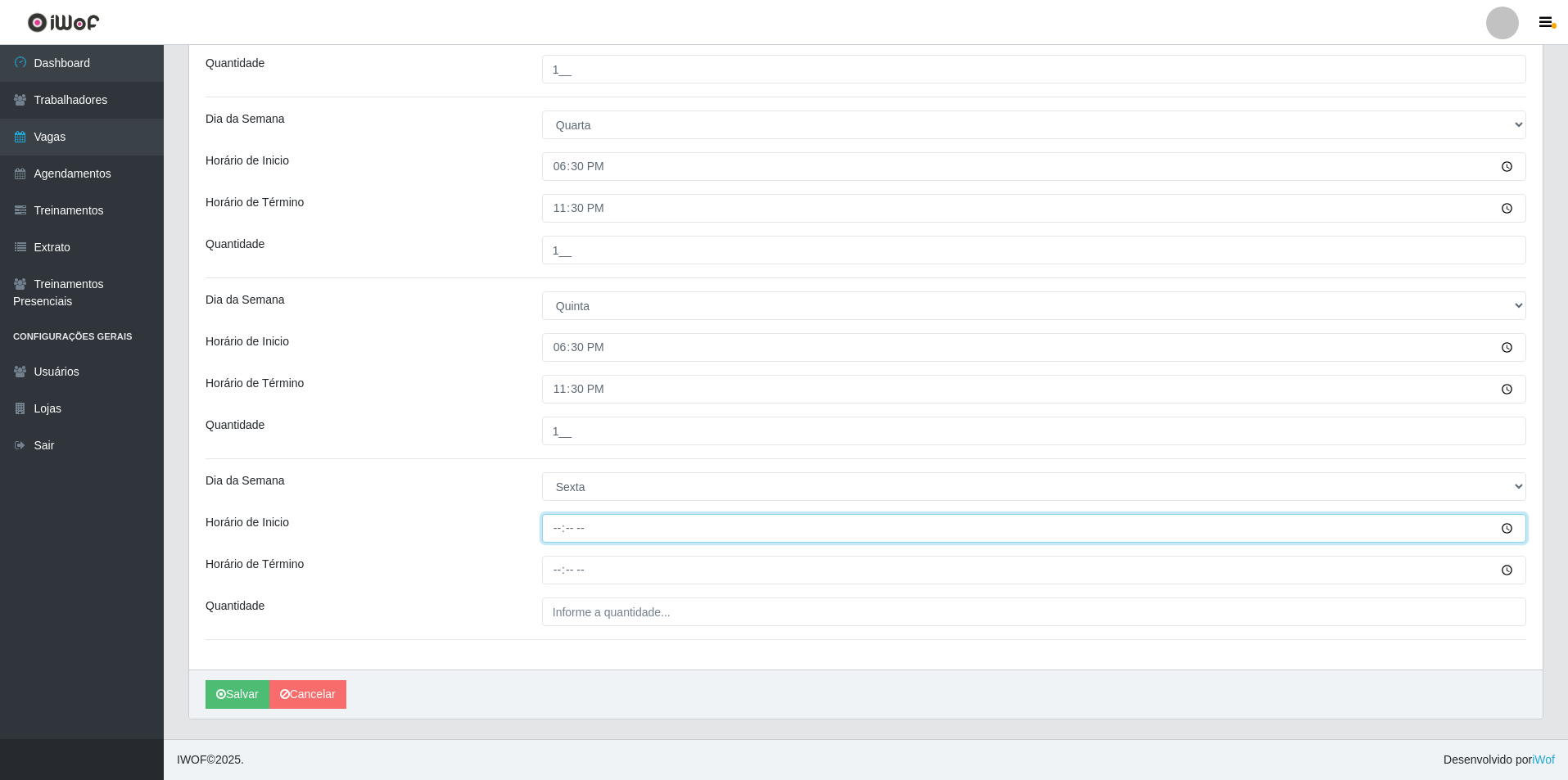
click at [561, 531] on input "Horário de Inicio" at bounding box center [1035, 528] width 984 height 29
type input "18:30"
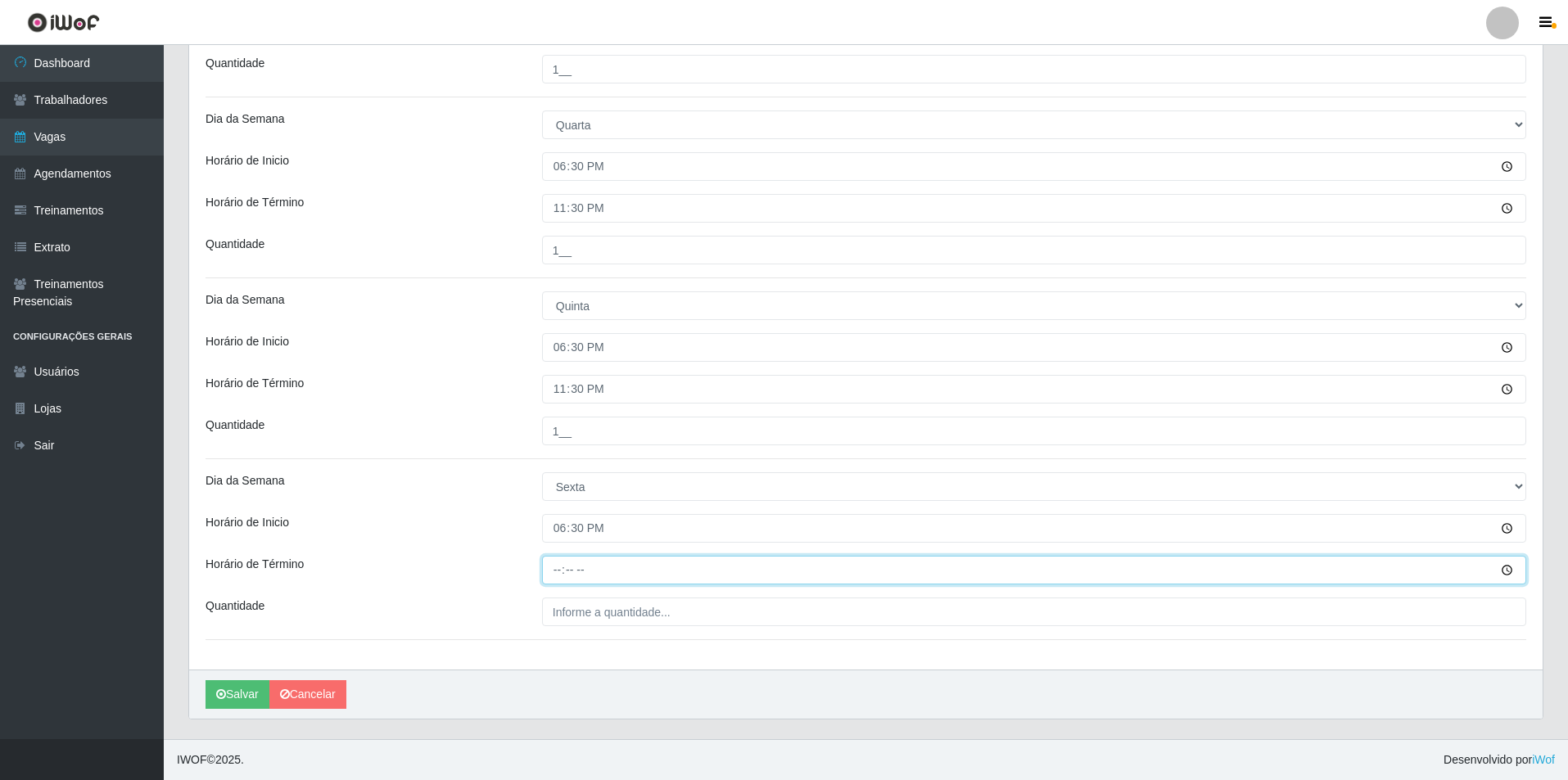
click at [563, 566] on input "Horário de Término" at bounding box center [1035, 570] width 984 height 29
type input "23:30"
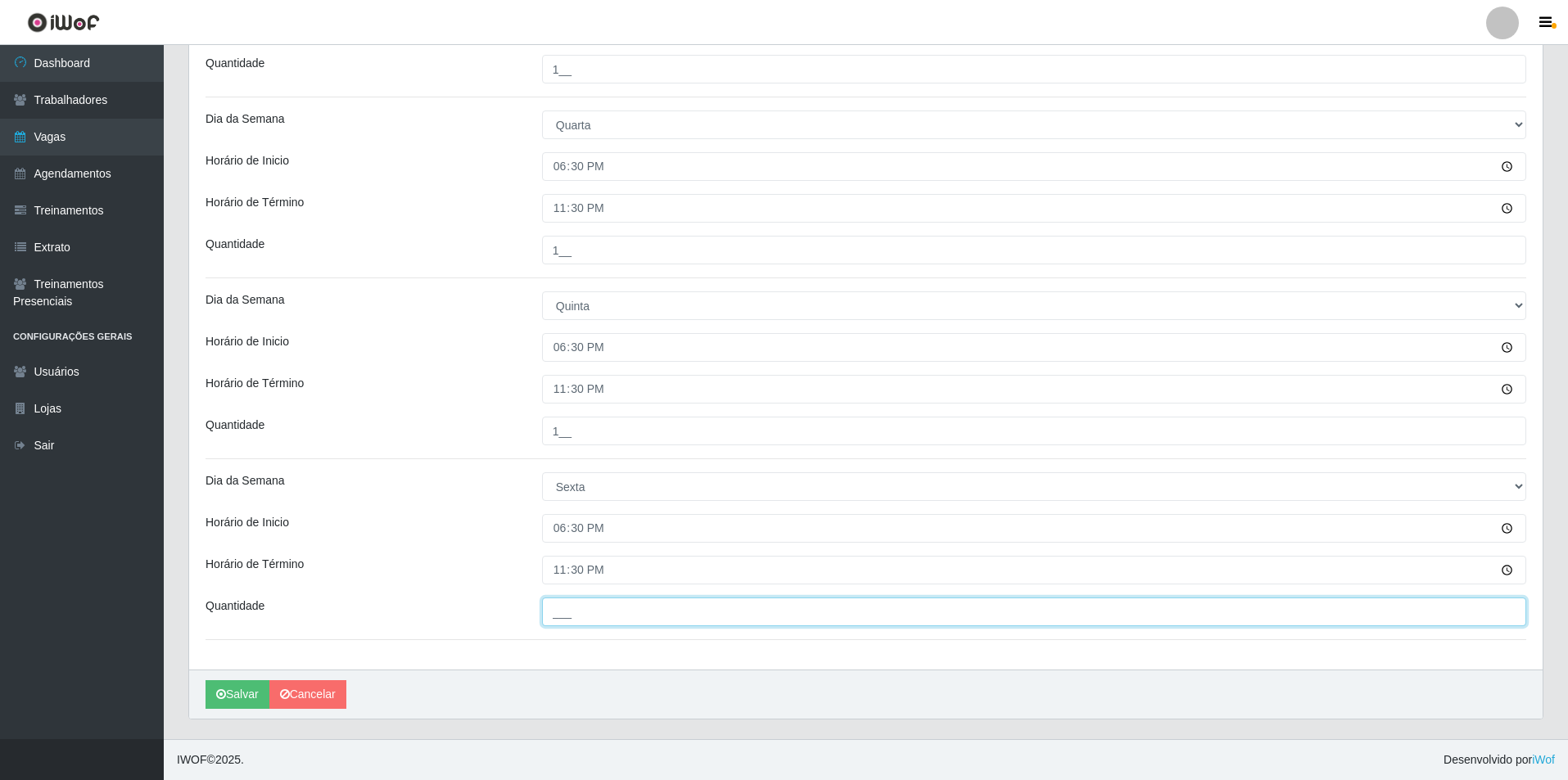
click at [607, 617] on input "___" at bounding box center [1035, 611] width 984 height 29
click at [607, 609] on input "1__" at bounding box center [1035, 611] width 984 height 29
type input "2__"
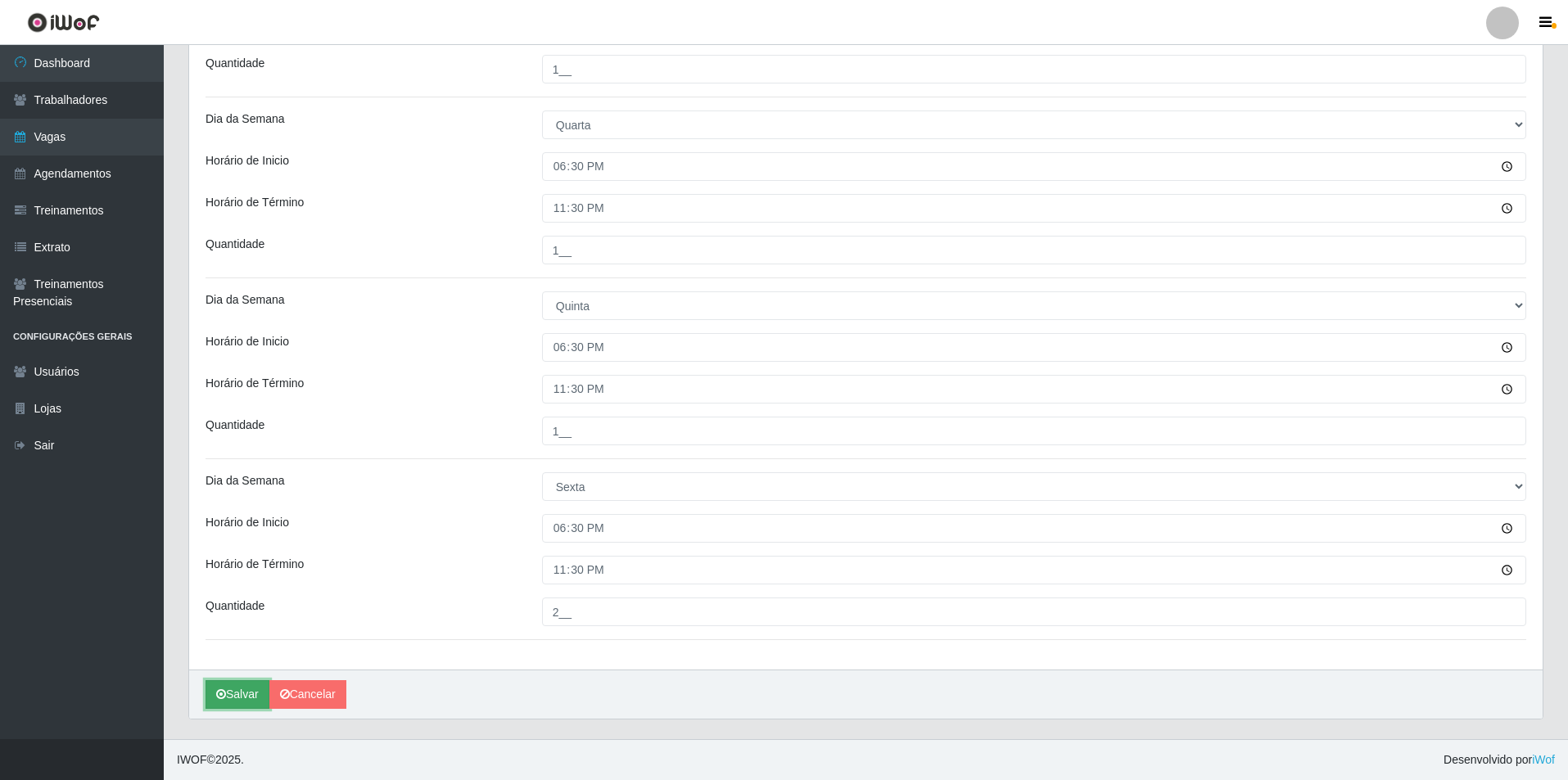
click at [221, 692] on icon "submit" at bounding box center [221, 694] width 10 height 12
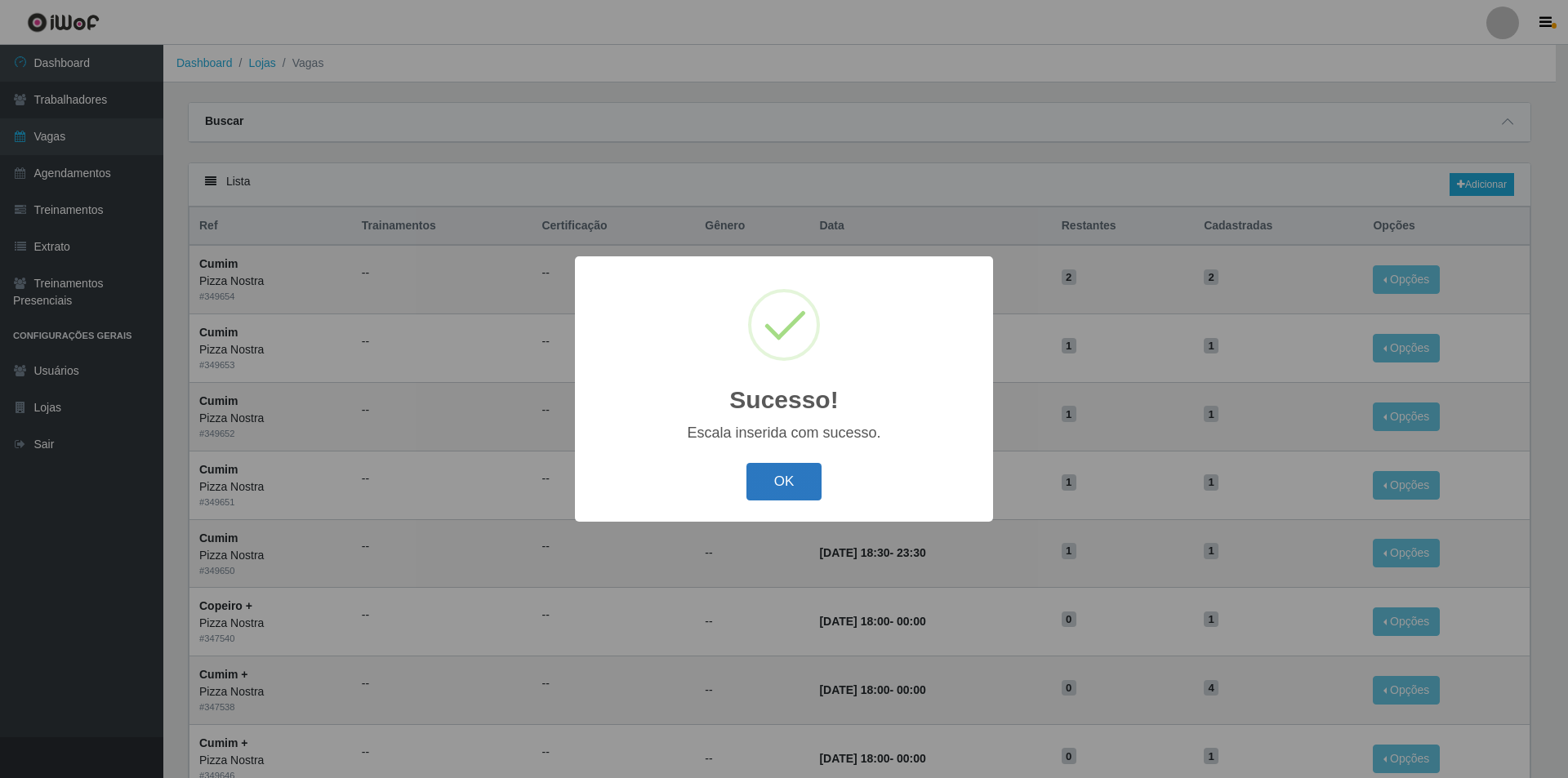
click at [797, 480] on button "OK" at bounding box center [784, 482] width 76 height 39
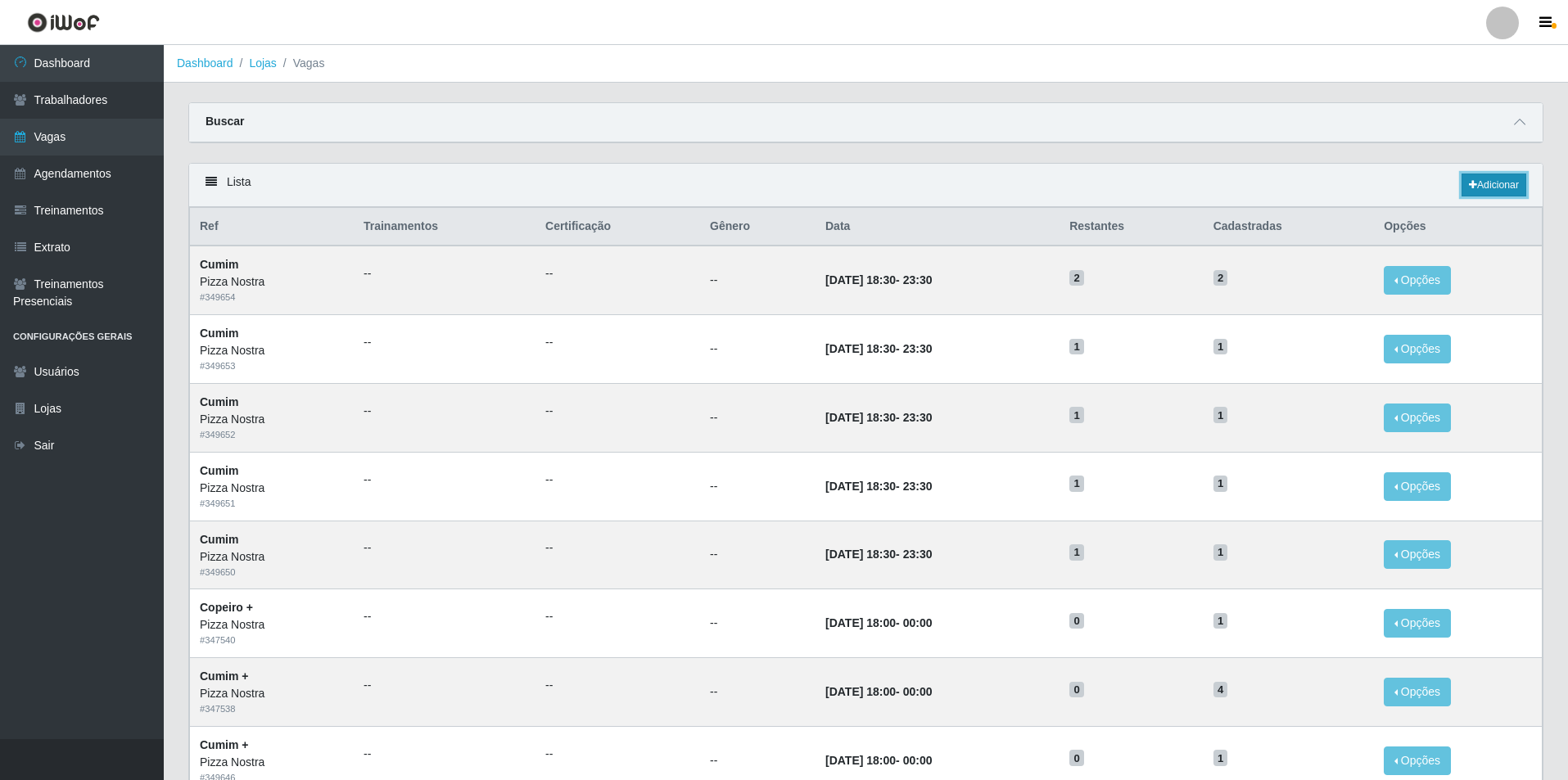
click at [1505, 184] on link "Adicionar" at bounding box center [1494, 185] width 65 height 23
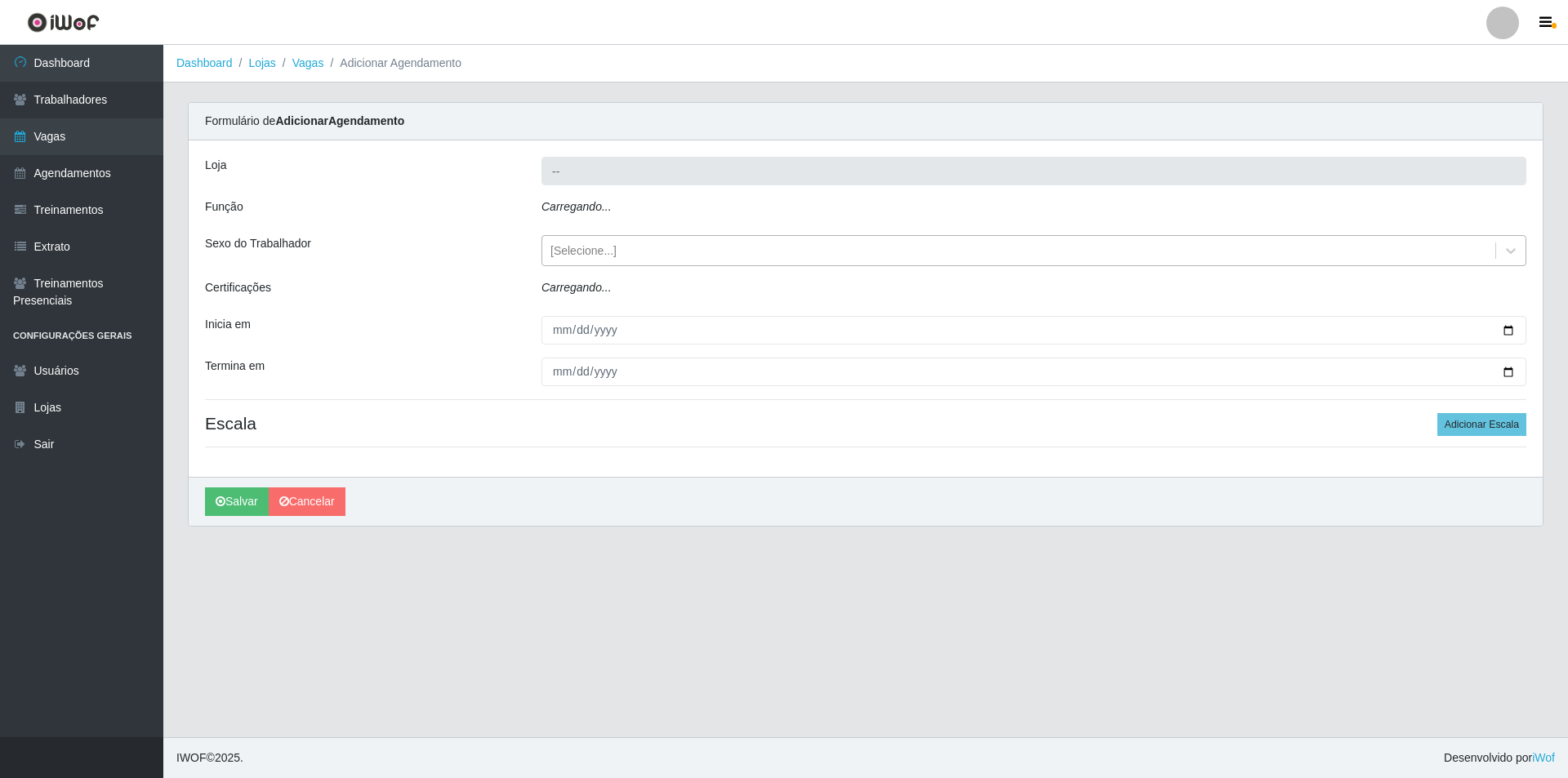
type input "Pizza Nostra"
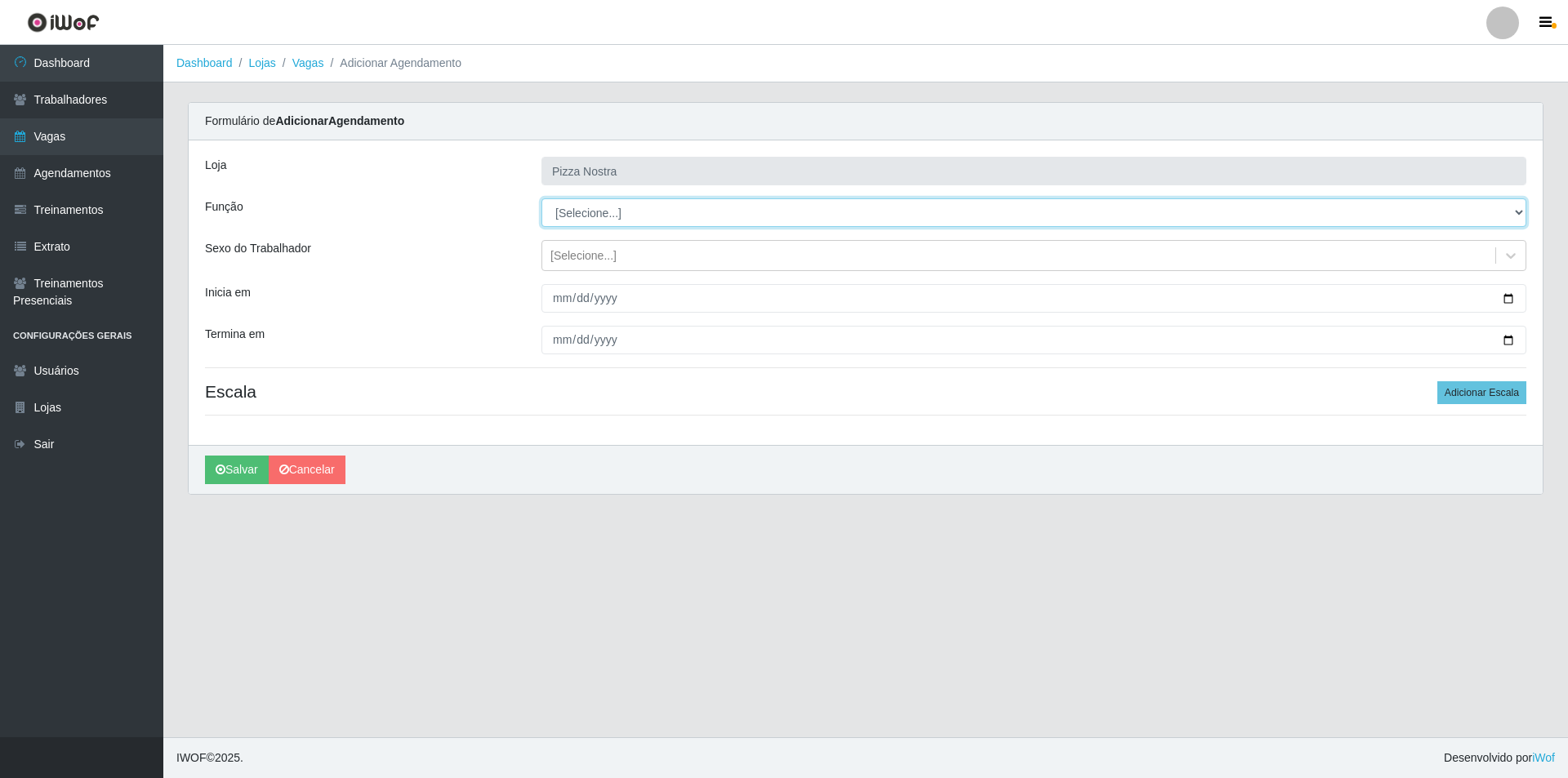
click at [603, 215] on select "[Selecione...] ASG ASG + ASG ++ Auxiliar de Cozinha Auxiliar de Cozinha + Auxil…" at bounding box center [1034, 213] width 985 height 29
select select "20"
click at [542, 199] on select "[Selecione...] ASG ASG + ASG ++ Auxiliar de Cozinha Auxiliar de Cozinha + Auxil…" at bounding box center [1034, 213] width 985 height 29
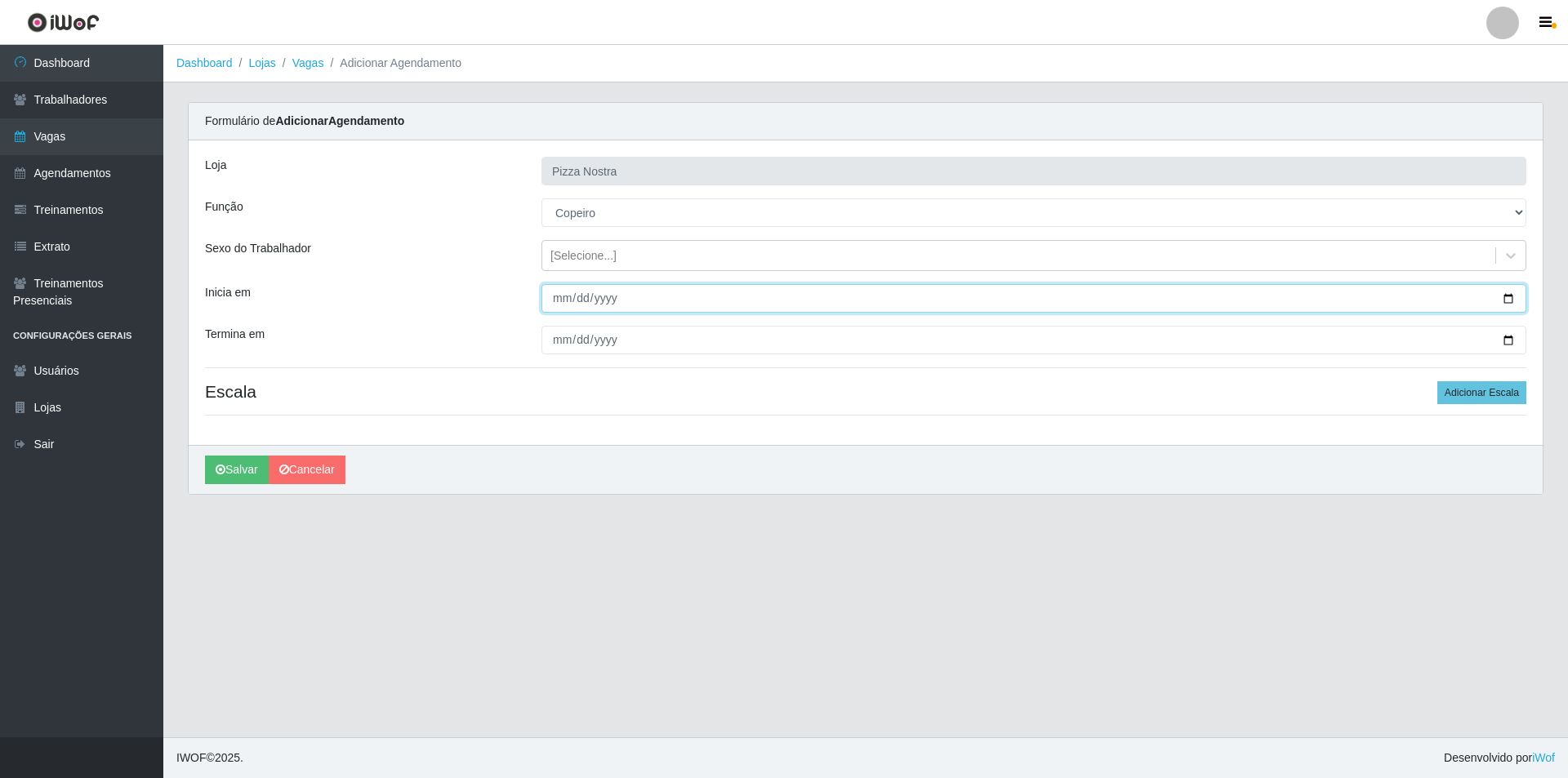
click at [556, 305] on input "Inicia em" at bounding box center [1034, 298] width 985 height 29
type input "[DATE]"
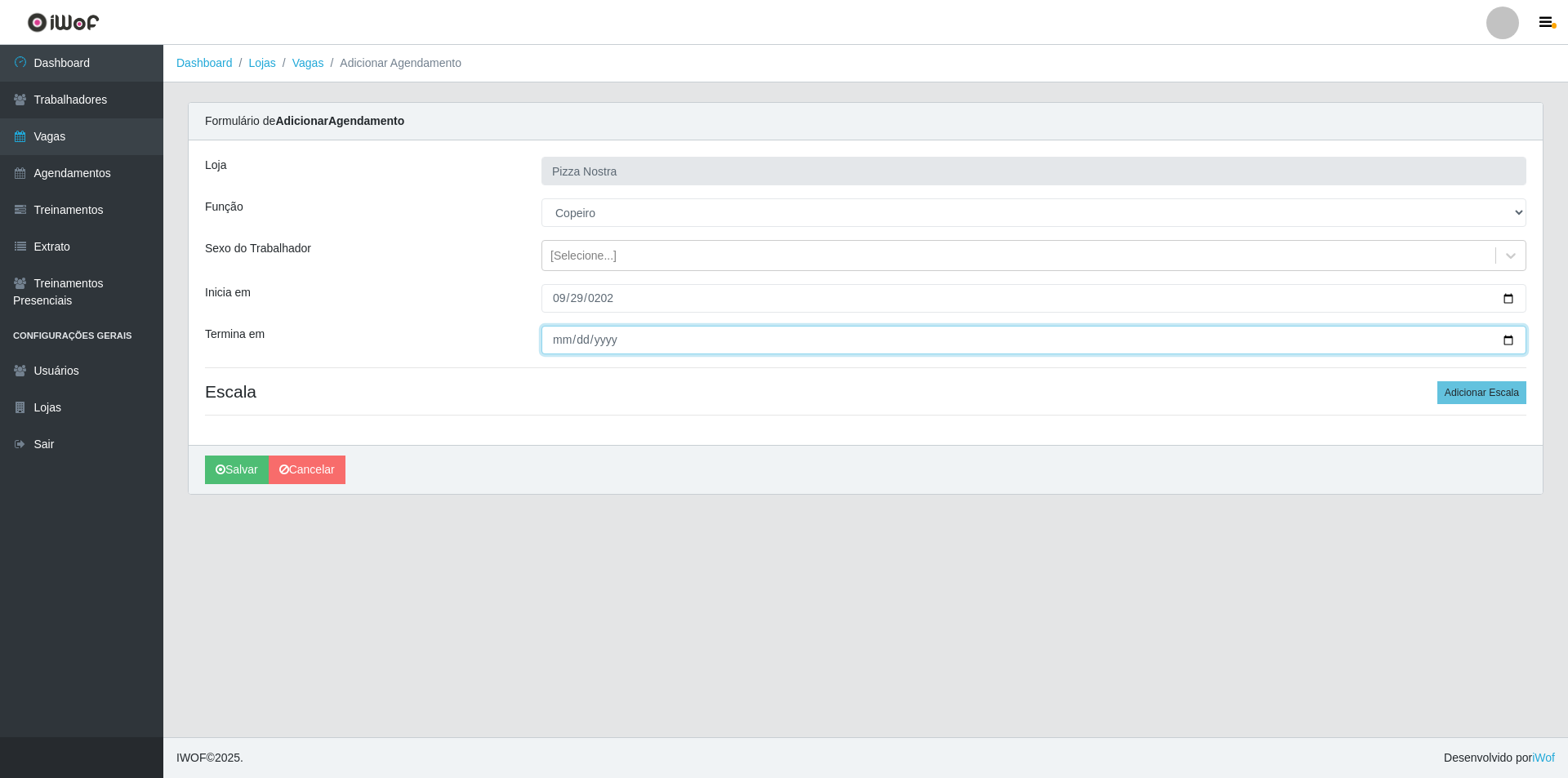
click at [562, 332] on input "Termina em" at bounding box center [1034, 340] width 985 height 29
type input "[DATE]"
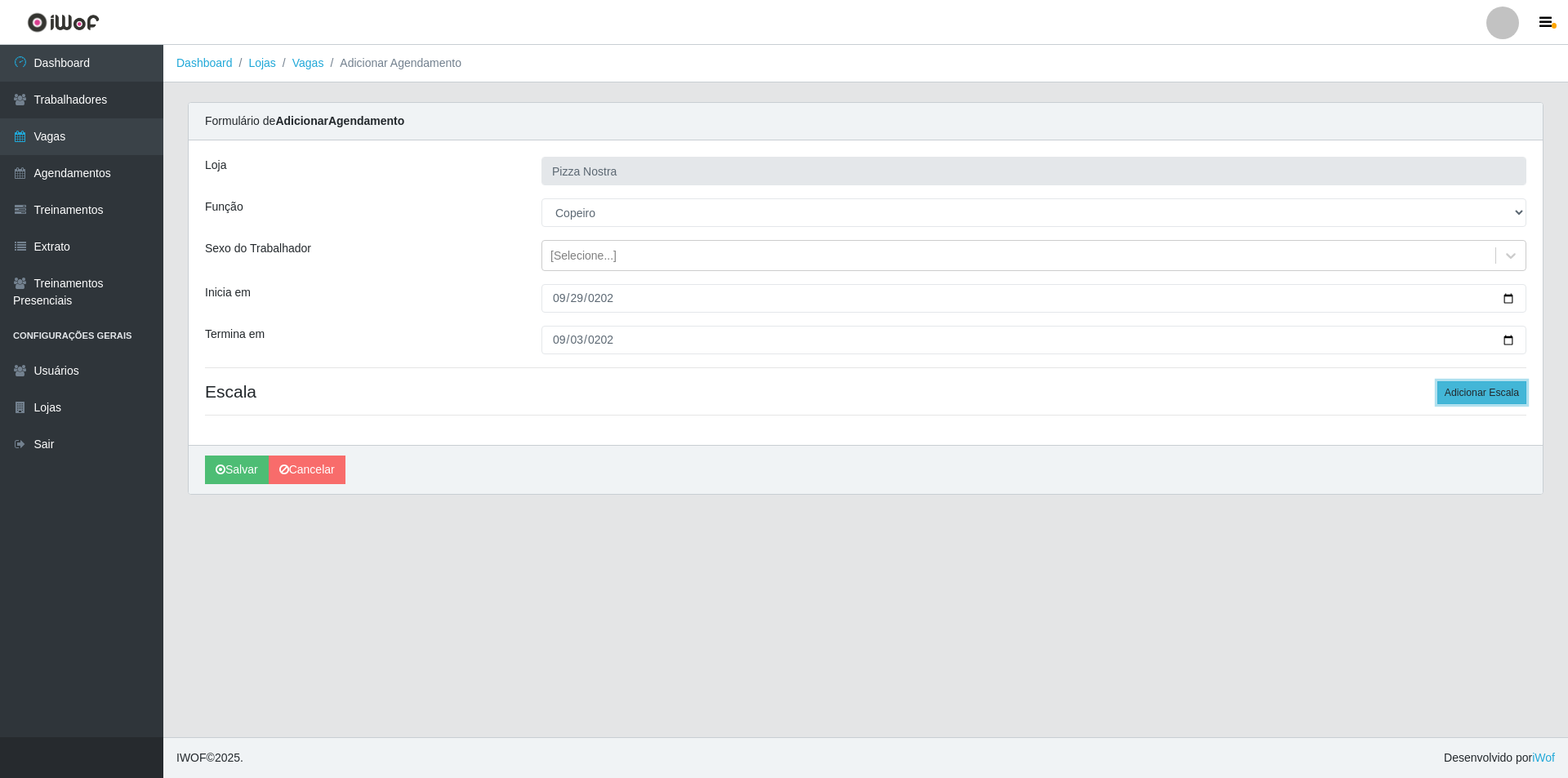
click at [1491, 395] on button "Adicionar Escala" at bounding box center [1482, 393] width 89 height 23
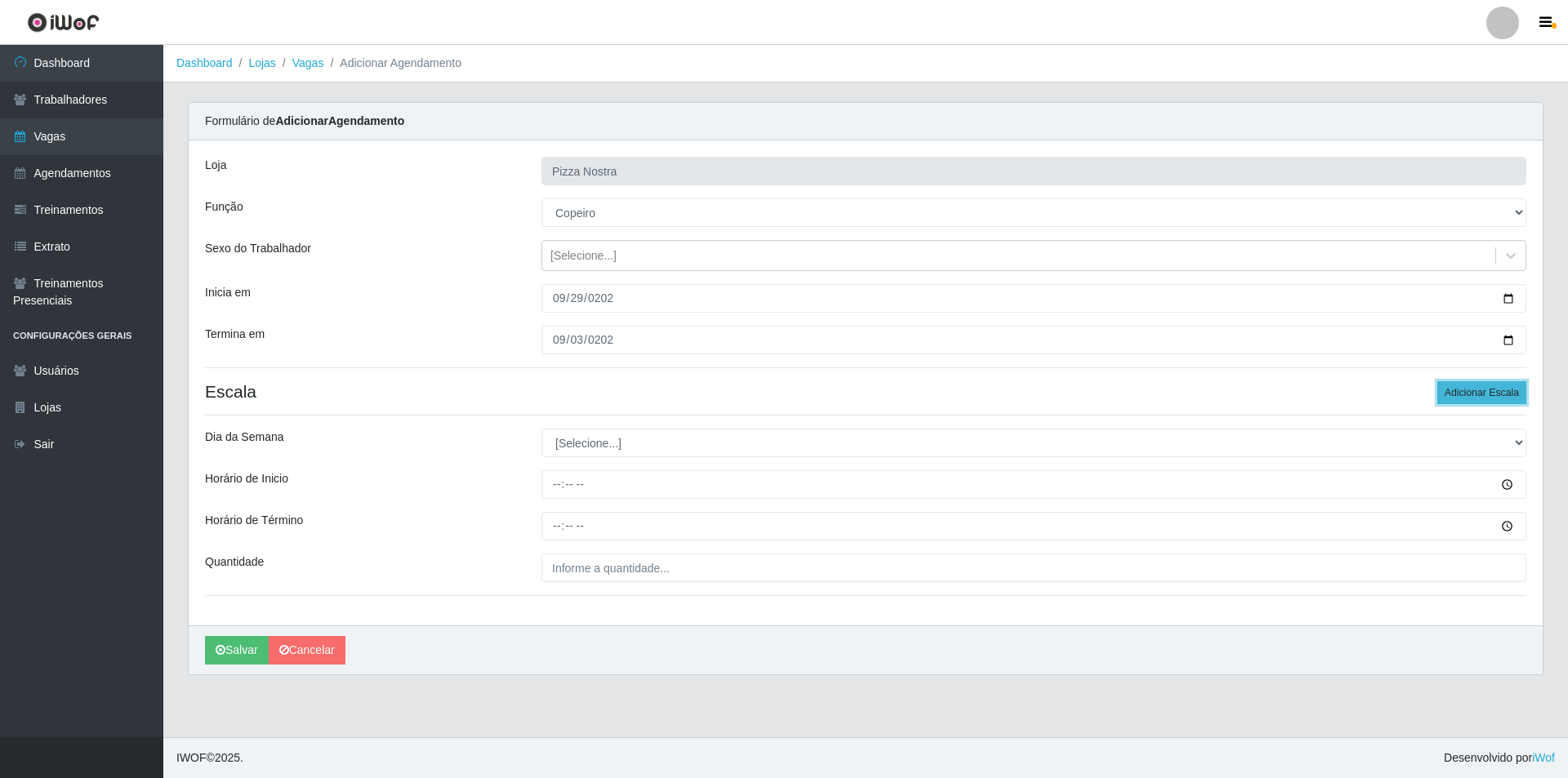
click at [1491, 395] on button "Adicionar Escala" at bounding box center [1482, 393] width 89 height 23
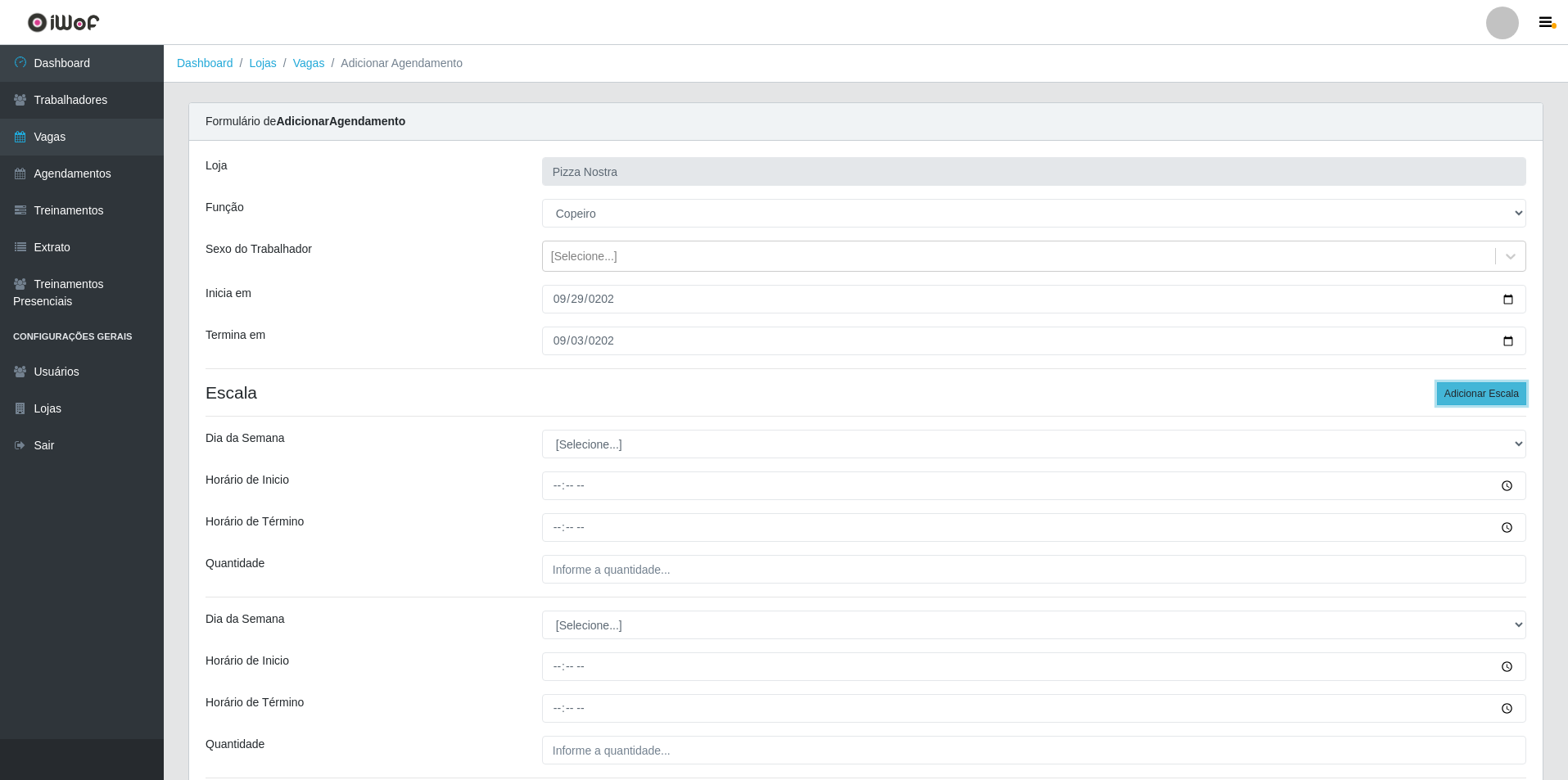
click at [1495, 396] on button "Adicionar Escala" at bounding box center [1482, 394] width 89 height 23
click at [454, 290] on div "Inicia em" at bounding box center [361, 299] width 337 height 29
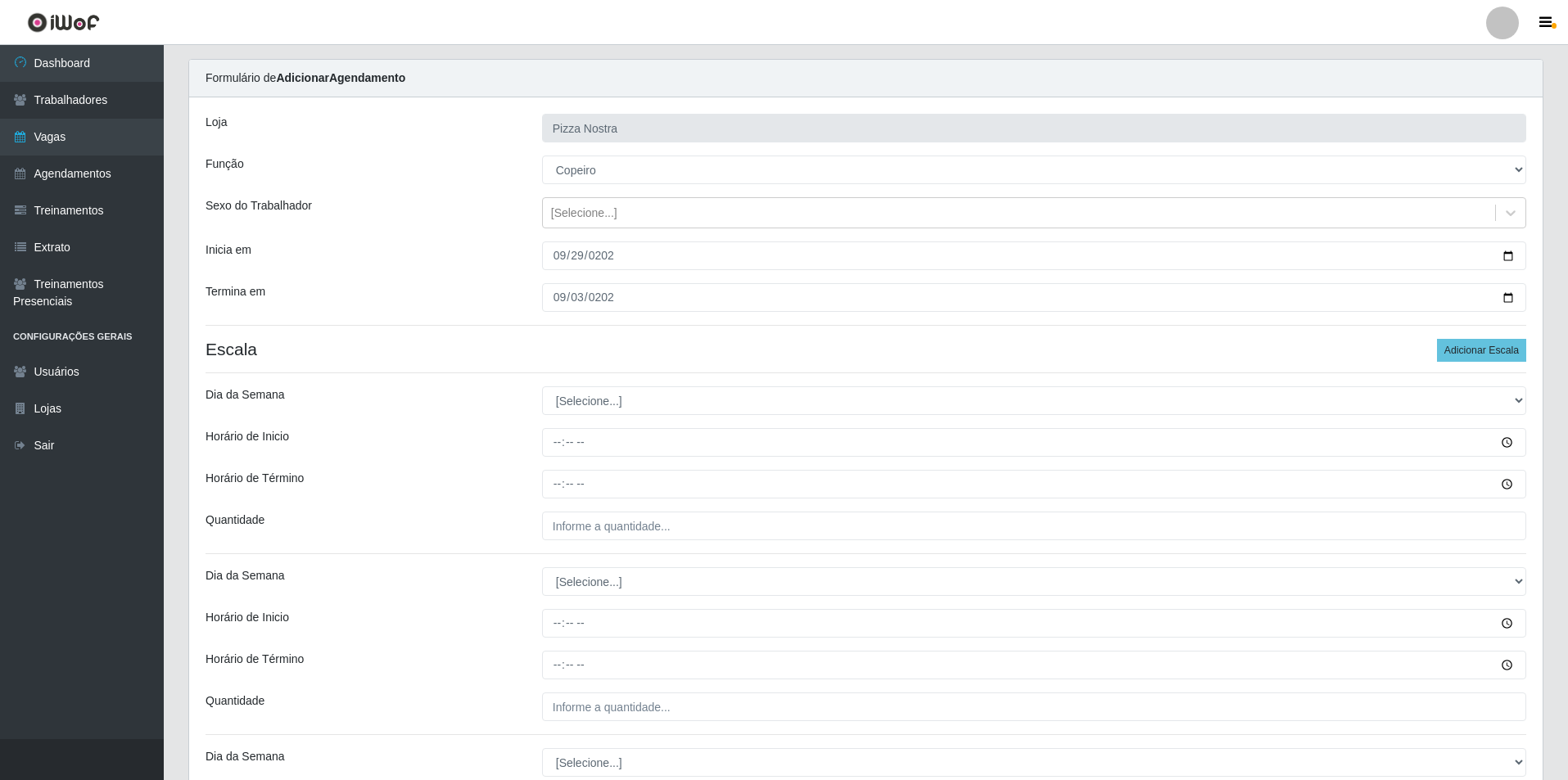
scroll to position [81, 0]
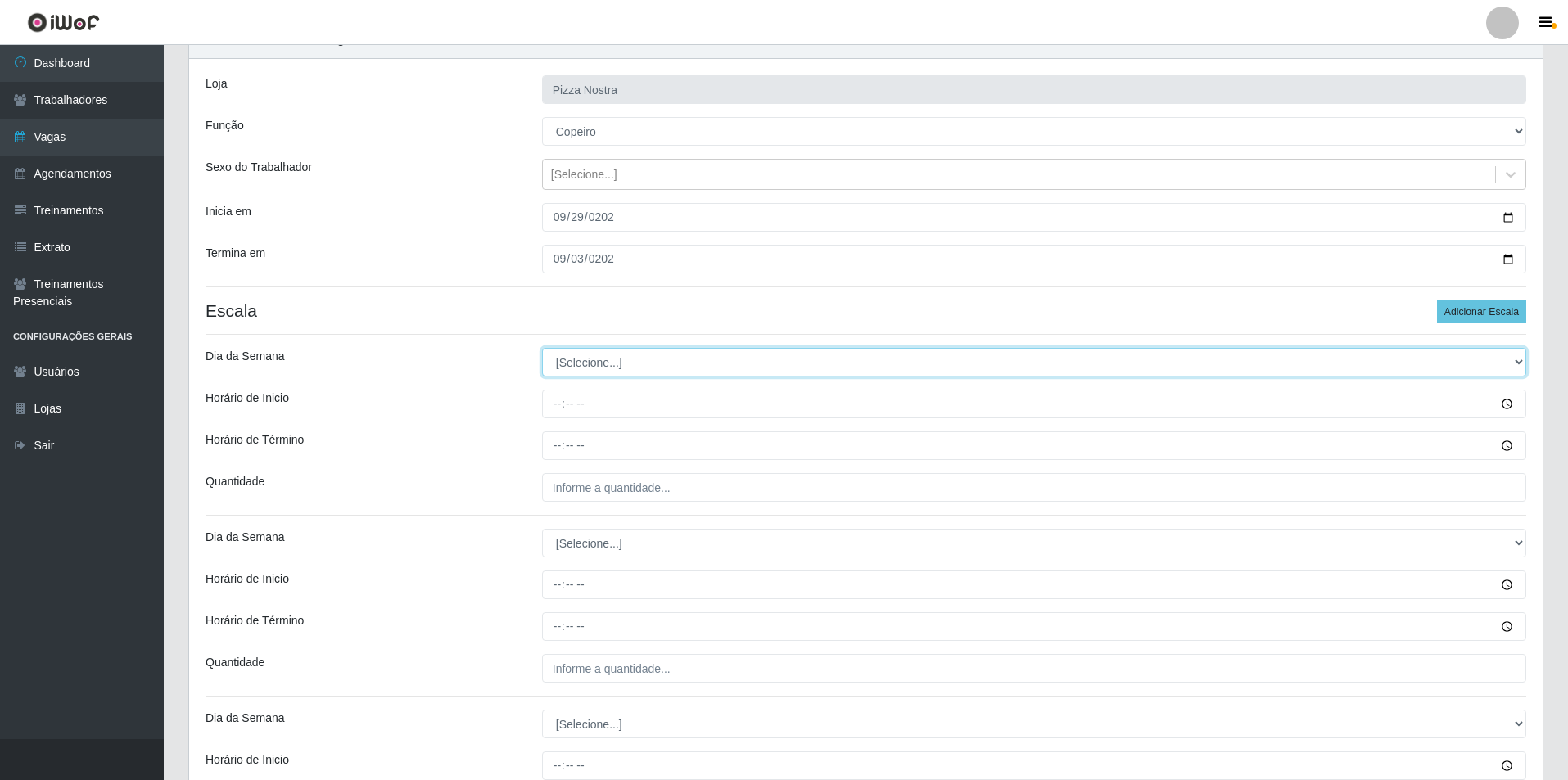
drag, startPoint x: 581, startPoint y: 355, endPoint x: 600, endPoint y: 414, distance: 62.0
click at [582, 356] on select "[Selecione...] Segunda Terça Quarta Quinta Sexta Sábado Domingo" at bounding box center [1035, 362] width 984 height 29
click at [601, 359] on select "[Selecione...] Segunda Terça Quarta Quinta Sexta Sábado Domingo" at bounding box center [1035, 362] width 984 height 29
select select "1"
click at [542, 348] on select "[Selecione...] Segunda Terça Quarta Quinta Sexta Sábado Domingo" at bounding box center [1035, 362] width 984 height 29
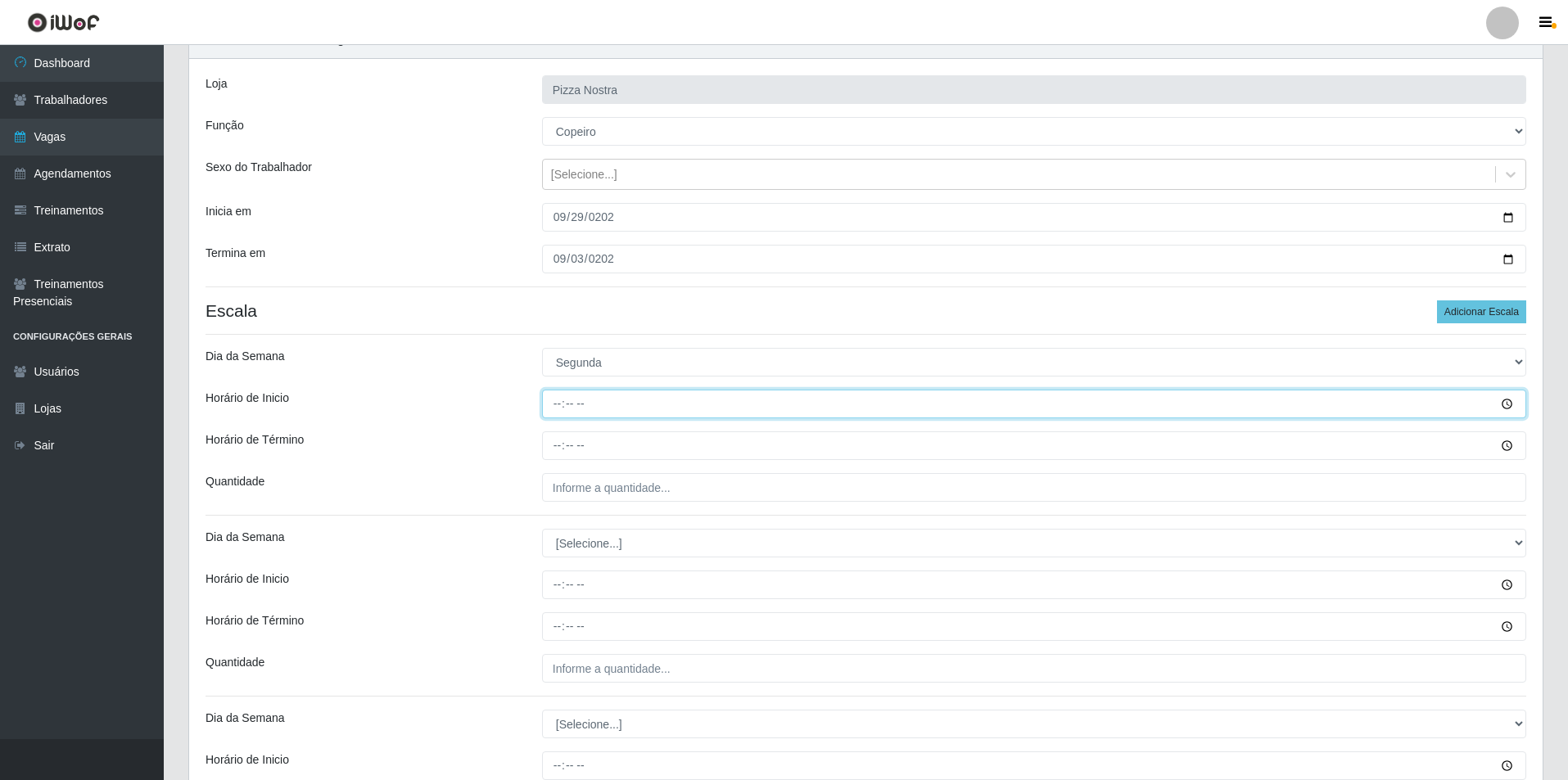
click at [570, 404] on input "Horário de Inicio" at bounding box center [1035, 404] width 984 height 29
click at [558, 402] on input "Horário de Inicio" at bounding box center [1035, 404] width 984 height 29
type input "18:00"
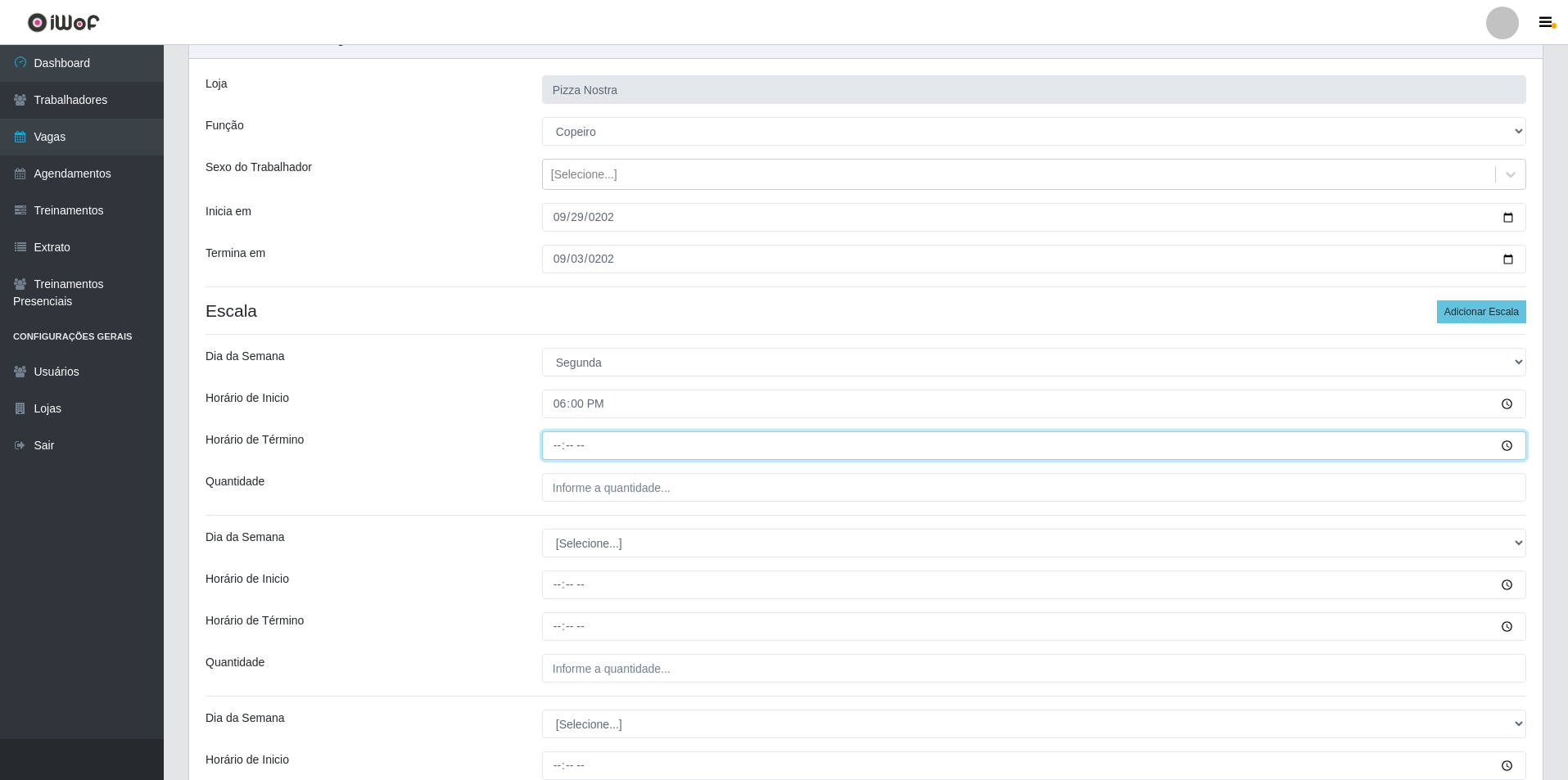
click at [554, 448] on input "Horário de Término" at bounding box center [1035, 445] width 984 height 29
type input "00:00"
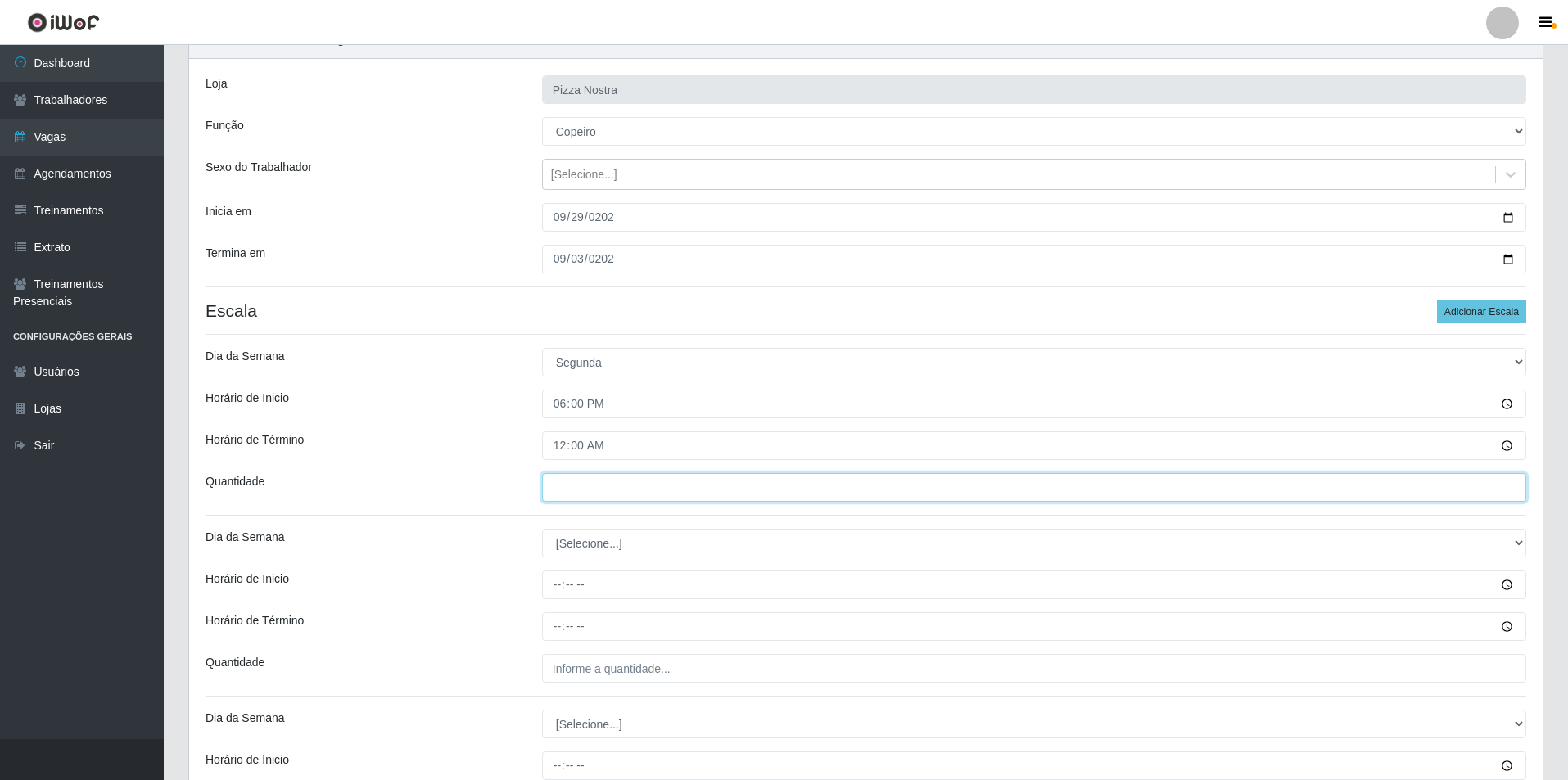
click at [599, 494] on input "___" at bounding box center [1035, 487] width 984 height 29
type input "1__"
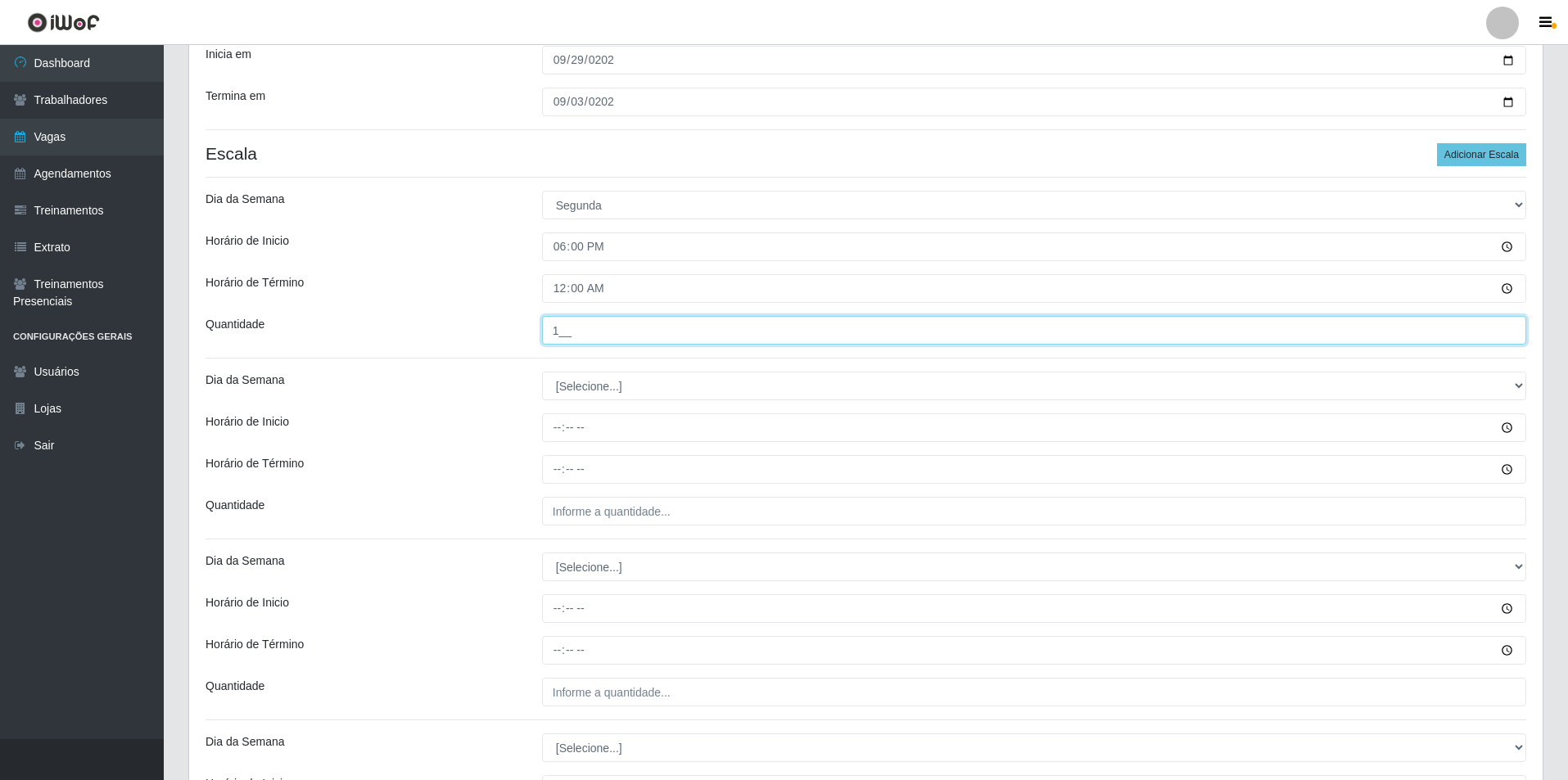
scroll to position [245, 0]
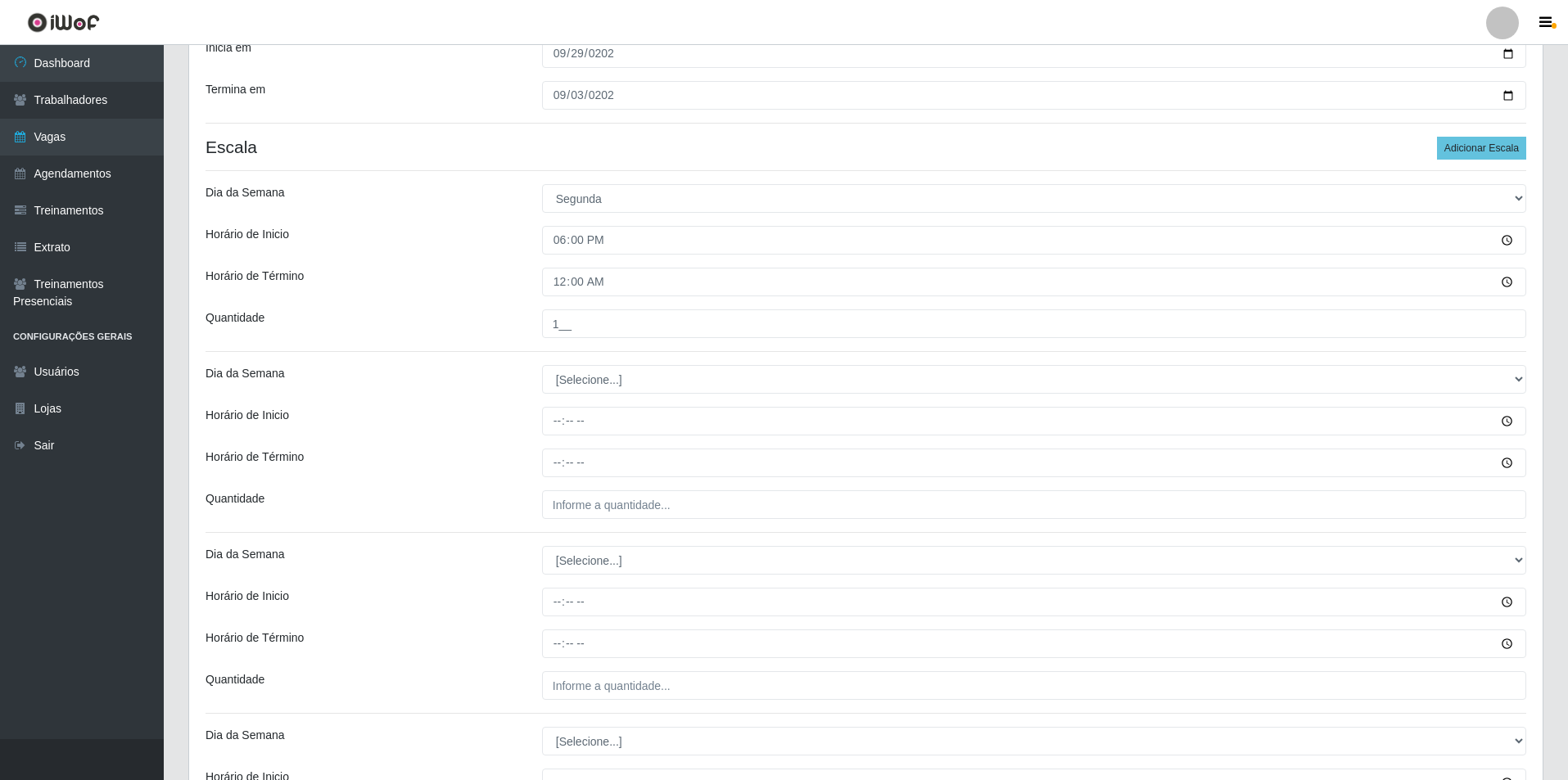
click at [594, 405] on div "Loja Pizza Nostra Função [Selecione...] ASG ASG + ASG ++ Auxiliar de Cozinha Au…" at bounding box center [866, 500] width 1354 height 1209
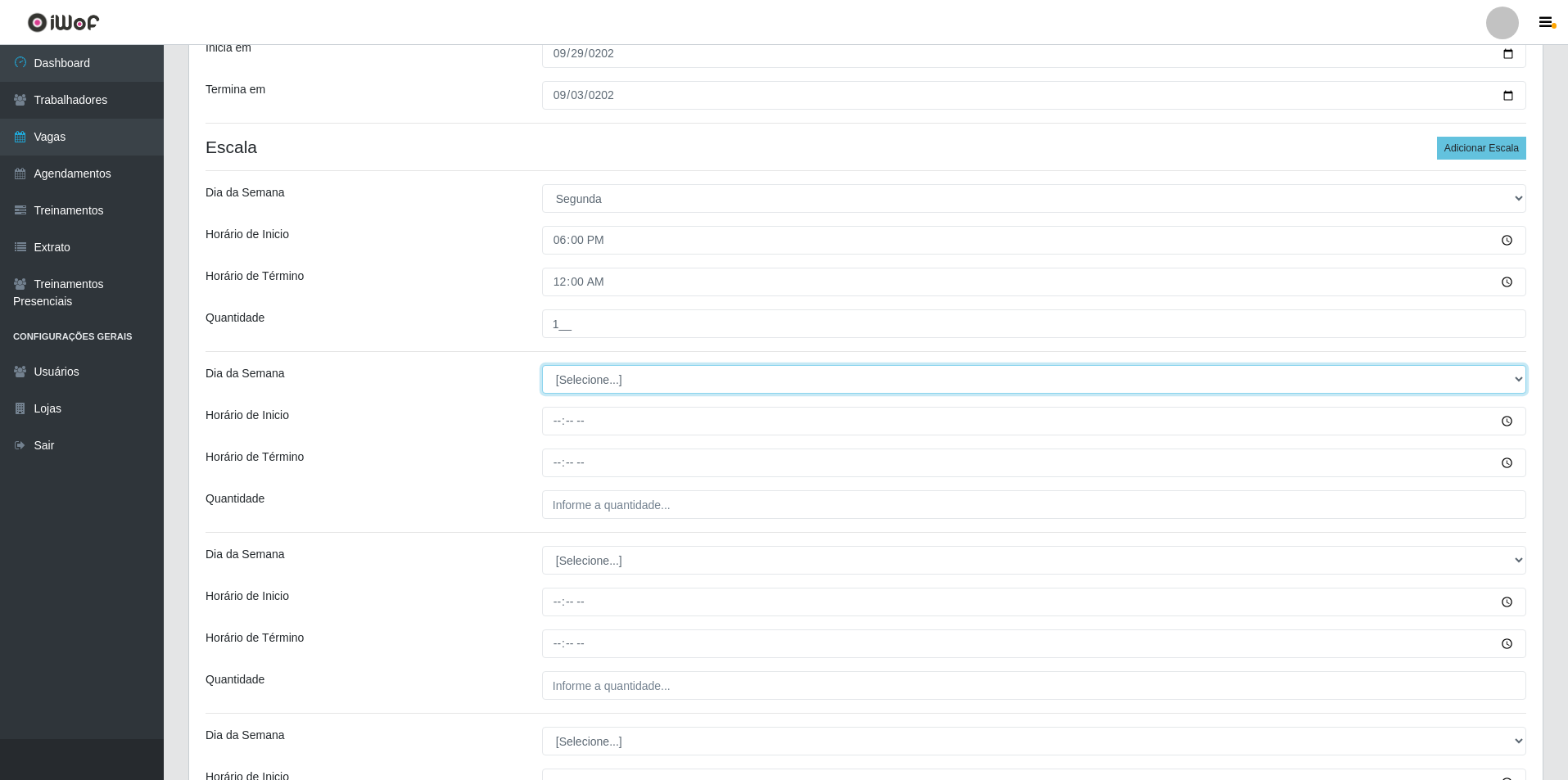
click at [593, 374] on select "[Selecione...] Segunda Terça Quarta Quinta Sexta Sábado Domingo" at bounding box center [1035, 379] width 984 height 29
select select "2"
click at [542, 365] on select "[Selecione...] Segunda Terça Quarta Quinta Sexta Sábado Domingo" at bounding box center [1035, 379] width 984 height 29
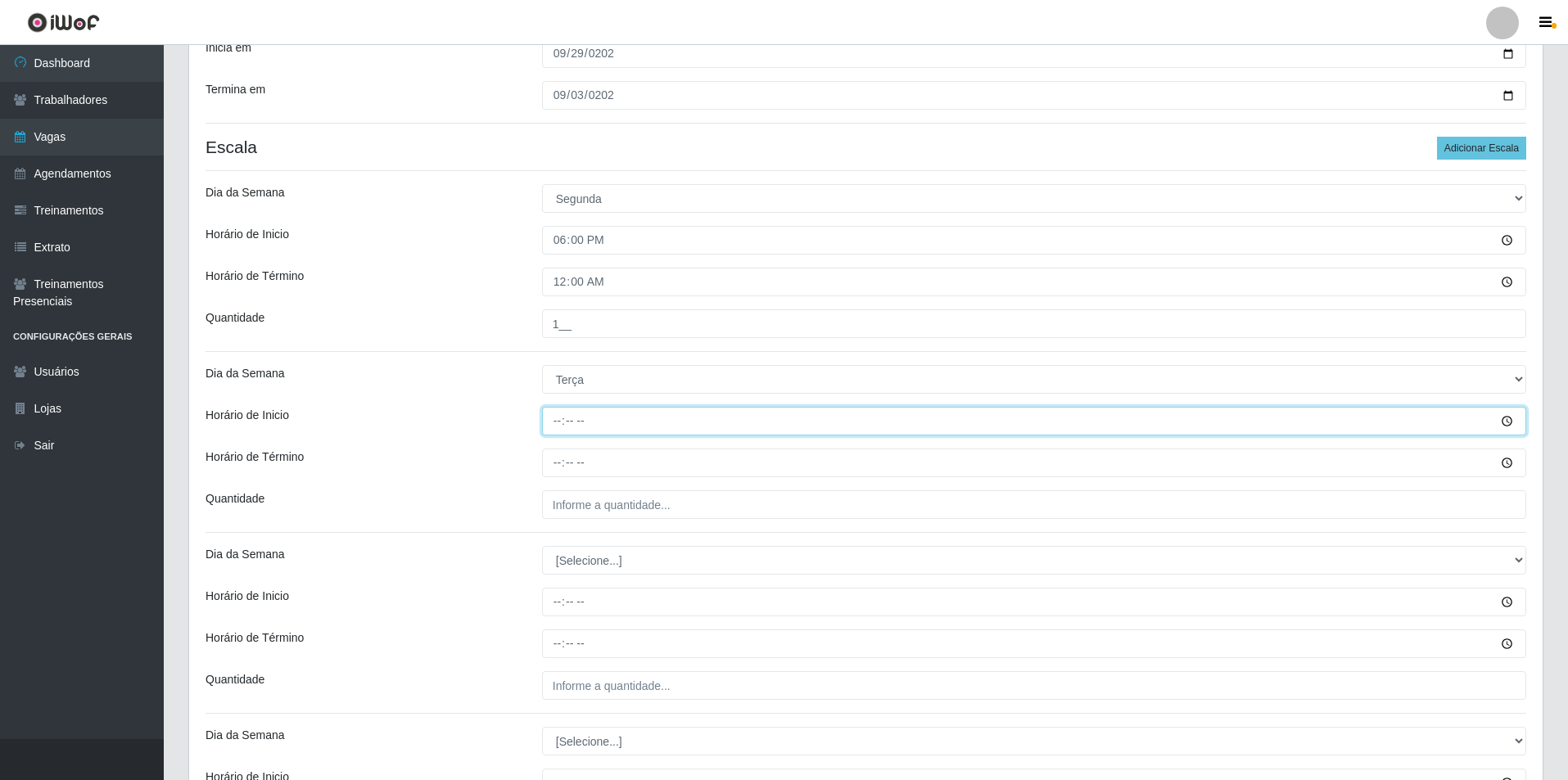
click at [564, 425] on input "Horário de Inicio" at bounding box center [1035, 420] width 984 height 29
type input "18:00"
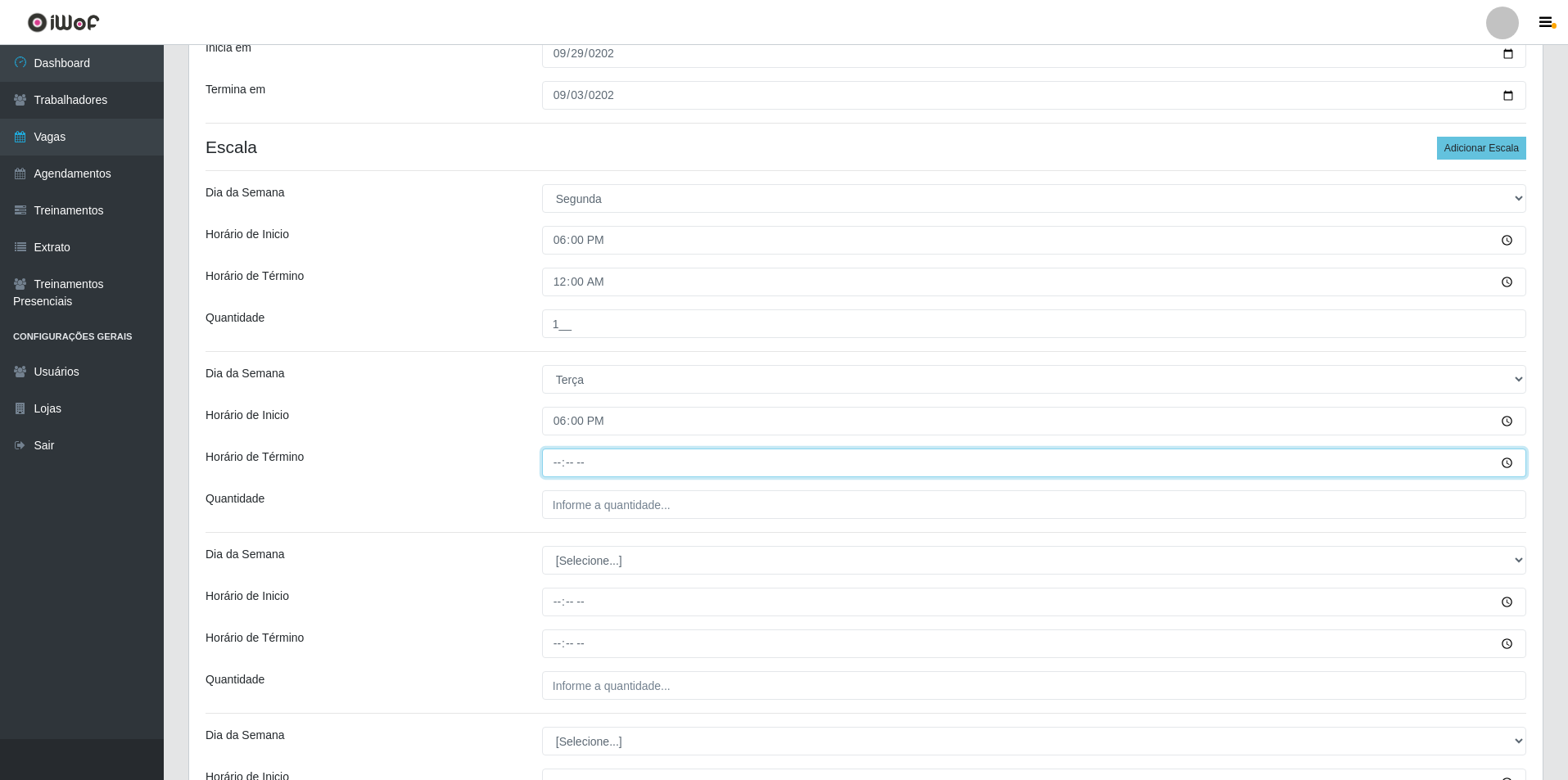
click at [561, 469] on input "Horário de Término" at bounding box center [1035, 462] width 984 height 29
type input "00:00"
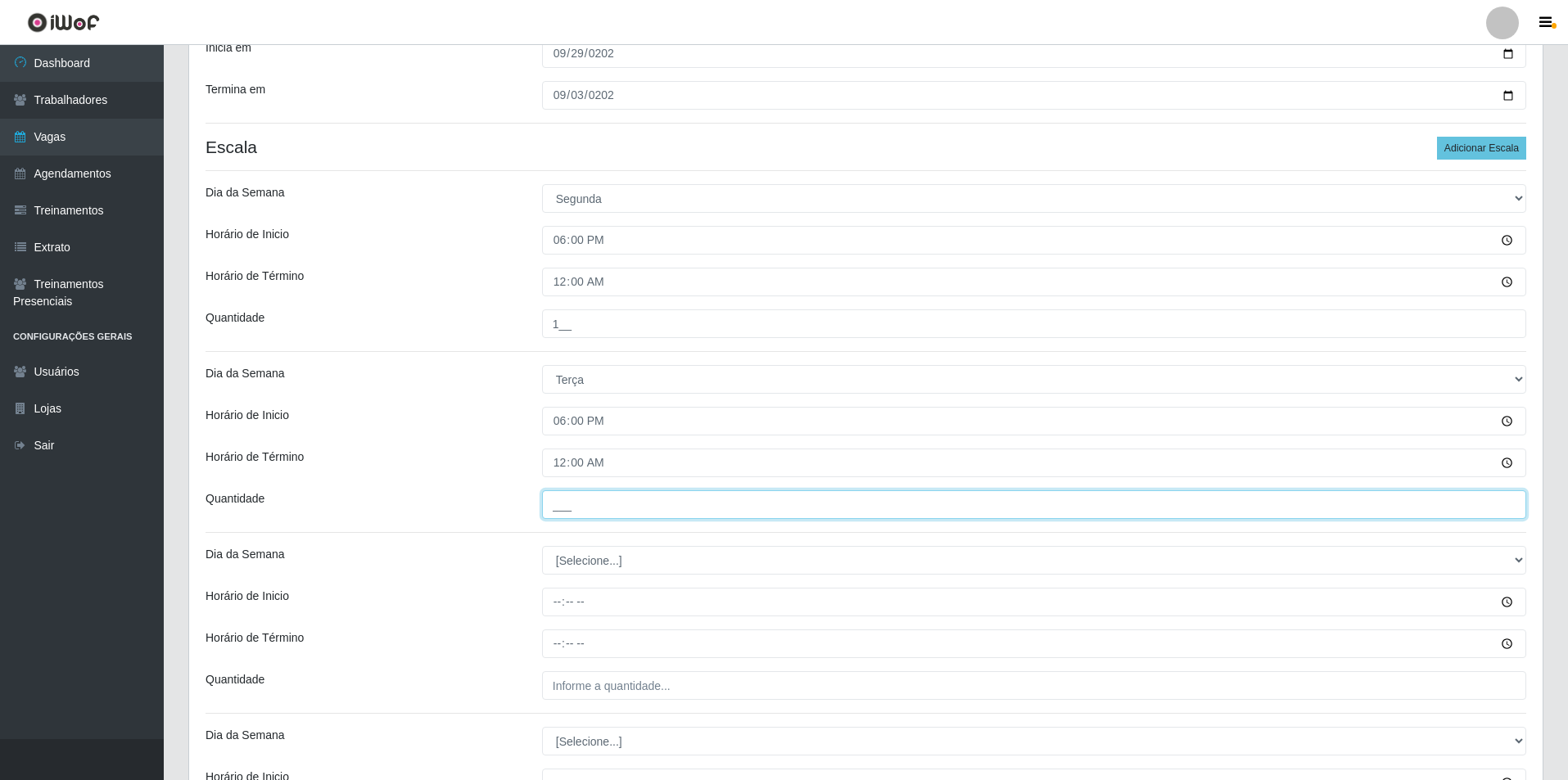
click at [573, 495] on input "___" at bounding box center [1035, 504] width 984 height 29
type input "1__"
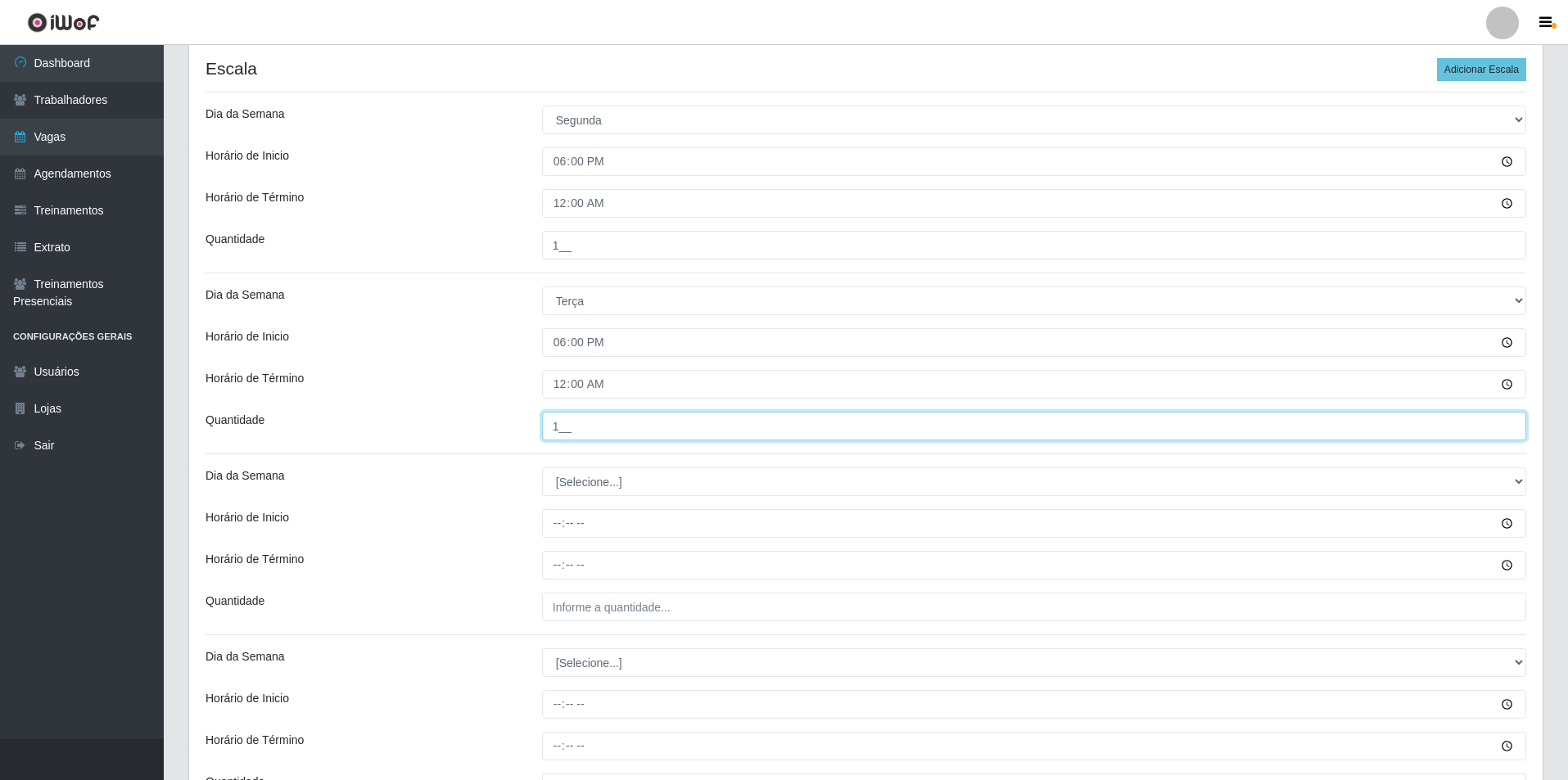
scroll to position [327, 0]
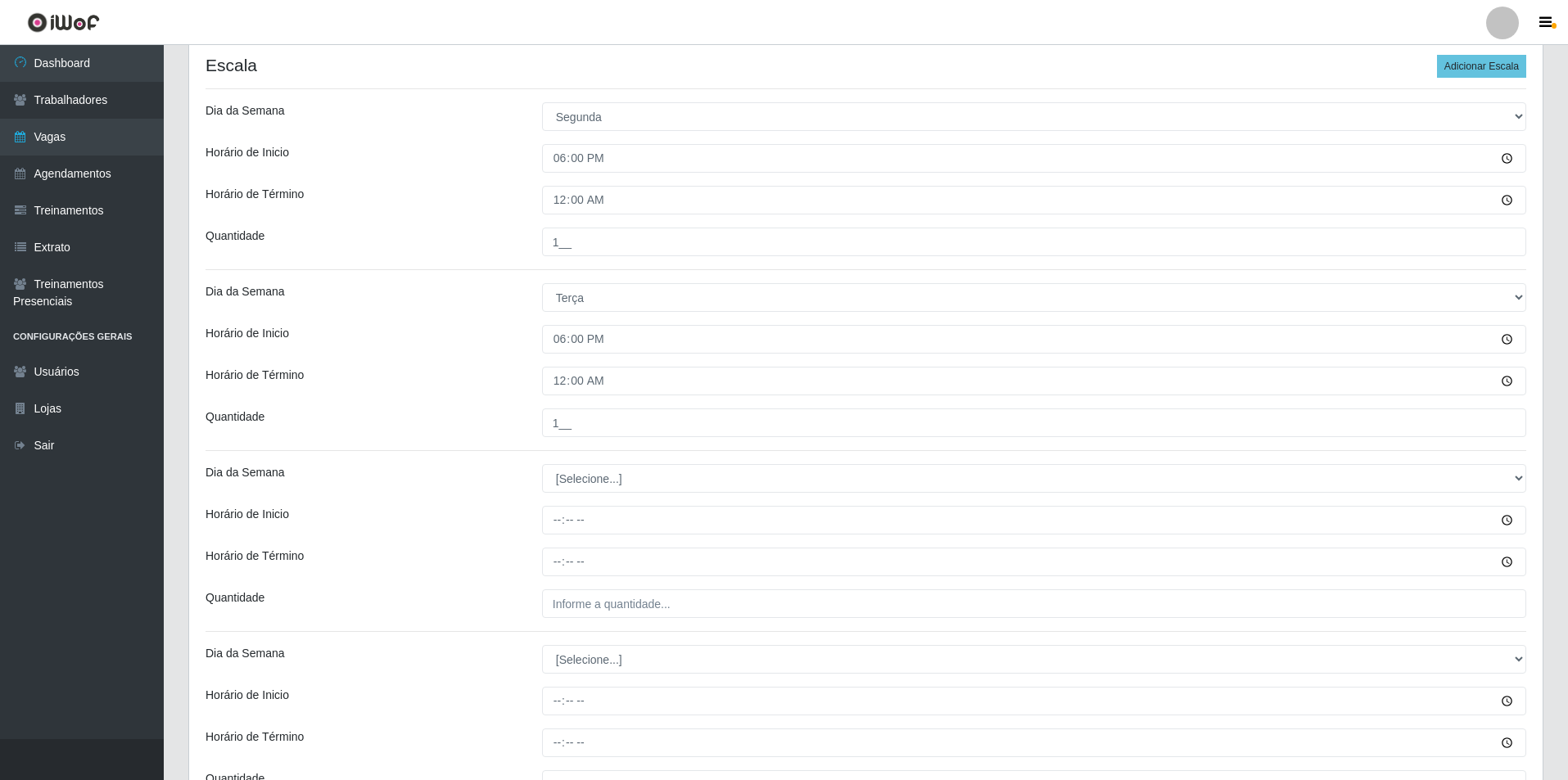
click at [604, 502] on div "Loja Pizza Nostra Função [Selecione...] ASG ASG + ASG ++ Auxiliar de Cozinha Au…" at bounding box center [866, 418] width 1354 height 1209
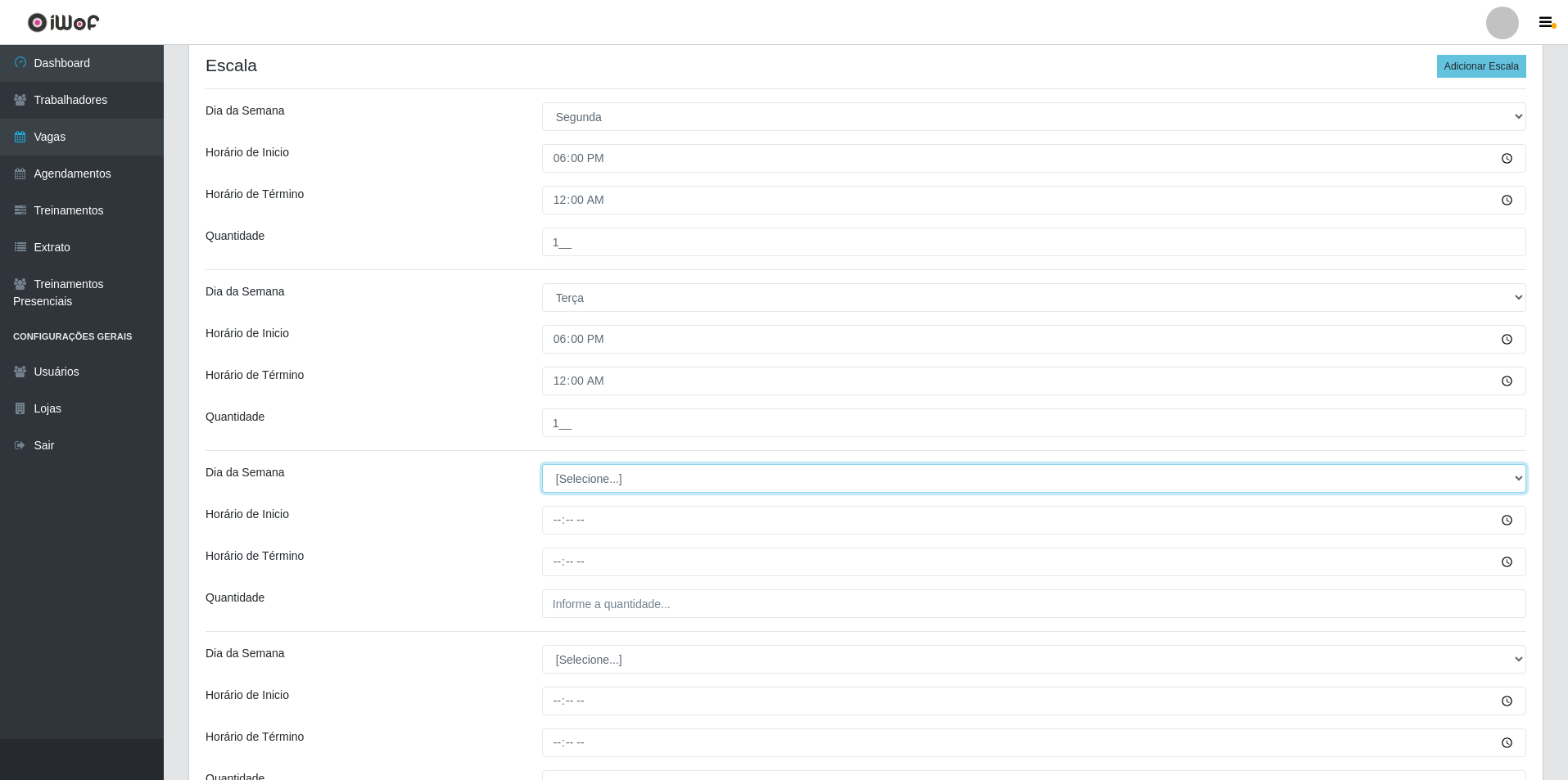
click at [605, 490] on select "[Selecione...] Segunda Terça Quarta Quinta Sexta Sábado Domingo" at bounding box center [1035, 478] width 984 height 29
select select "3"
click at [542, 464] on select "[Selecione...] Segunda Terça Quarta Quinta Sexta Sábado Domingo" at bounding box center [1035, 478] width 984 height 29
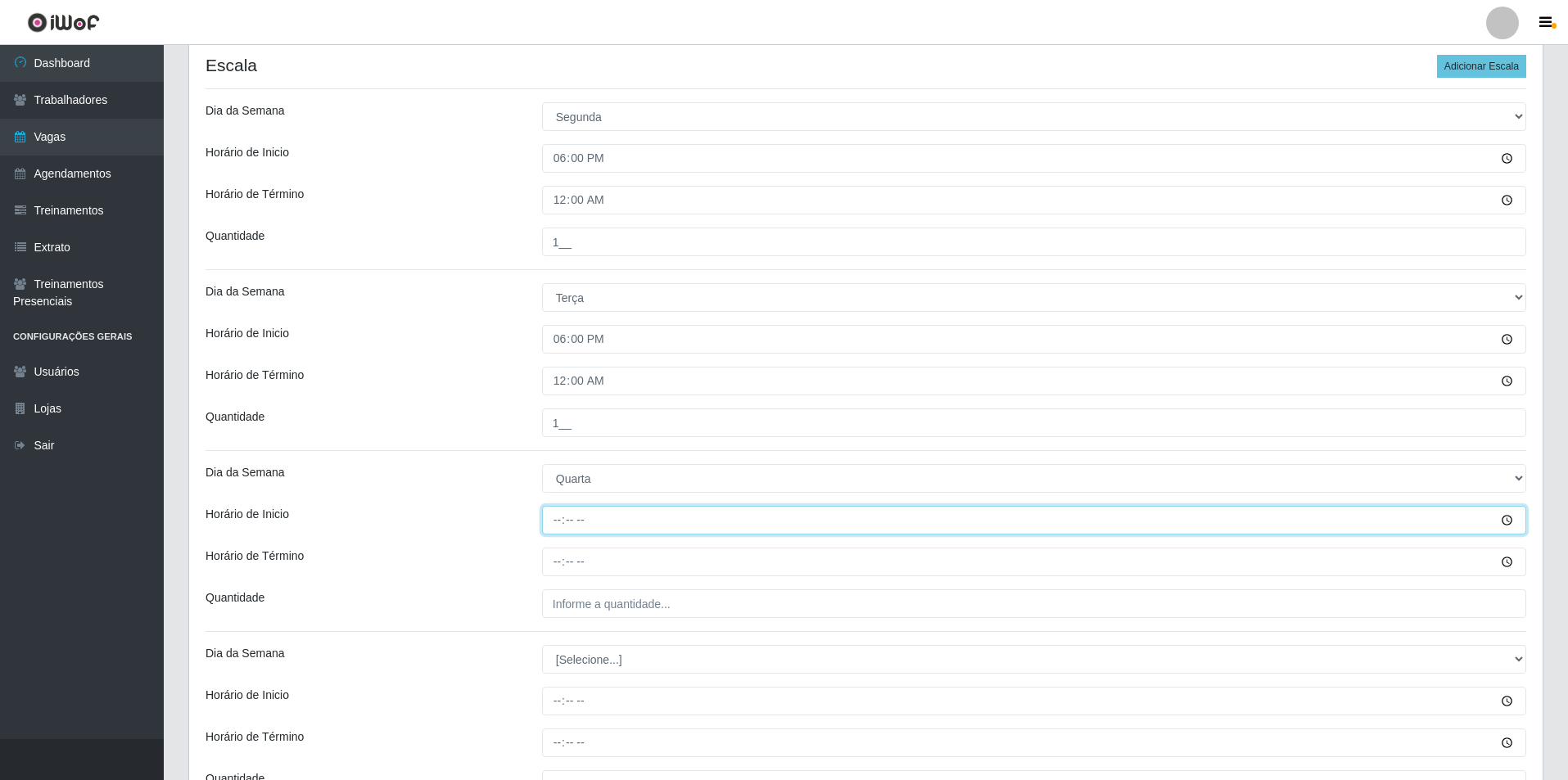
click at [565, 531] on input "Horário de Inicio" at bounding box center [1035, 520] width 984 height 29
type input "18:00"
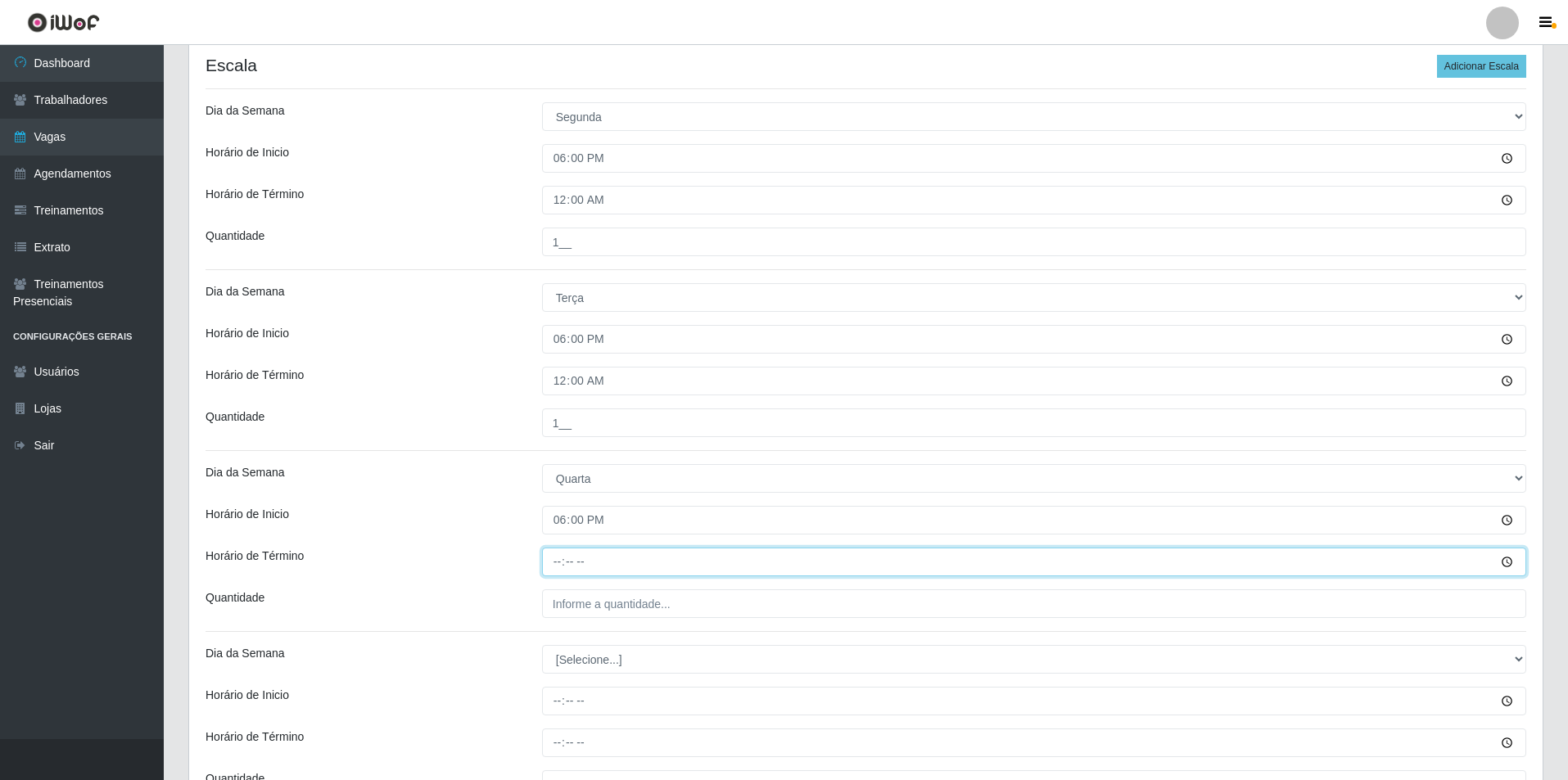
click at [567, 561] on input "Horário de Término" at bounding box center [1035, 562] width 984 height 29
click at [563, 561] on input "Horário de Término" at bounding box center [1035, 562] width 984 height 29
click at [558, 563] on input "Horário de Término" at bounding box center [1035, 562] width 984 height 29
type input "00:00"
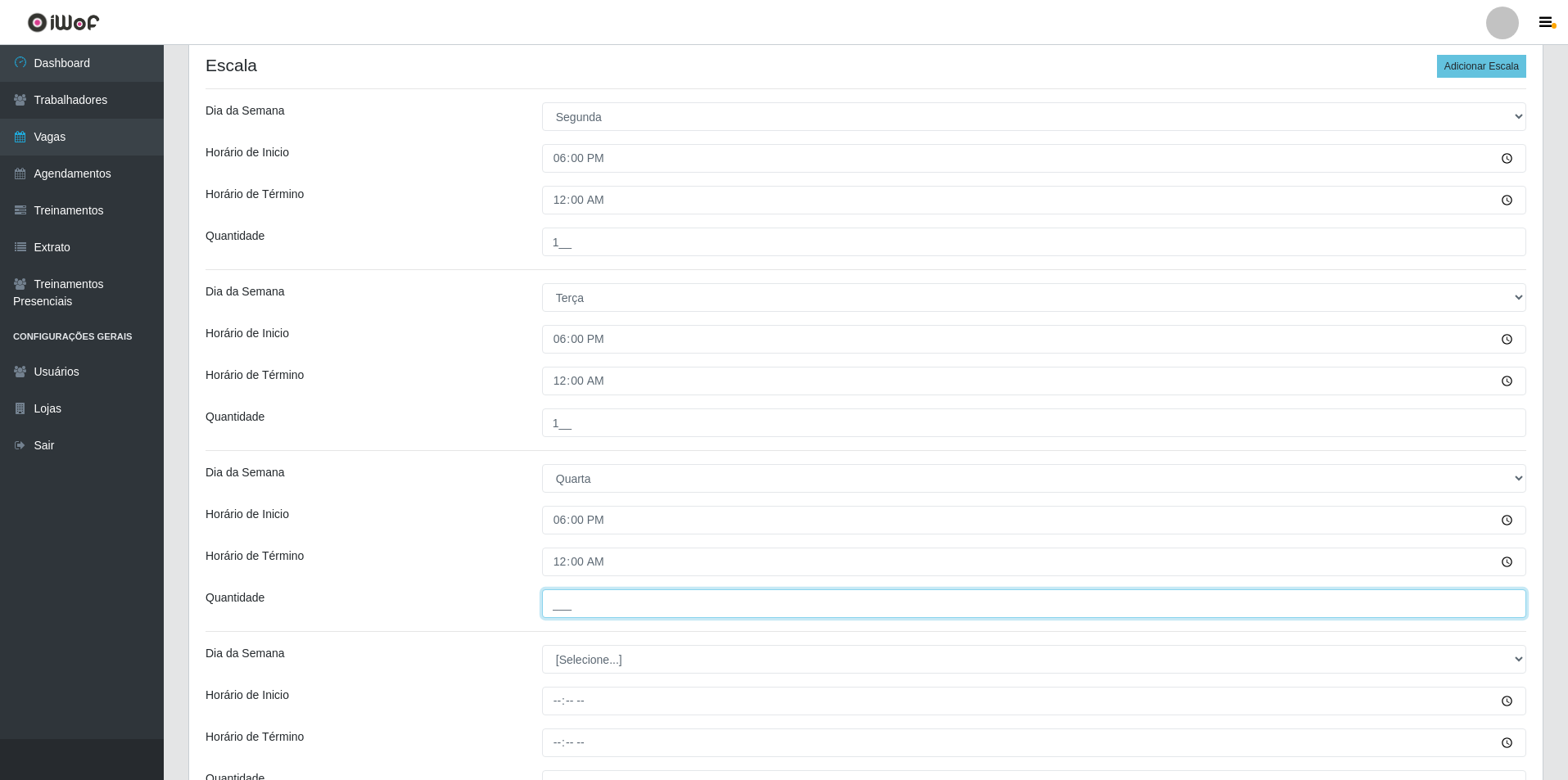
click at [579, 597] on input "___" at bounding box center [1035, 603] width 984 height 29
type input "1__"
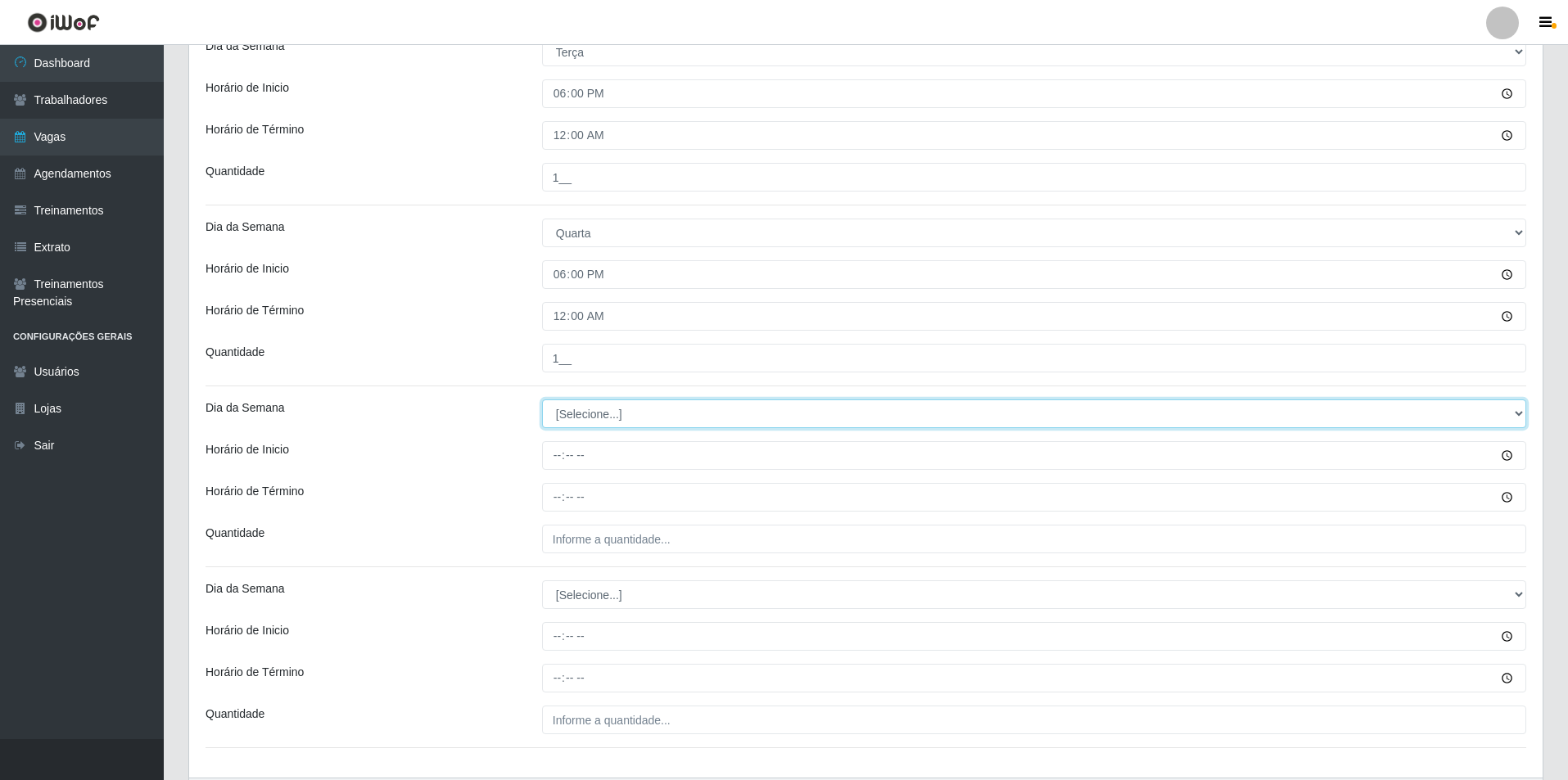
drag, startPoint x: 624, startPoint y: 416, endPoint x: 625, endPoint y: 425, distance: 9.1
click at [624, 416] on select "[Selecione...] Segunda Terça Quarta Quinta Sexta Sábado Domingo" at bounding box center [1035, 414] width 984 height 29
select select "4"
click at [542, 400] on select "[Selecione...] Segunda Terça Quarta Quinta Sexta Sábado Domingo" at bounding box center [1035, 414] width 984 height 29
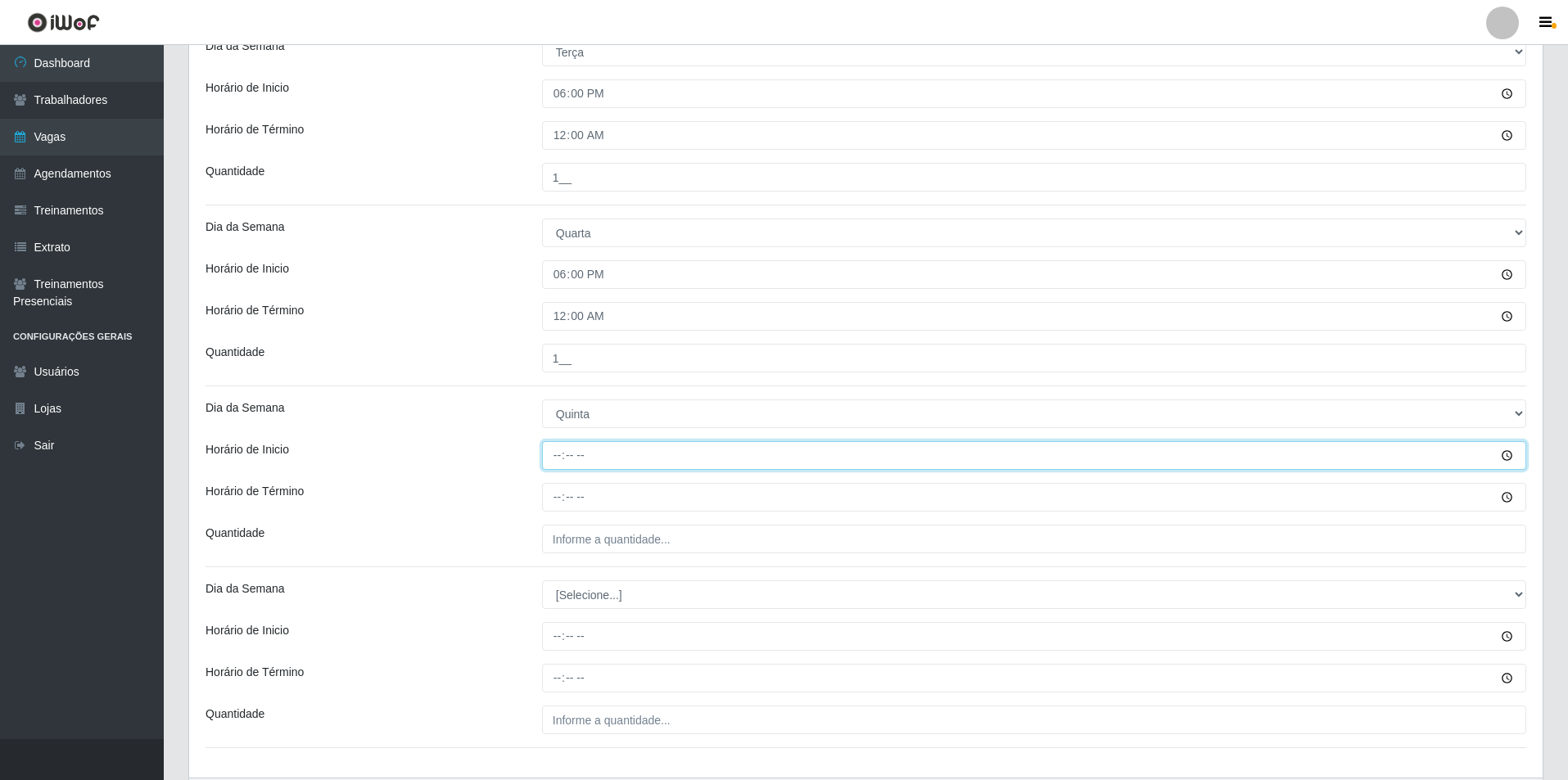
click at [560, 453] on input "Horário de Inicio" at bounding box center [1035, 455] width 984 height 29
type input "18:00"
click at [555, 500] on input "Horário de Término" at bounding box center [1035, 497] width 984 height 29
type input "00:00"
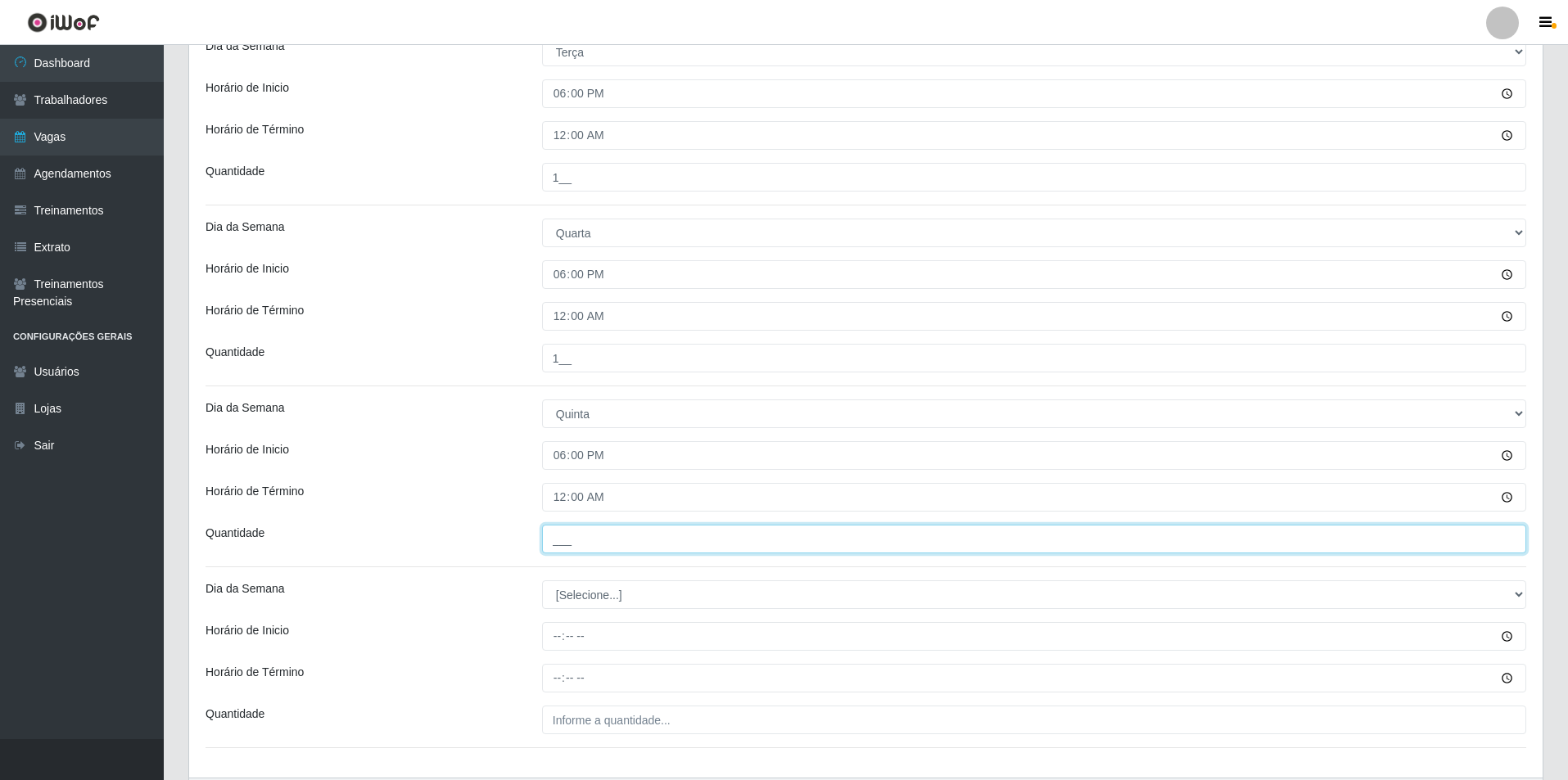
click at [571, 539] on input "___" at bounding box center [1035, 539] width 984 height 29
type input "1__"
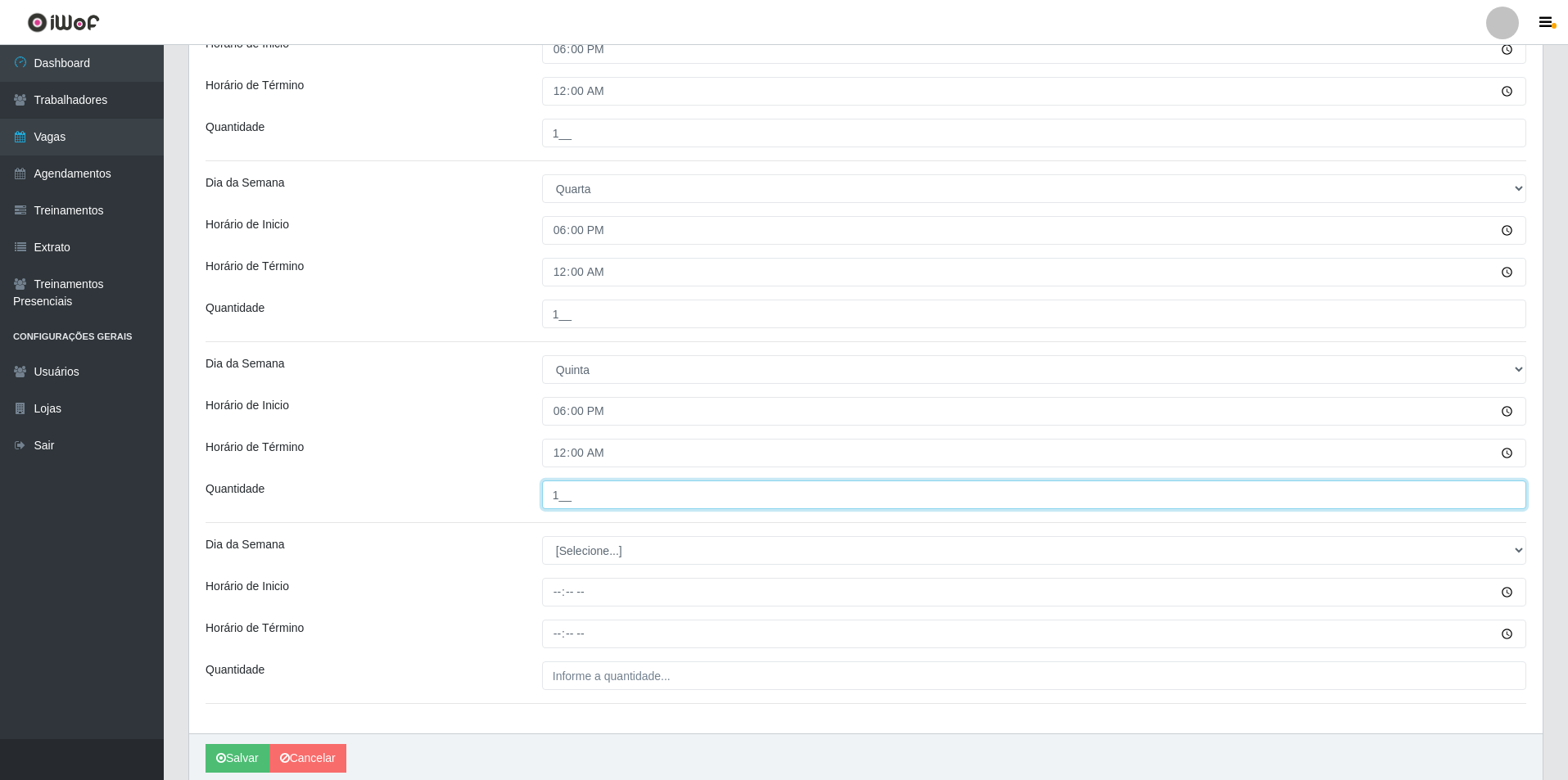
scroll to position [655, 0]
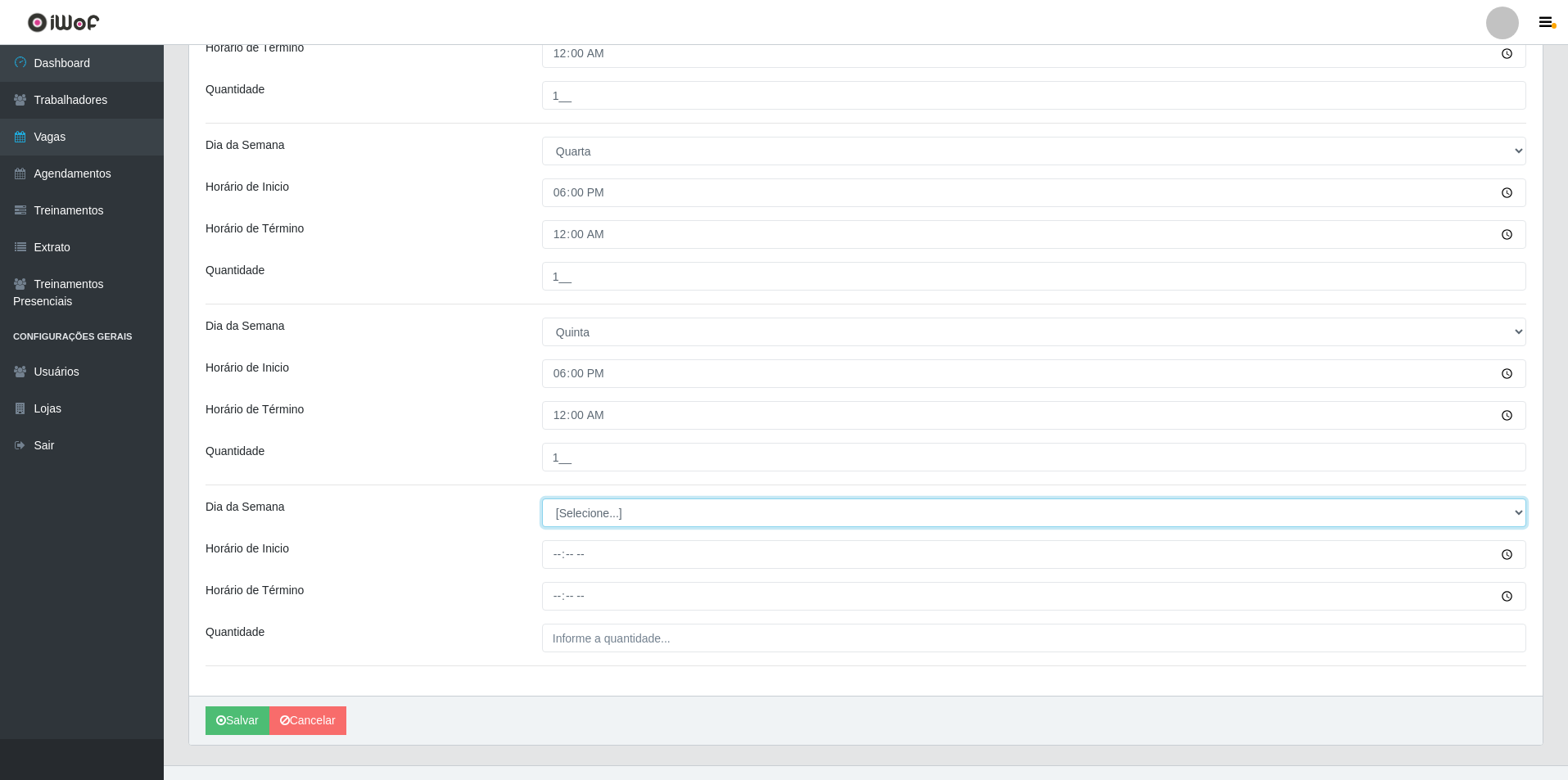
click at [603, 504] on select "[Selecione...] Segunda Terça Quarta Quinta Sexta Sábado Domingo" at bounding box center [1035, 513] width 984 height 29
select select "5"
click at [542, 499] on select "[Selecione...] Segunda Terça Quarta Quinta Sexta Sábado Domingo" at bounding box center [1035, 513] width 984 height 29
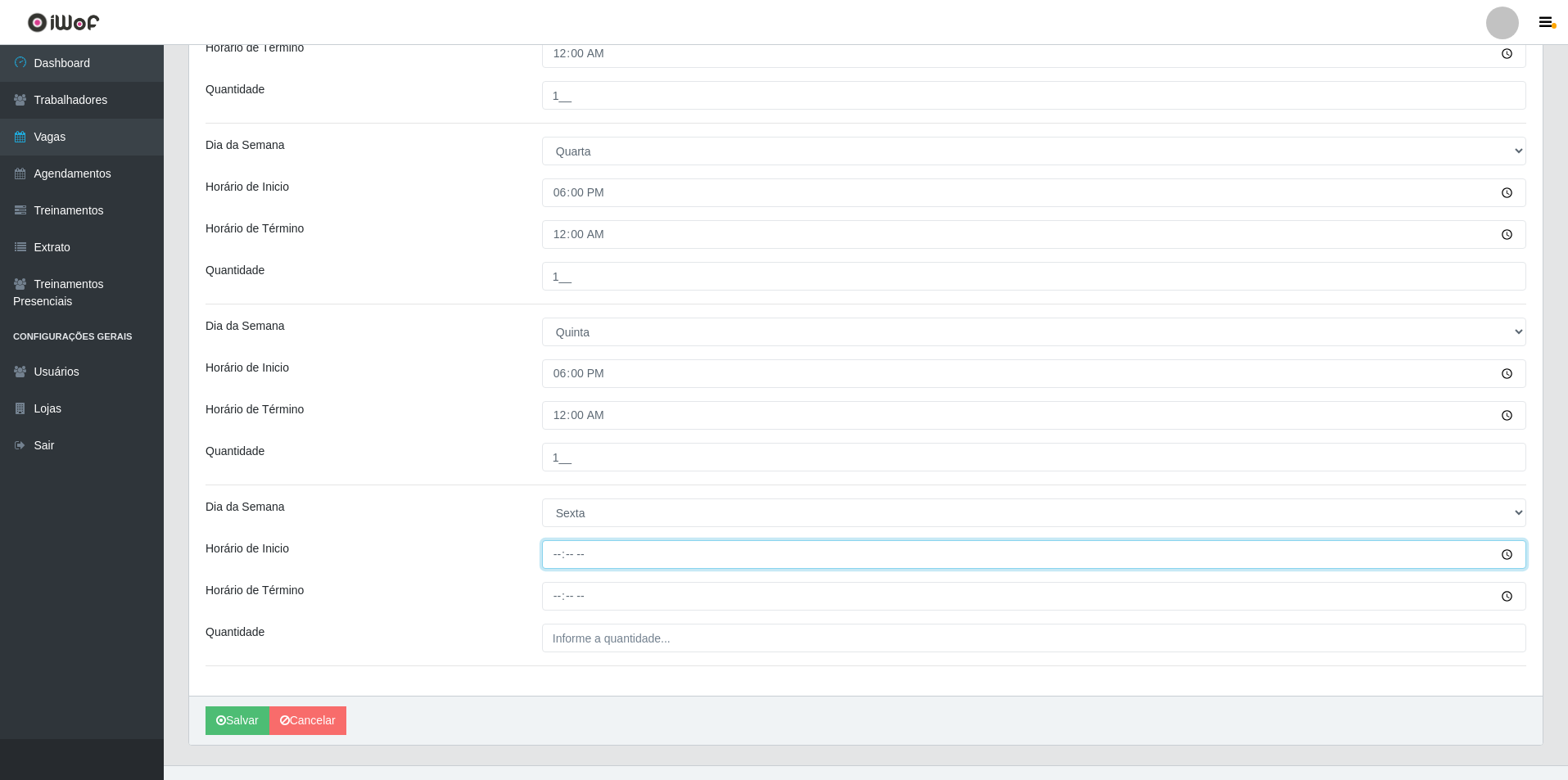
click at [563, 555] on input "Horário de Inicio" at bounding box center [1035, 555] width 984 height 29
type input "18:00"
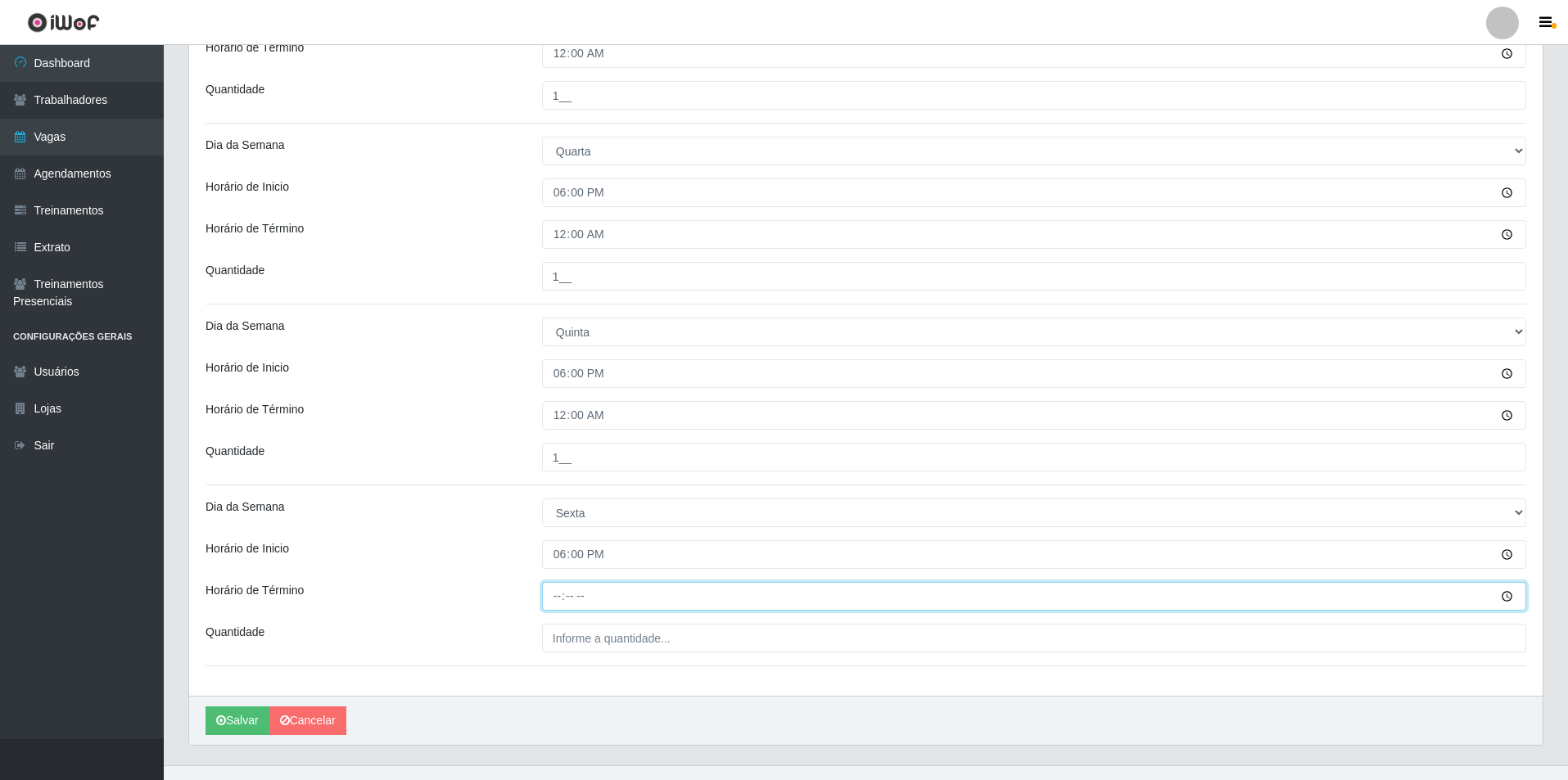
click at [556, 595] on input "Horário de Término" at bounding box center [1035, 596] width 984 height 29
type input "00:00"
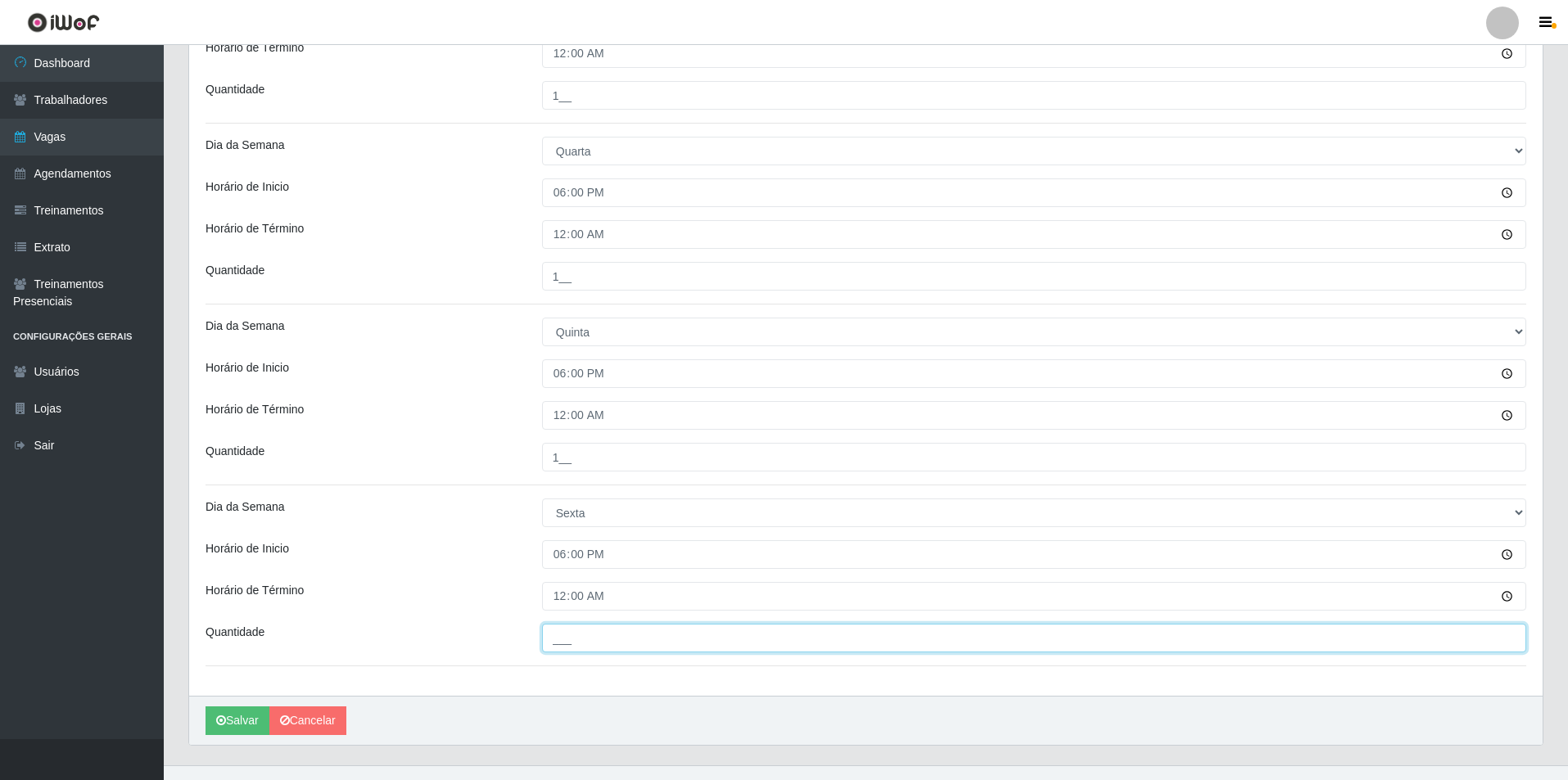
click at [606, 638] on input "___" at bounding box center [1035, 638] width 984 height 29
type input "1__"
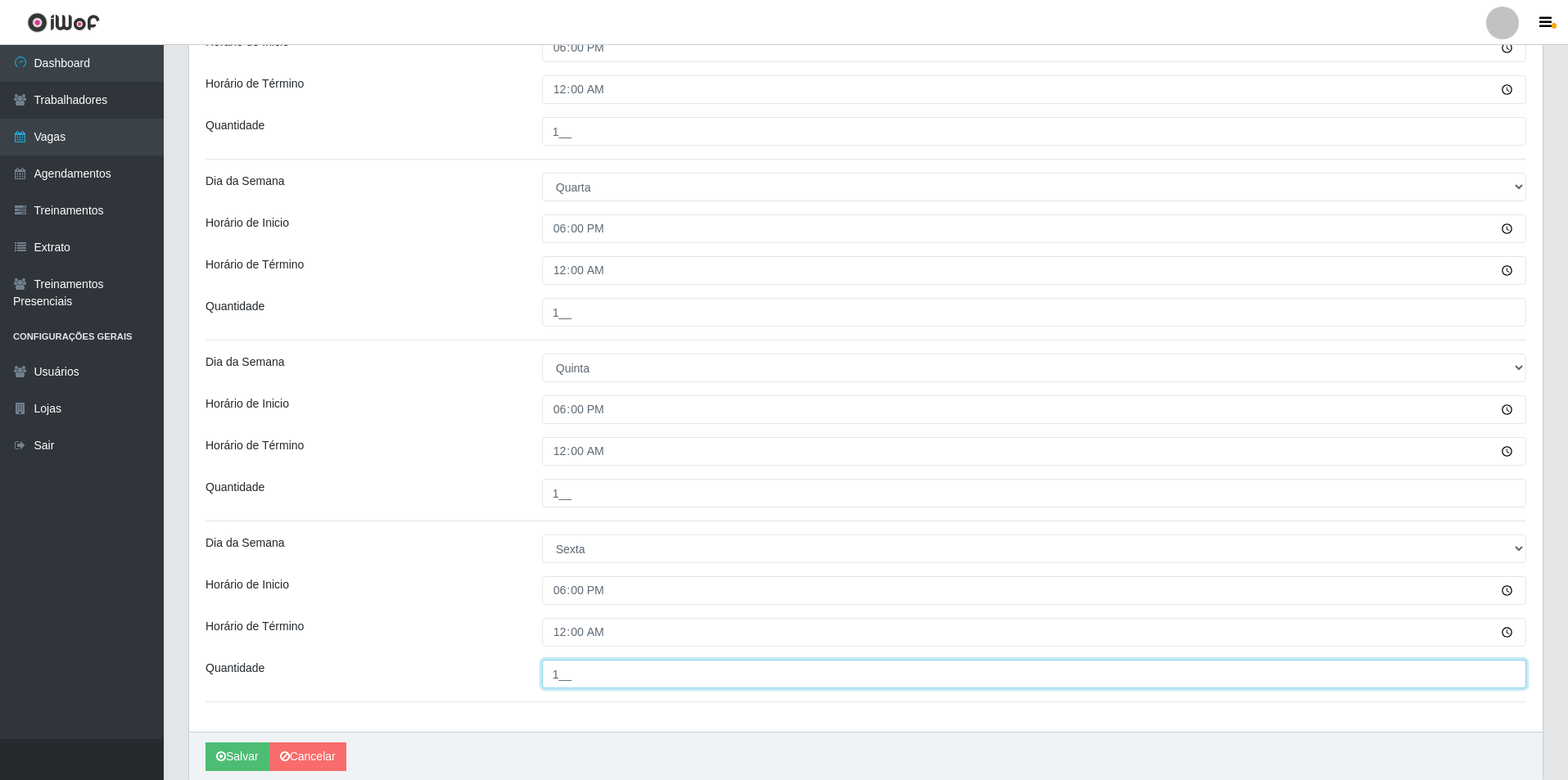
scroll to position [681, 0]
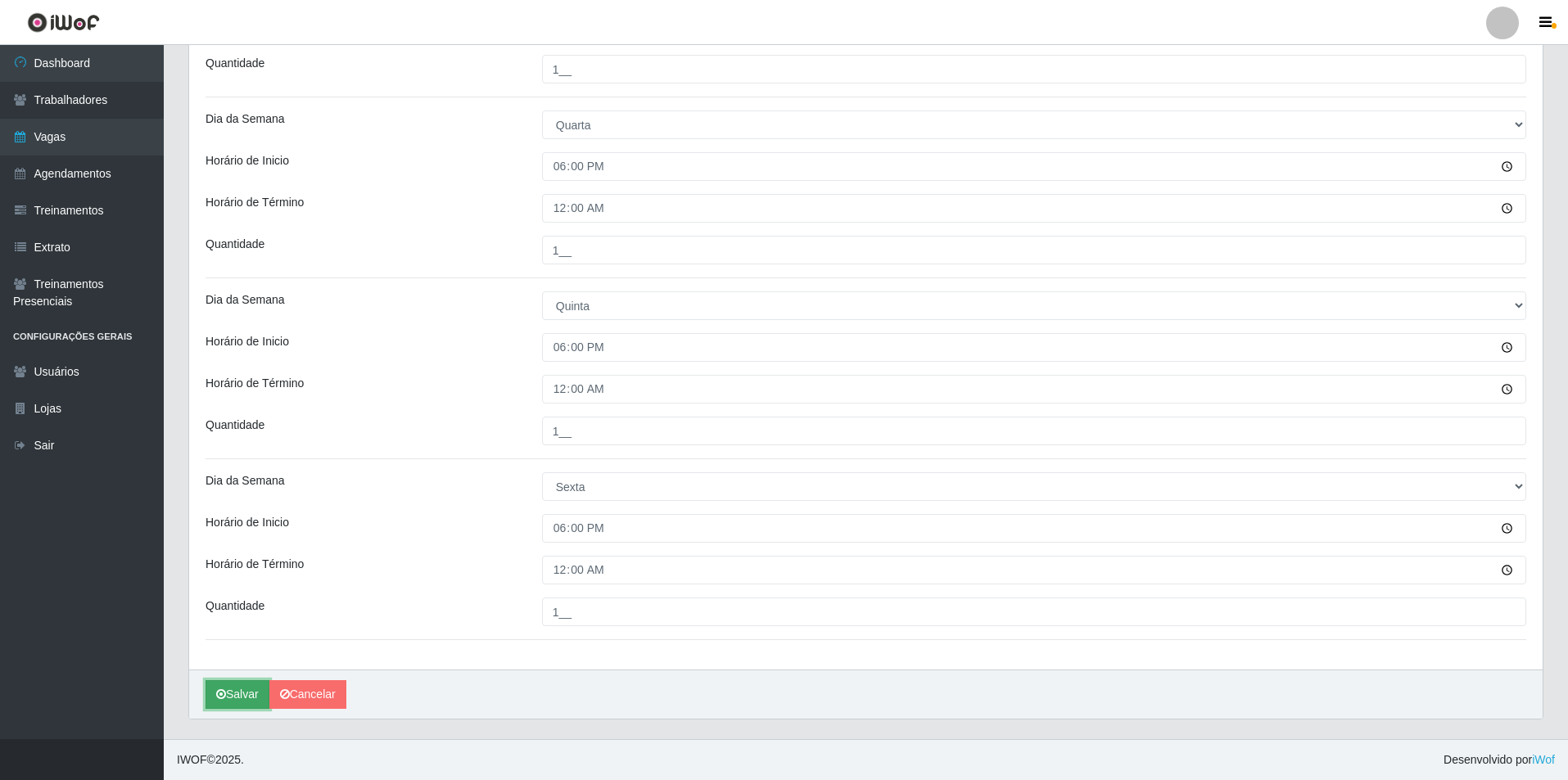
click at [249, 702] on button "Salvar" at bounding box center [238, 694] width 64 height 29
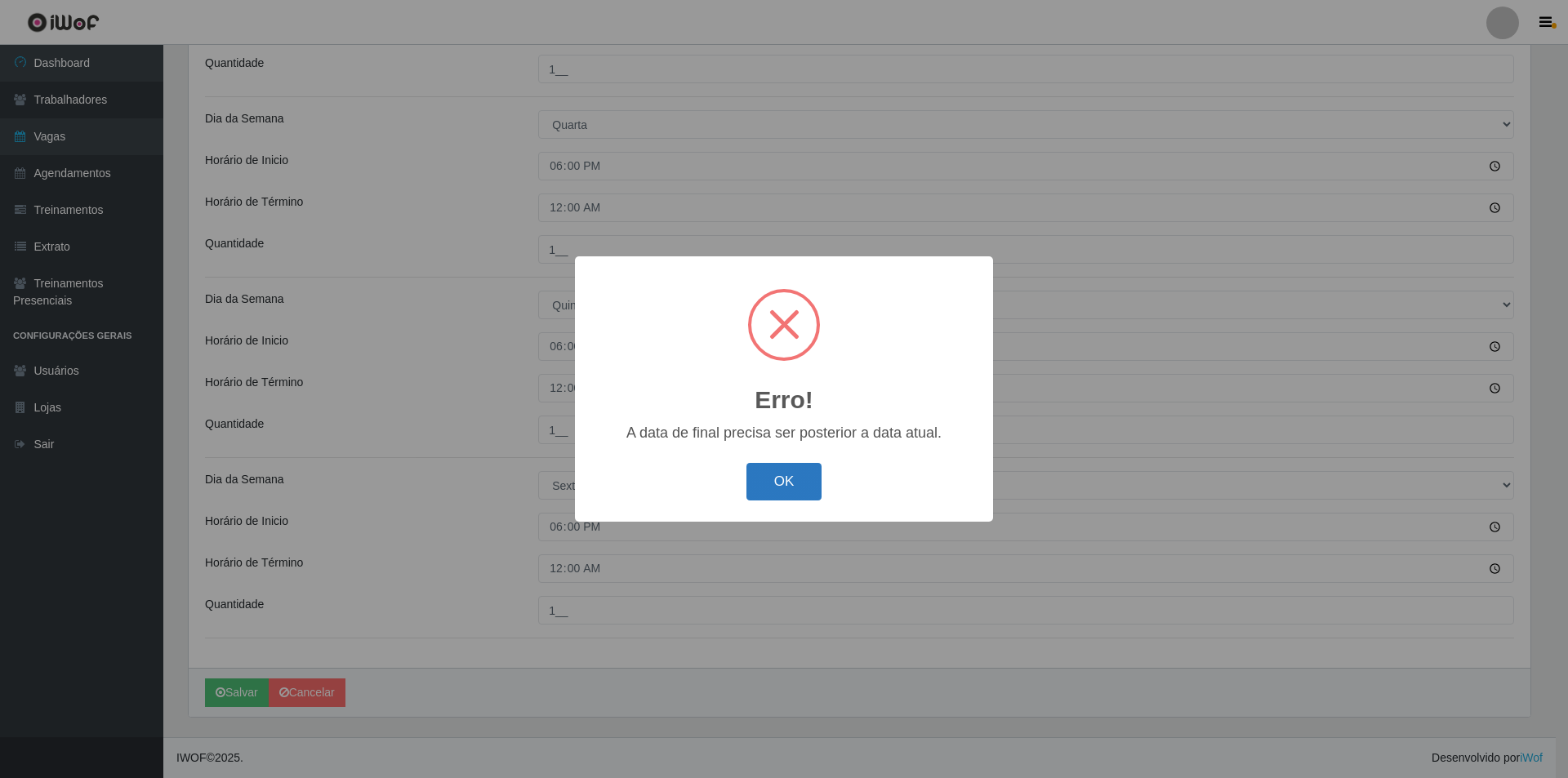
click at [792, 474] on button "OK" at bounding box center [784, 482] width 76 height 39
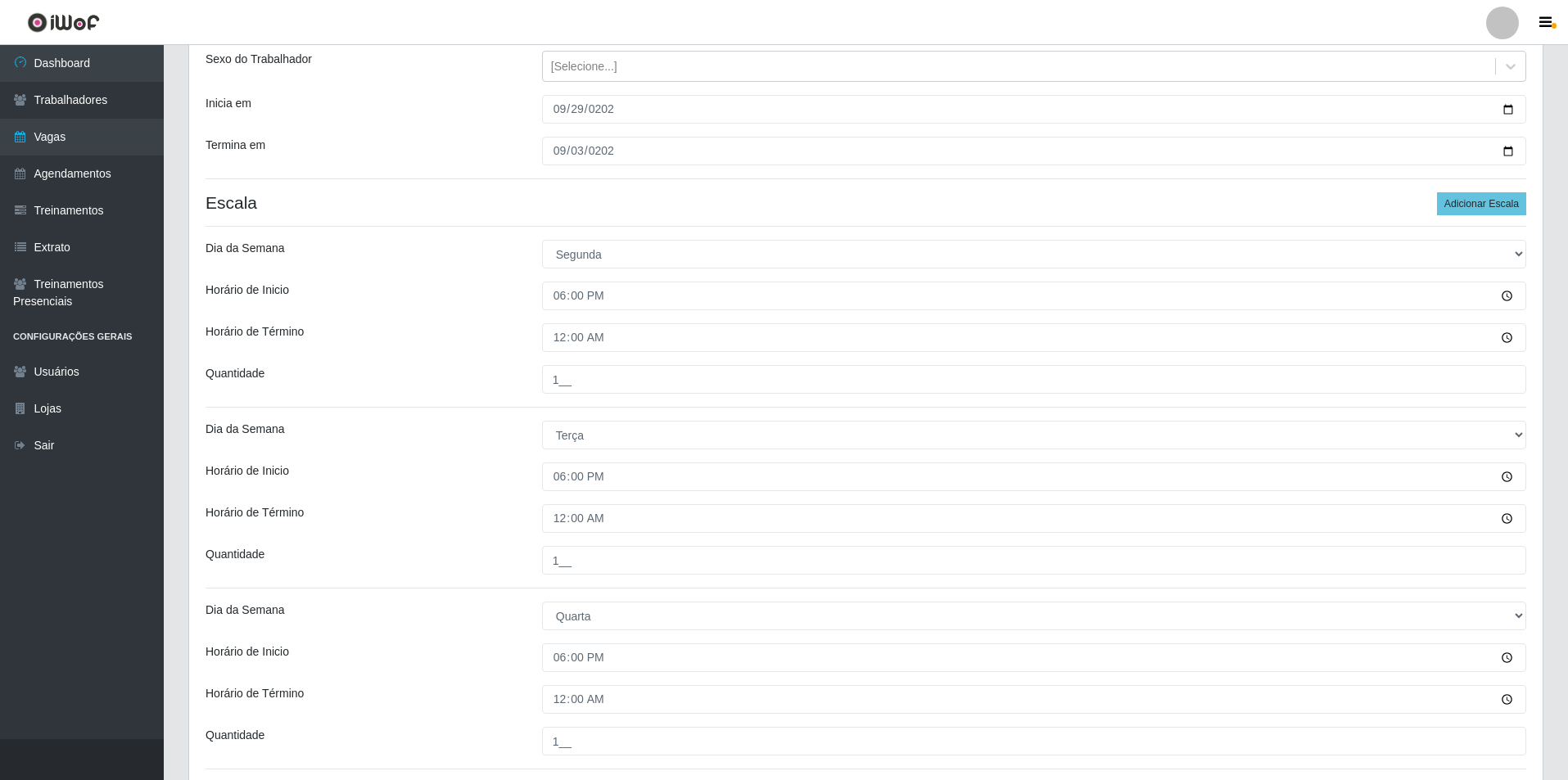
scroll to position [108, 0]
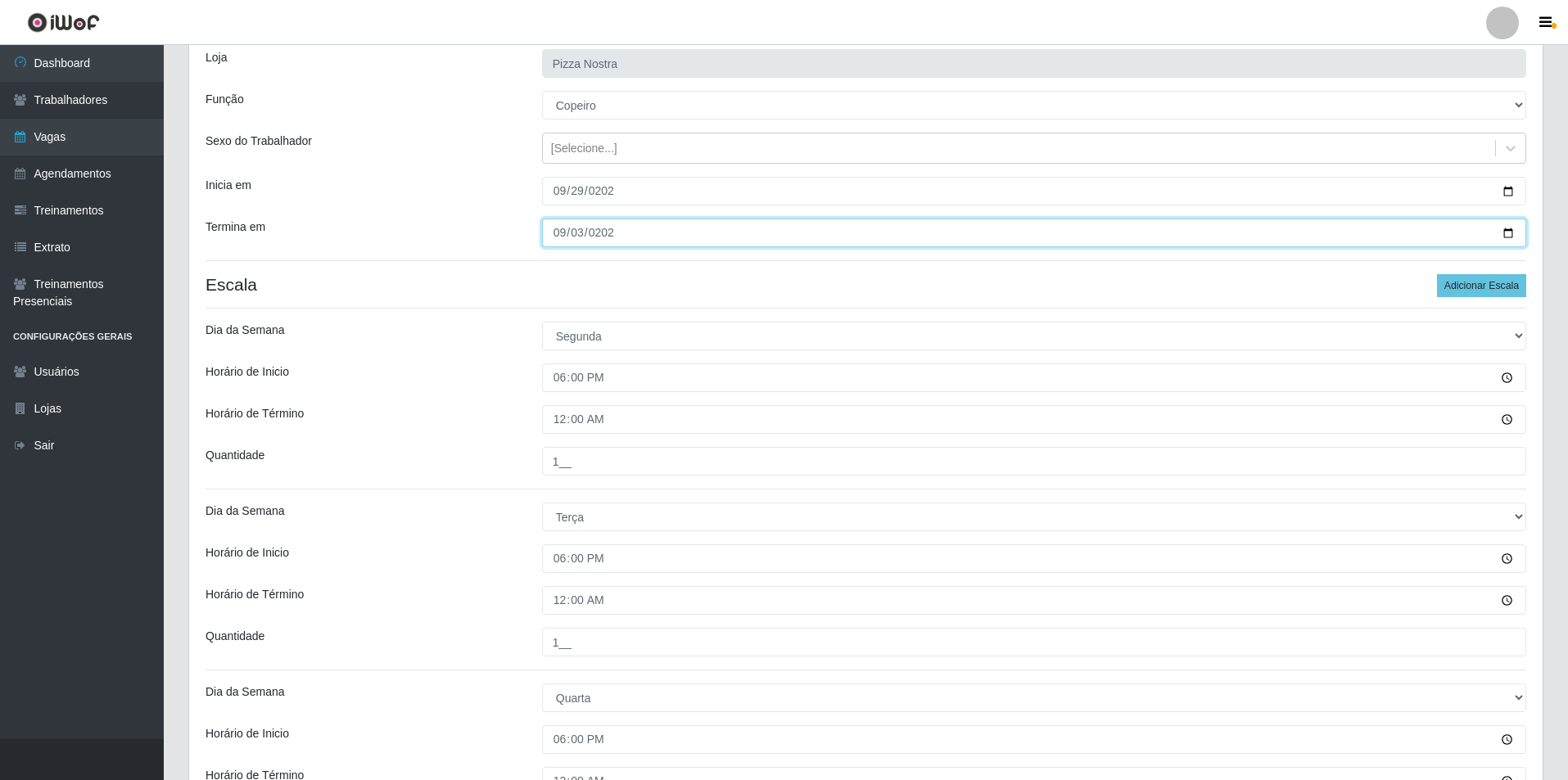
click at [584, 236] on input "[DATE]" at bounding box center [1035, 233] width 984 height 29
type input "[DATE]"
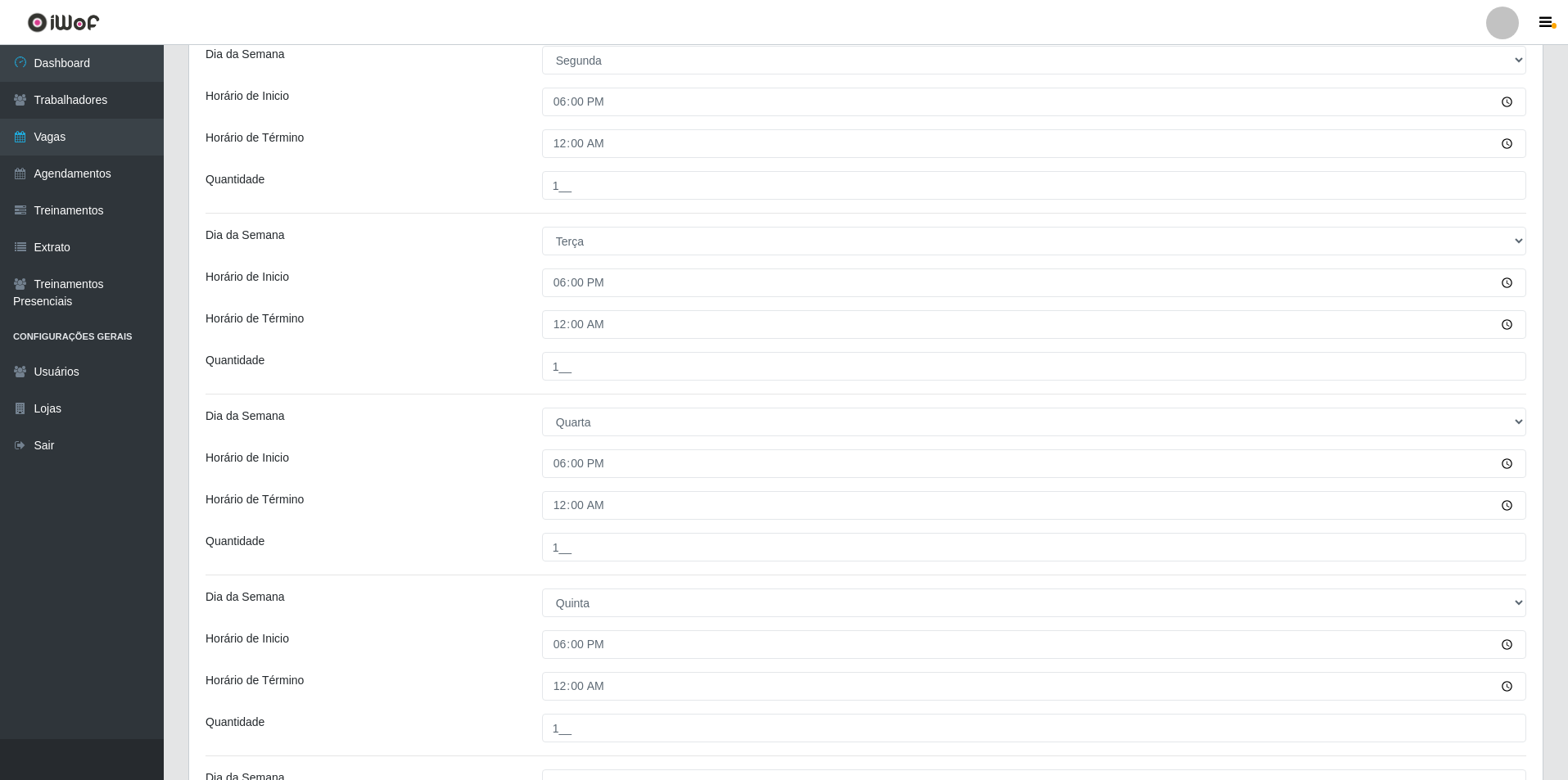
scroll to position [681, 0]
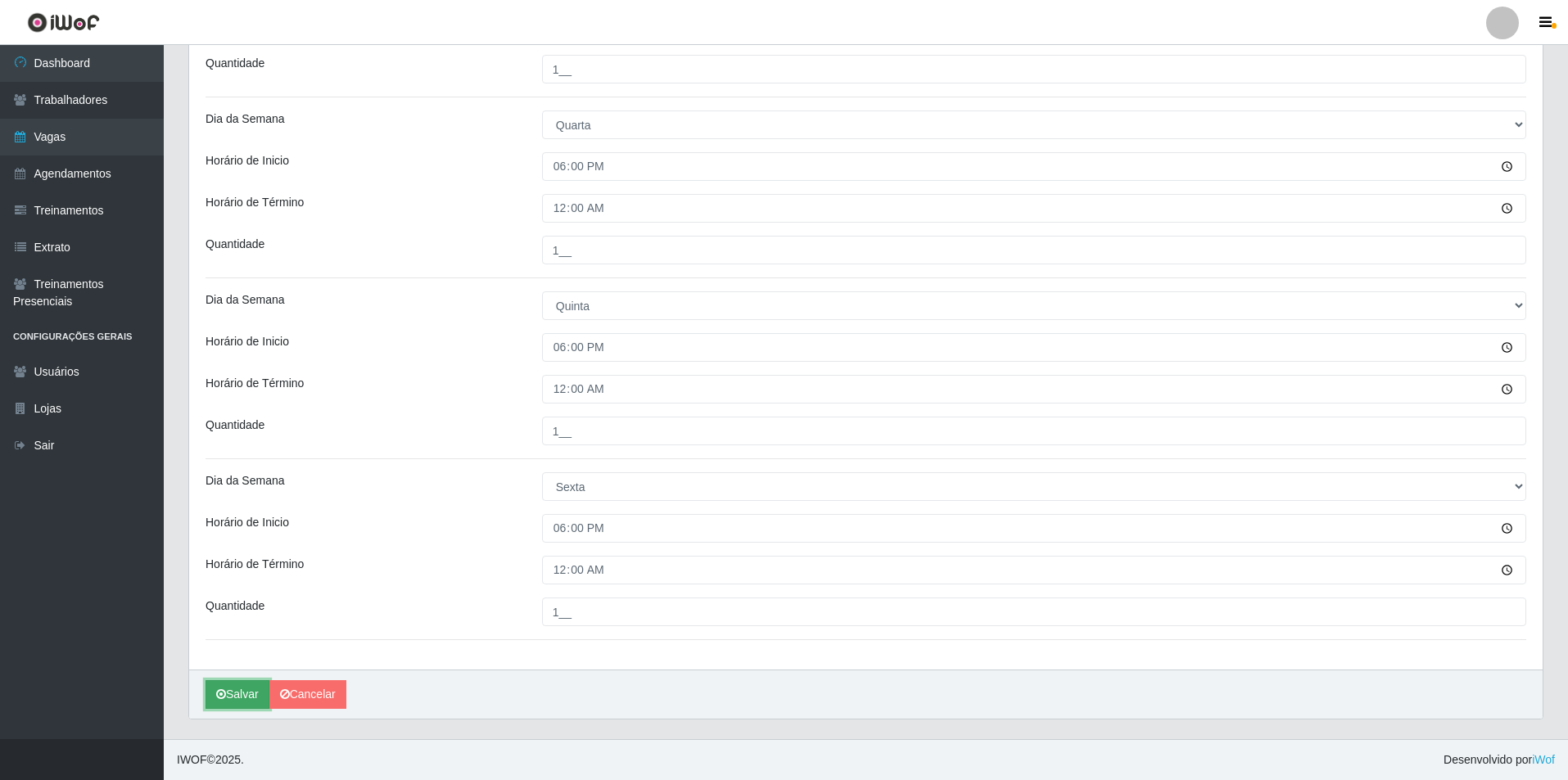
click at [236, 703] on button "Salvar" at bounding box center [238, 694] width 64 height 29
click at [235, 703] on button "Salvar" at bounding box center [238, 694] width 64 height 29
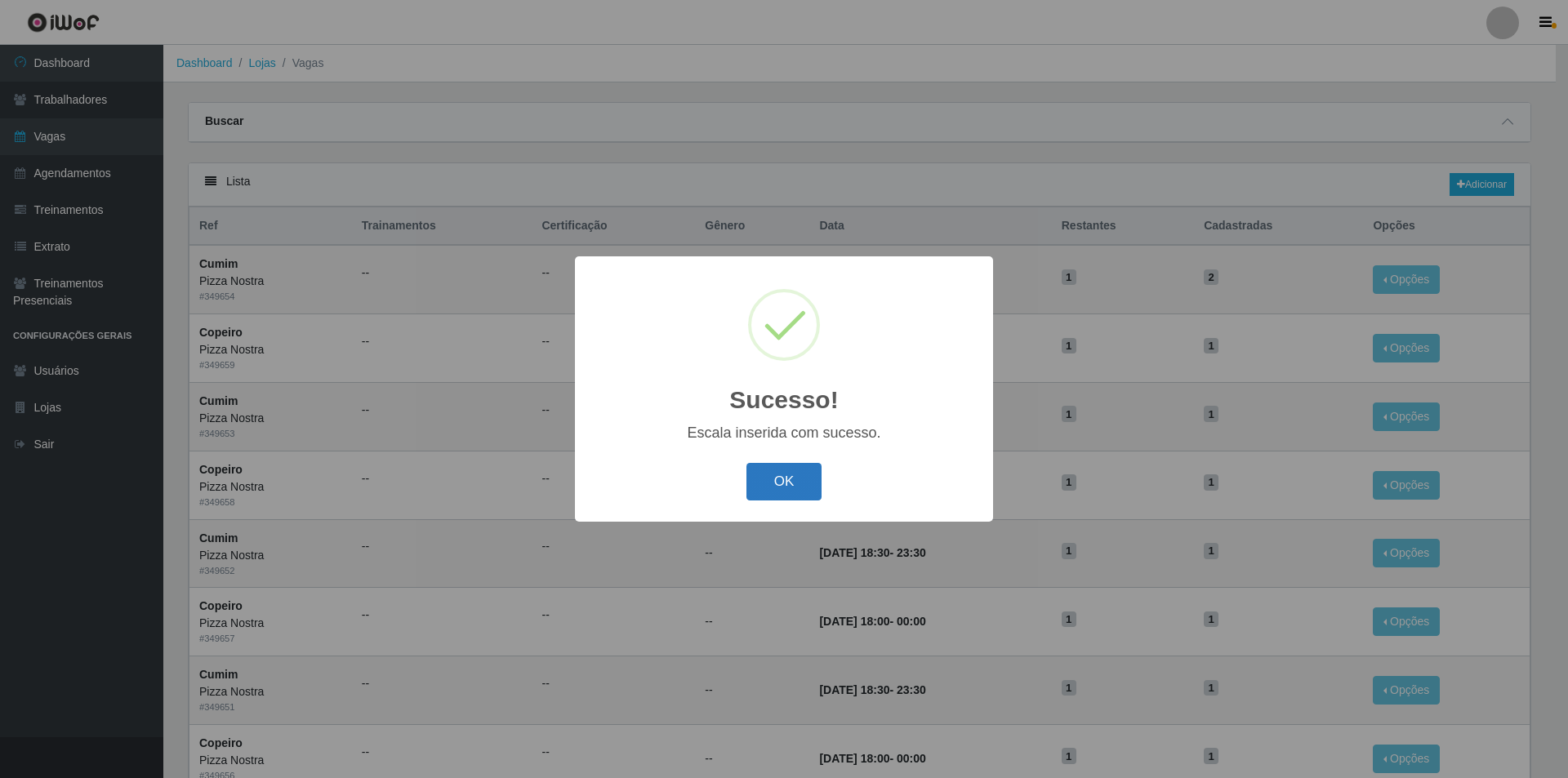
click at [815, 474] on button "OK" at bounding box center [784, 482] width 76 height 39
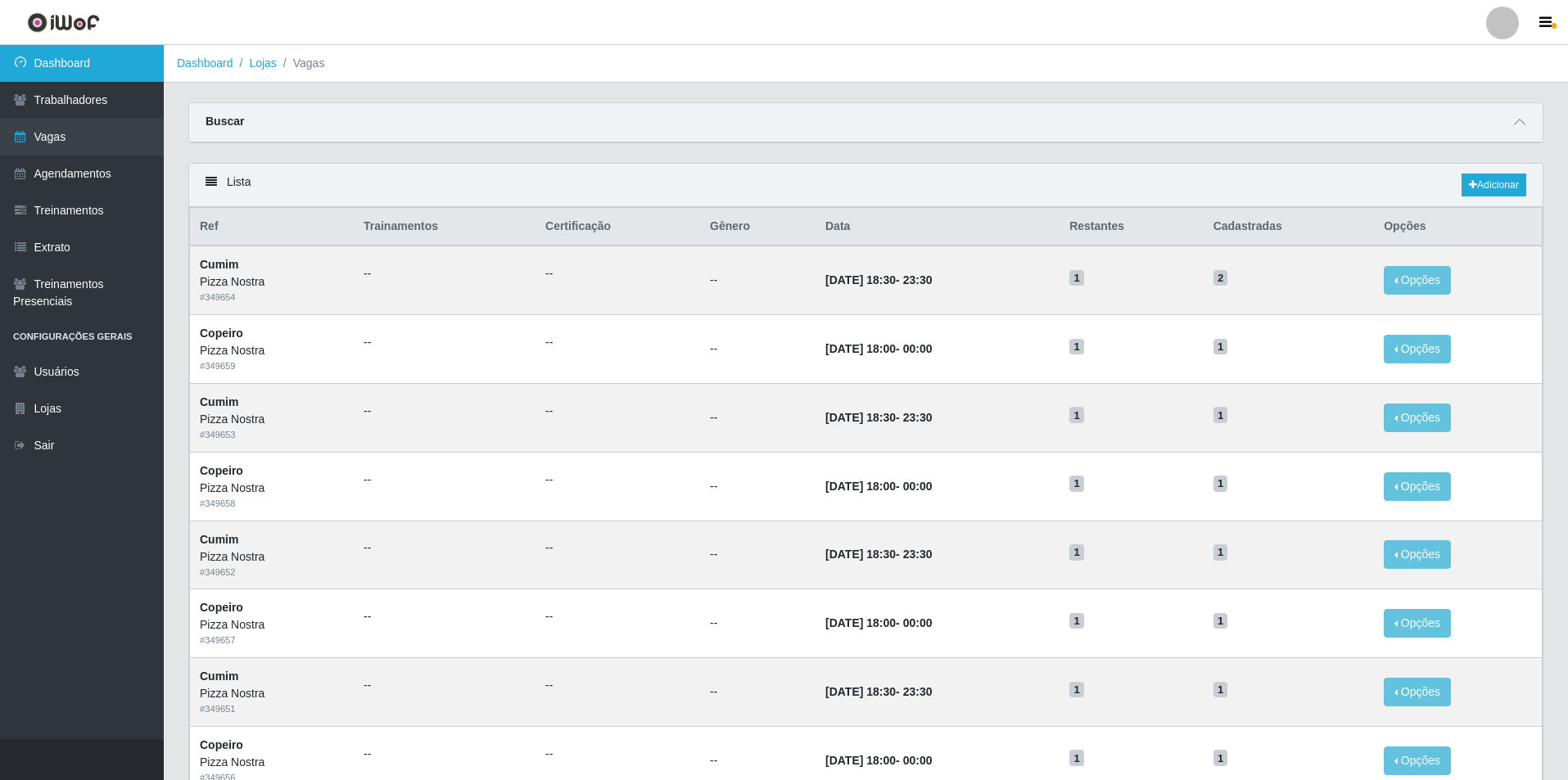
click at [144, 67] on link "Dashboard" at bounding box center [81, 63] width 164 height 37
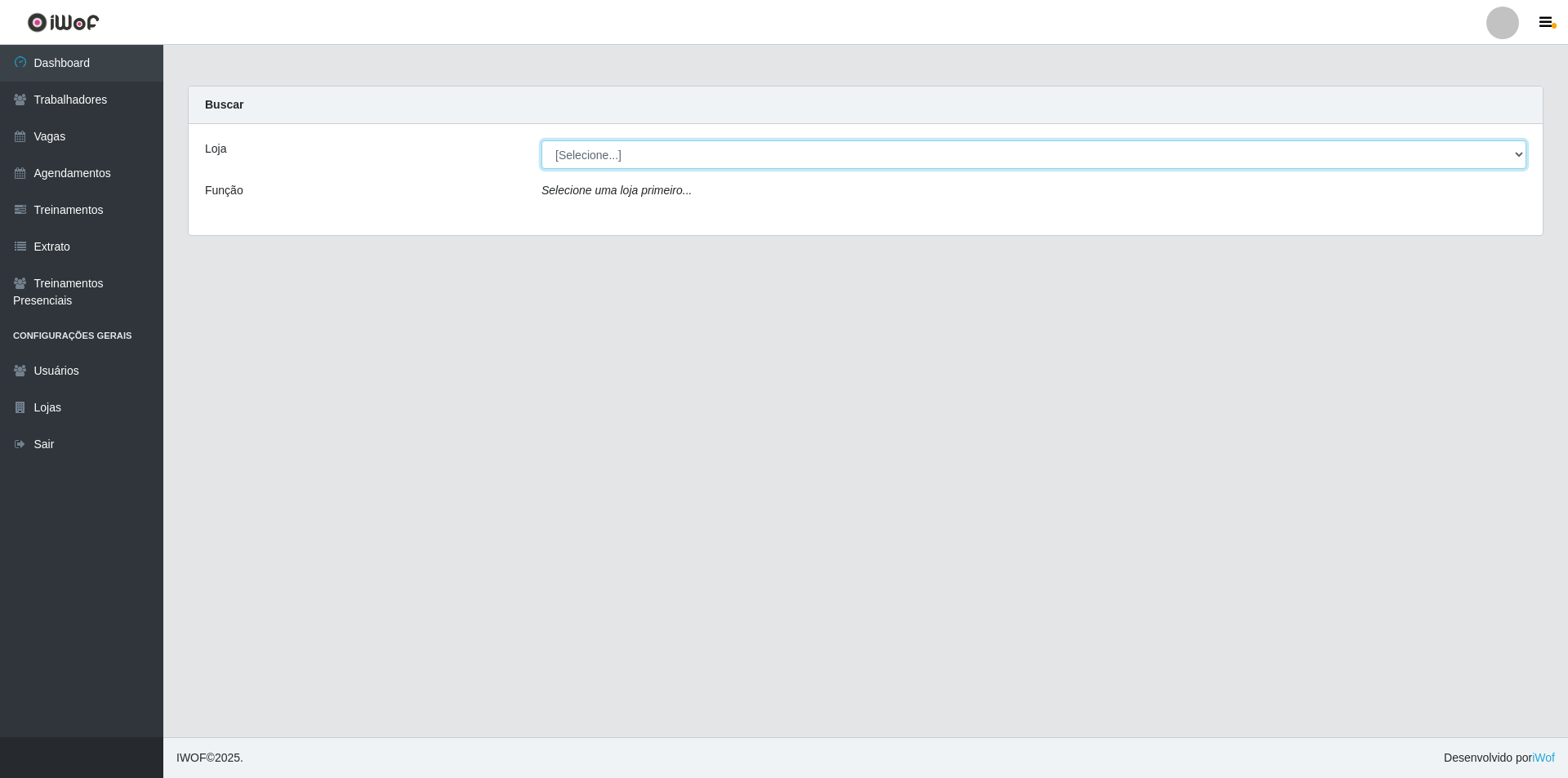
click at [647, 153] on select "[Selecione...] Pizza Nostra" at bounding box center [1034, 154] width 985 height 29
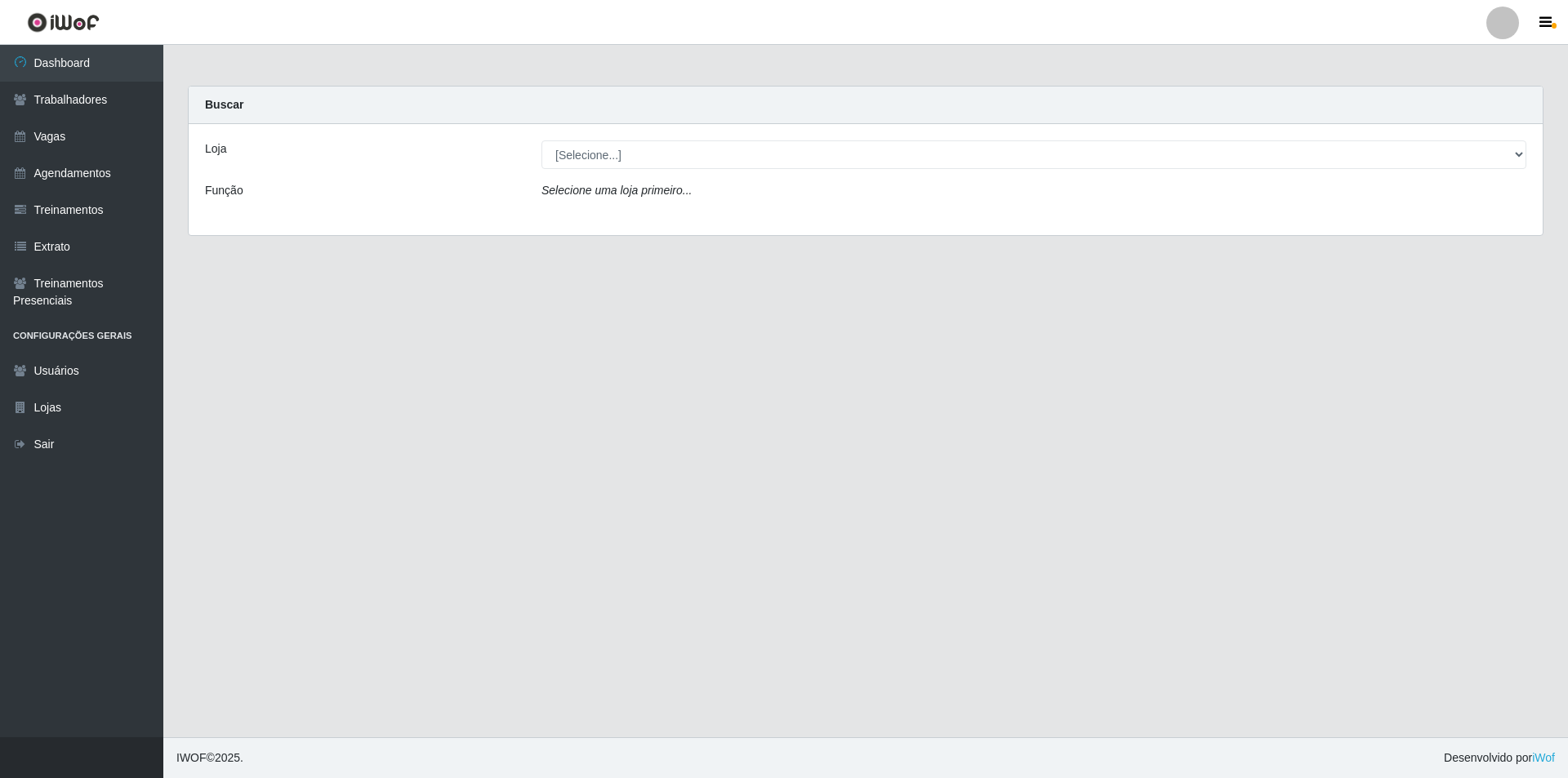
click at [650, 217] on div "Loja [Selecione...] Pizza Nostra Função Selecione uma loja primeiro..." at bounding box center [866, 179] width 1355 height 111
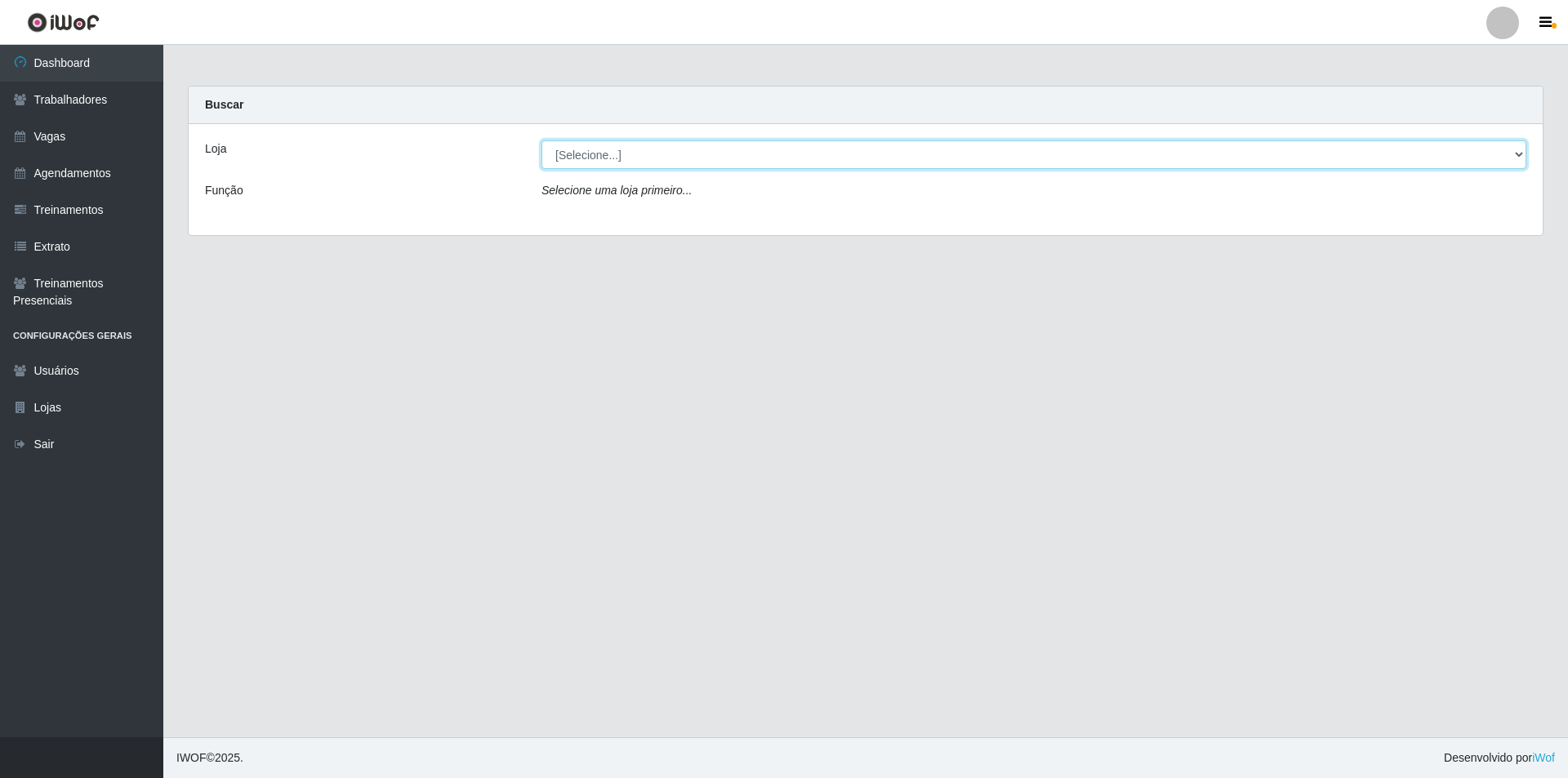
click at [636, 154] on select "[Selecione...] Pizza Nostra" at bounding box center [1034, 154] width 985 height 29
select select "337"
click at [542, 140] on select "[Selecione...] Pizza Nostra" at bounding box center [1034, 154] width 985 height 29
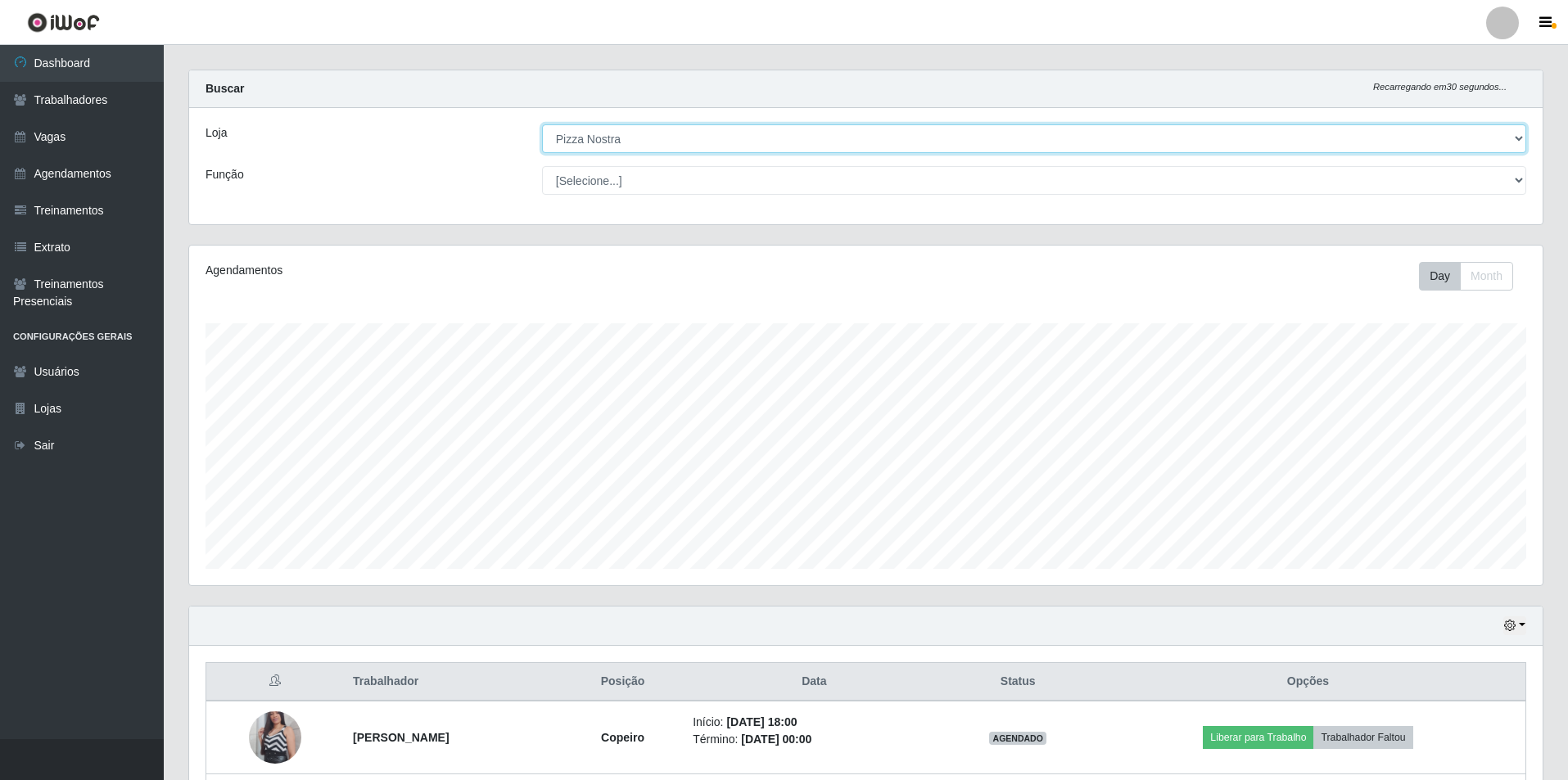
scroll to position [340, 1354]
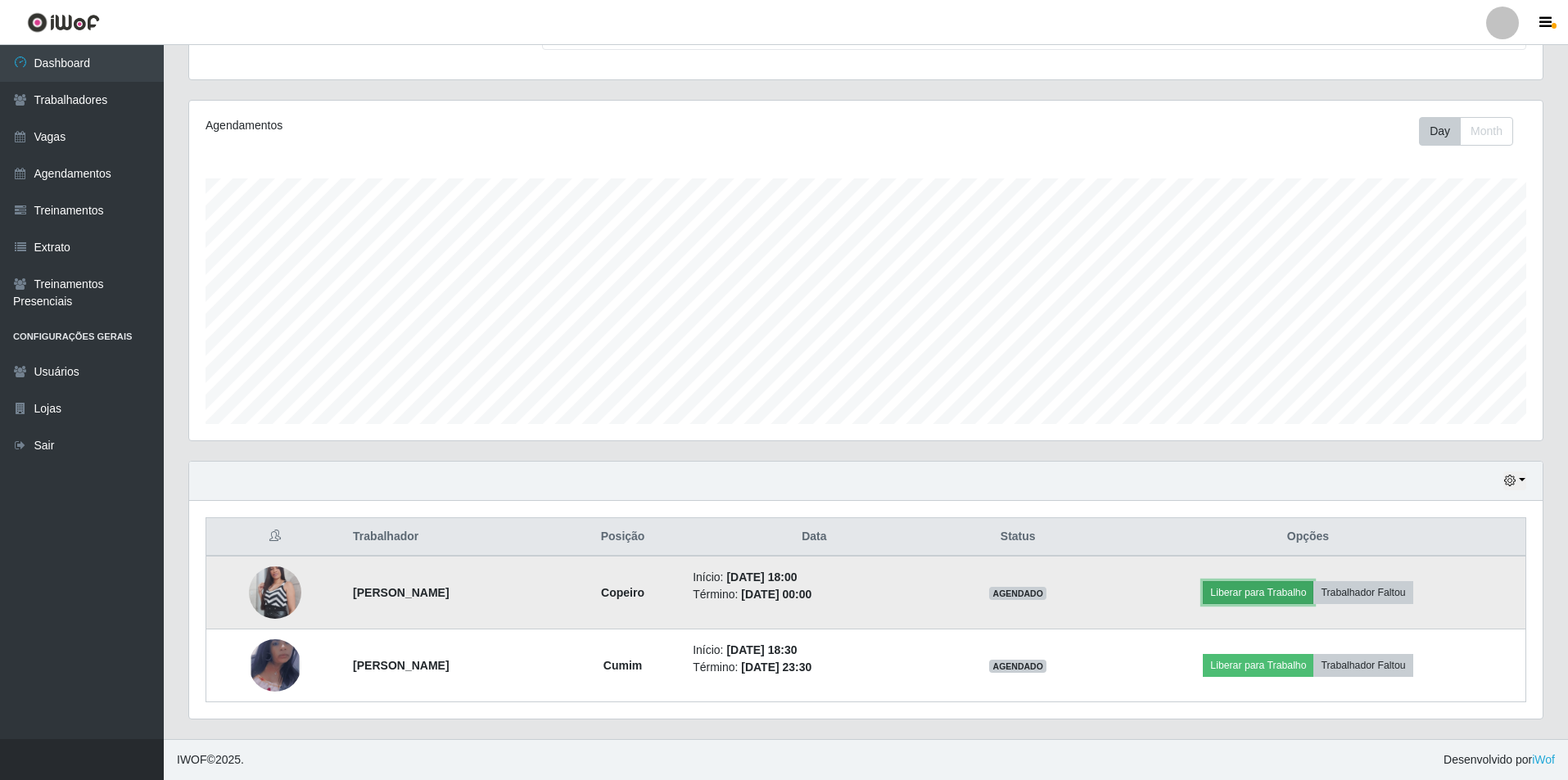
click at [1258, 588] on button "Liberar para Trabalho" at bounding box center [1258, 592] width 110 height 23
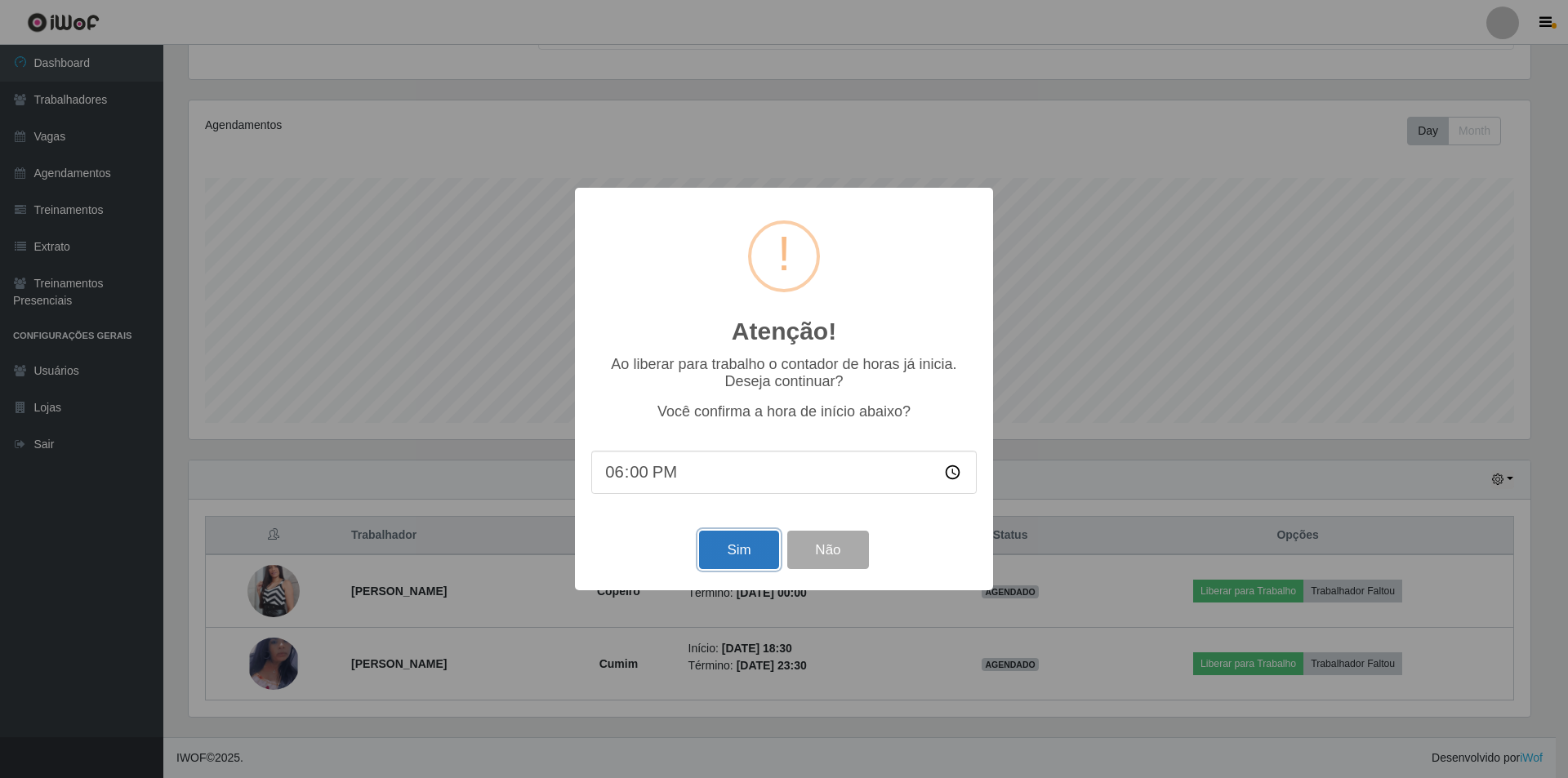
click at [714, 554] on button "Sim" at bounding box center [739, 550] width 80 height 39
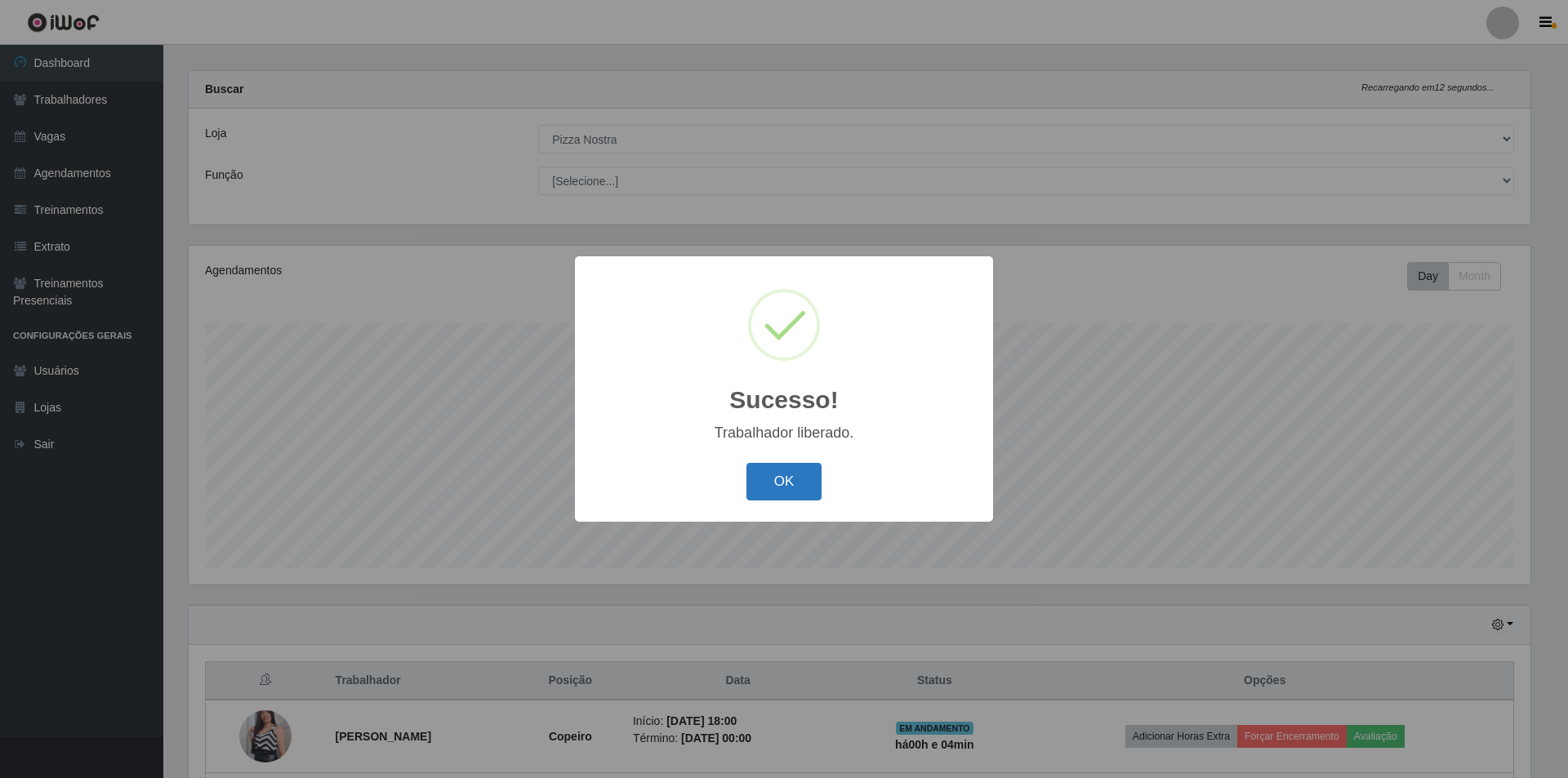
drag, startPoint x: 791, startPoint y: 461, endPoint x: 778, endPoint y: 498, distance: 39.2
click at [789, 468] on div "OK Cancel" at bounding box center [784, 481] width 386 height 47
click at [778, 498] on button "OK" at bounding box center [784, 482] width 76 height 39
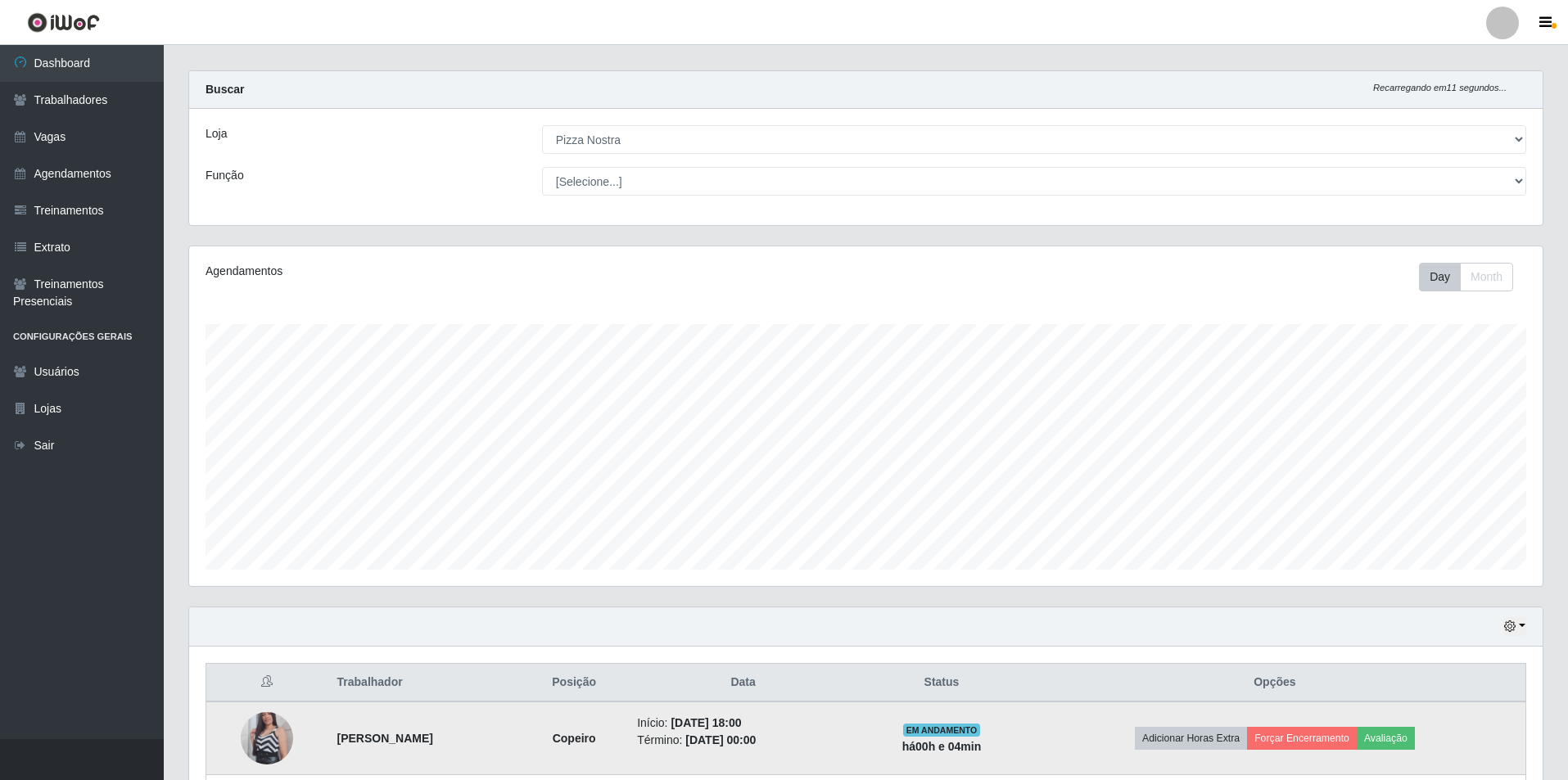
scroll to position [340, 1354]
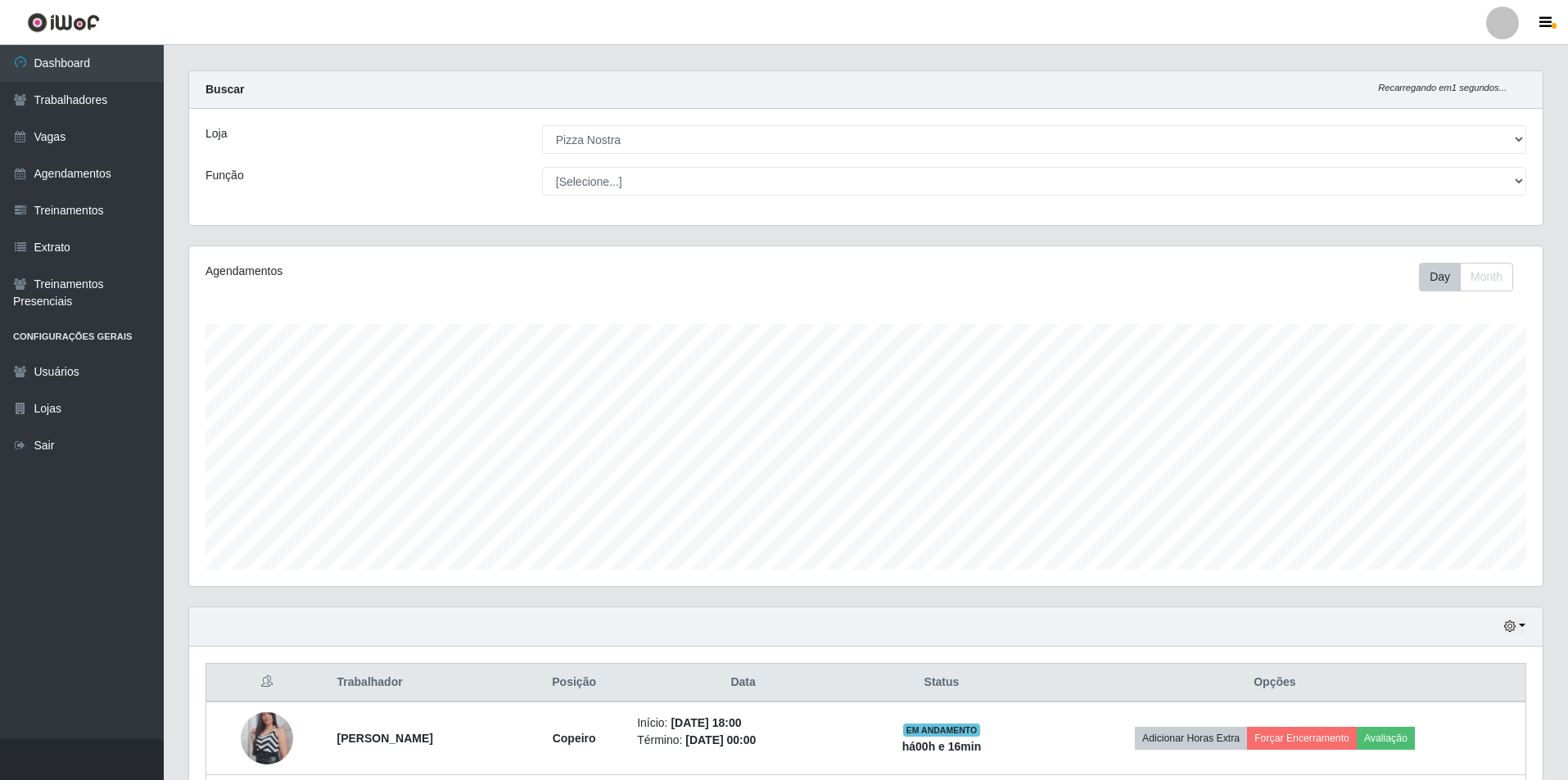
click at [1053, 285] on div "Day Month" at bounding box center [1146, 276] width 784 height 29
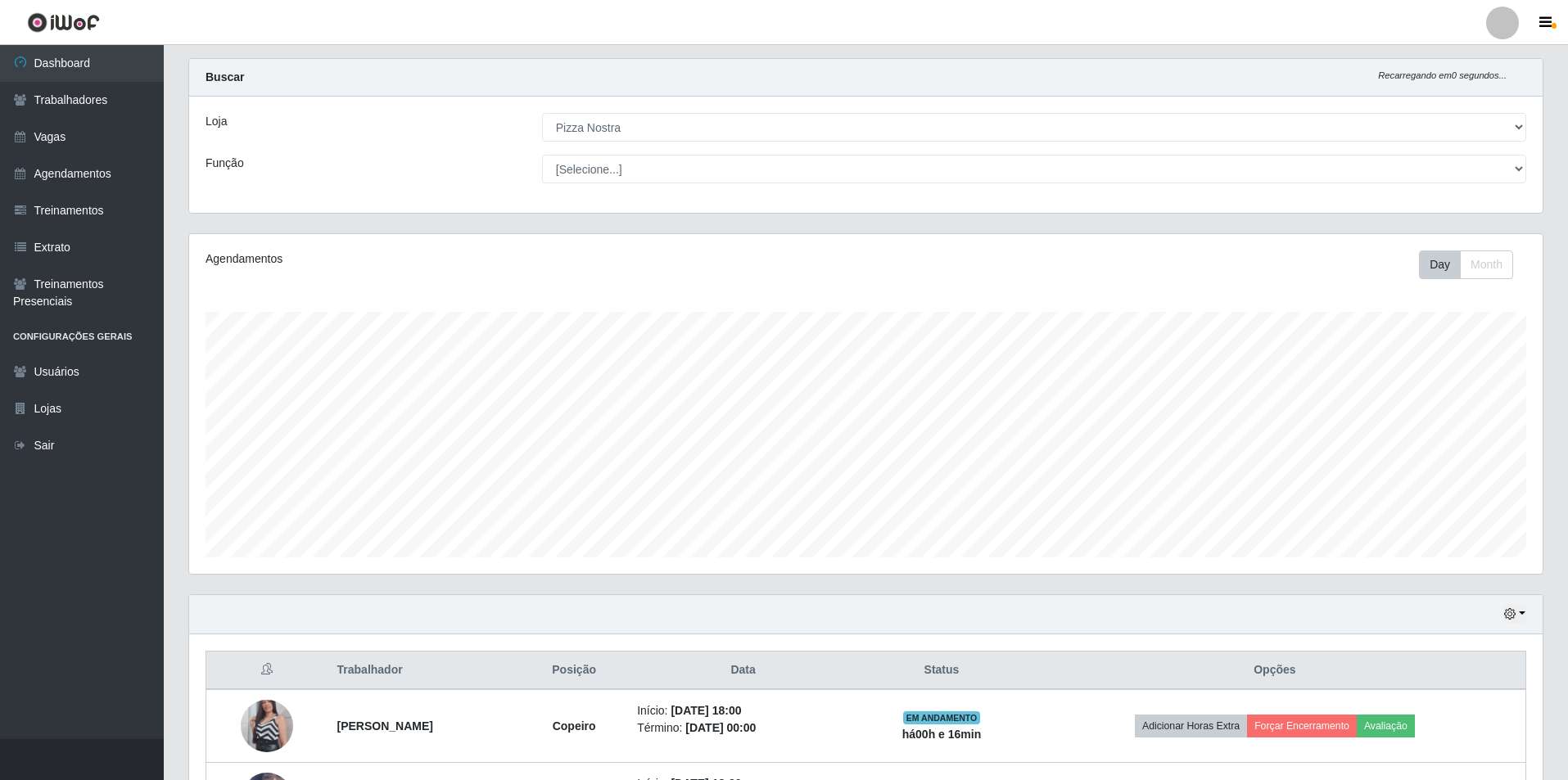
scroll to position [161, 0]
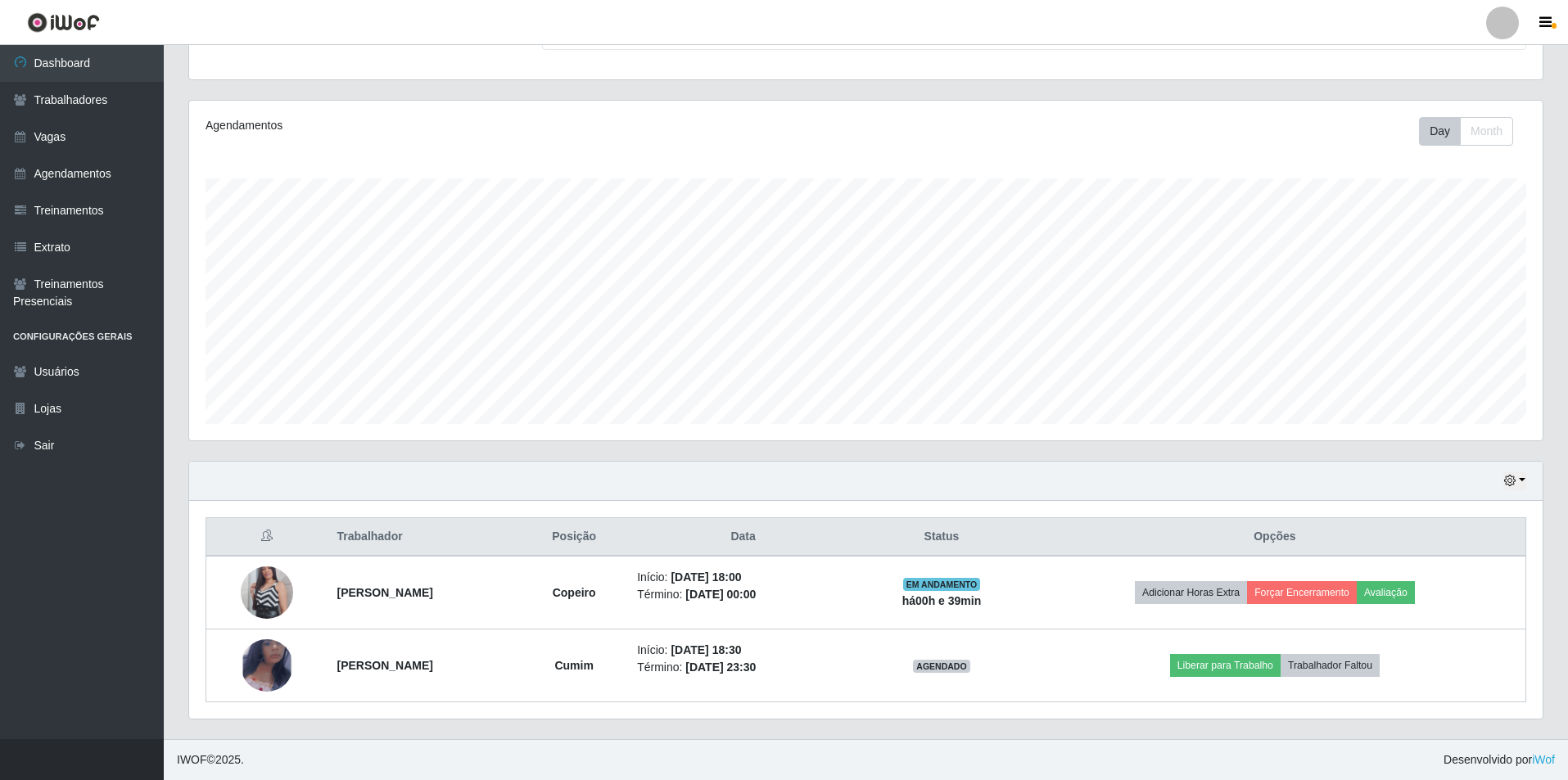
click at [1088, 172] on div "Agendamentos Day Month 31/08 Agendamentos 30" at bounding box center [866, 270] width 1354 height 340
